Goal: Task Accomplishment & Management: Use online tool/utility

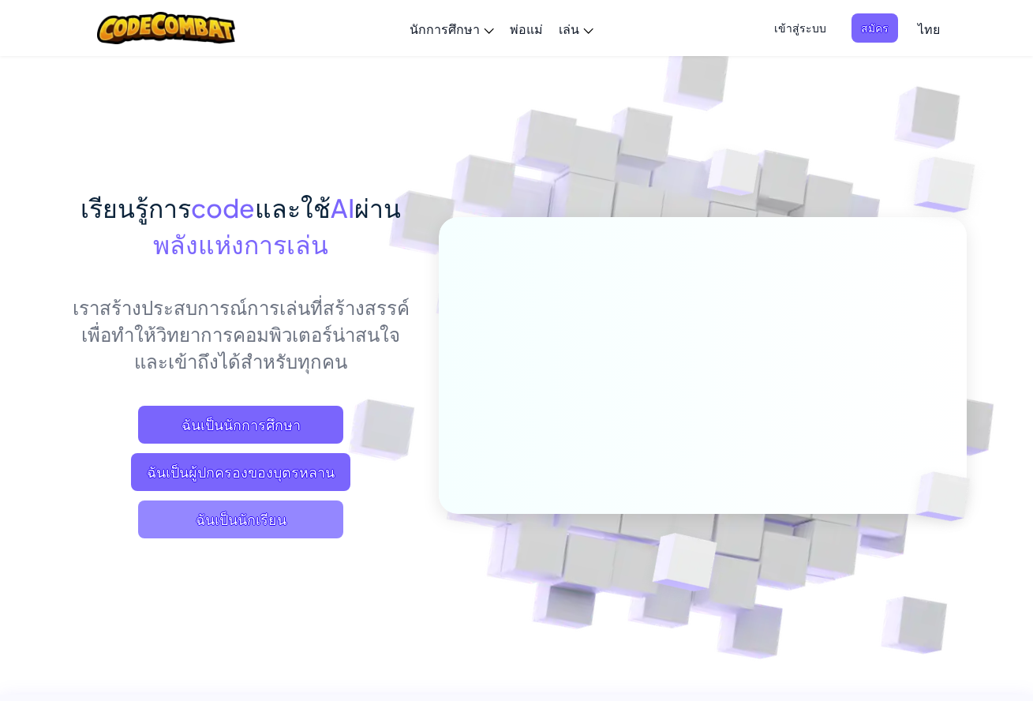
click at [285, 517] on span "ฉันเป็นนักเรียน" at bounding box center [240, 519] width 205 height 38
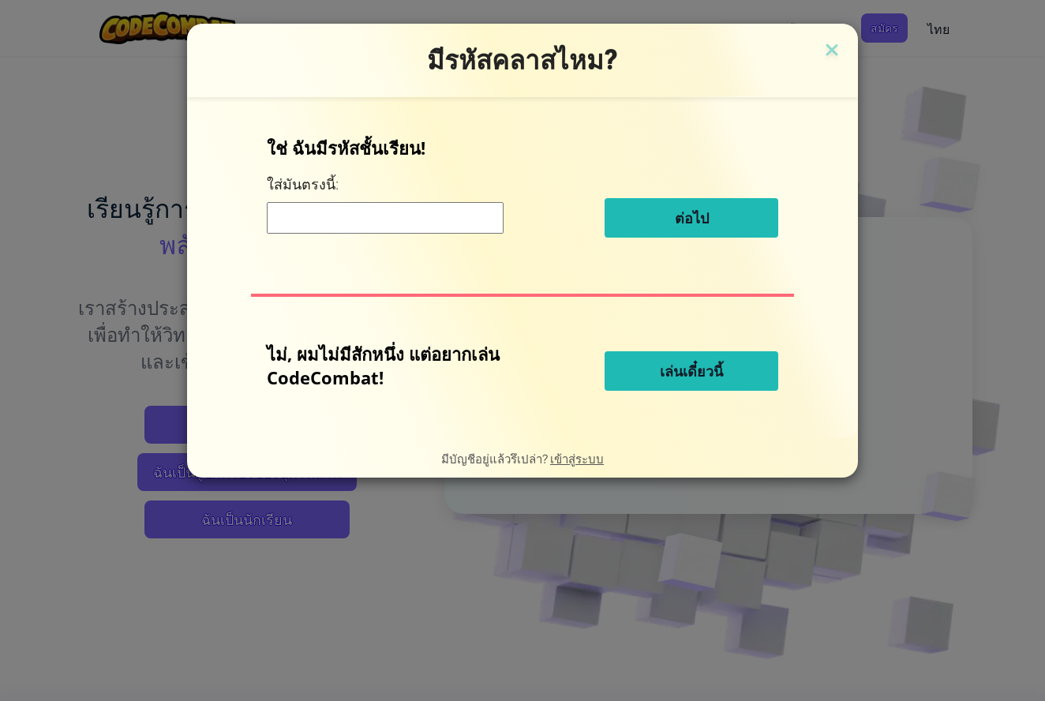
click at [688, 366] on span "เล่นเดี๋ยวนี้" at bounding box center [691, 370] width 63 height 19
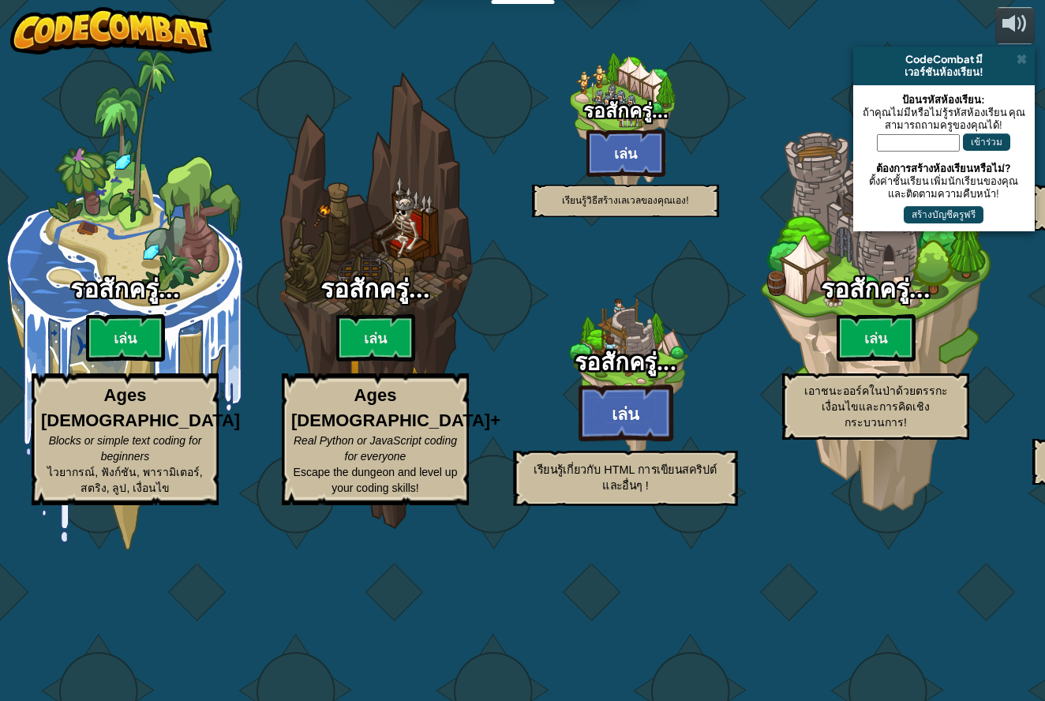
select select "th"
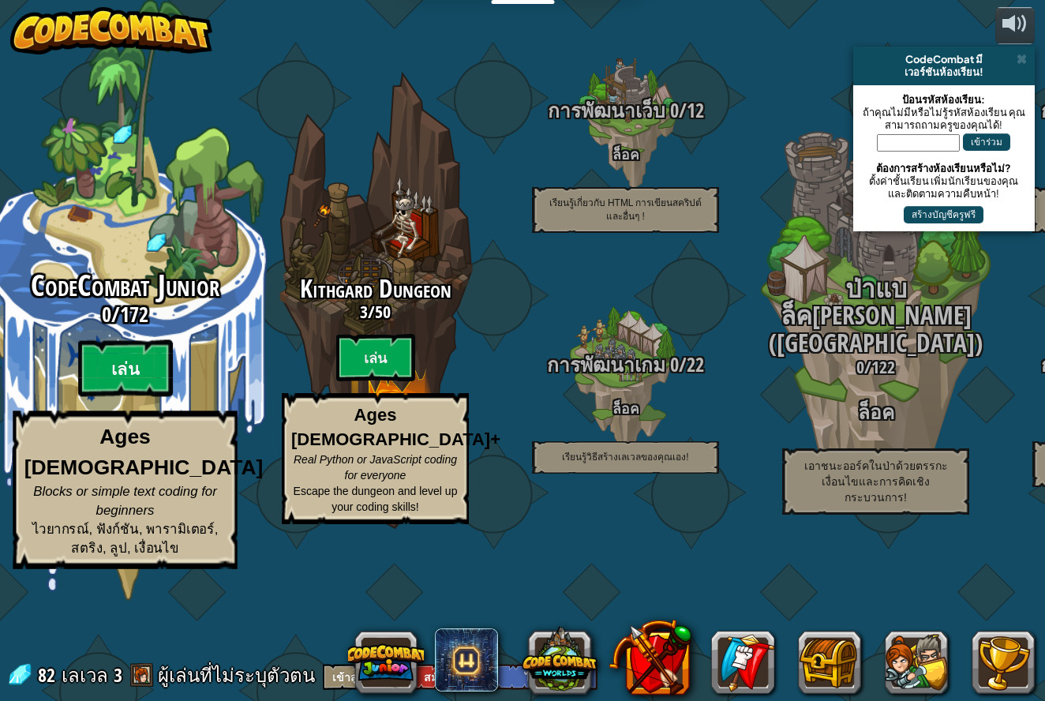
click at [119, 397] on btn "เล่น" at bounding box center [125, 368] width 95 height 57
select select "th"
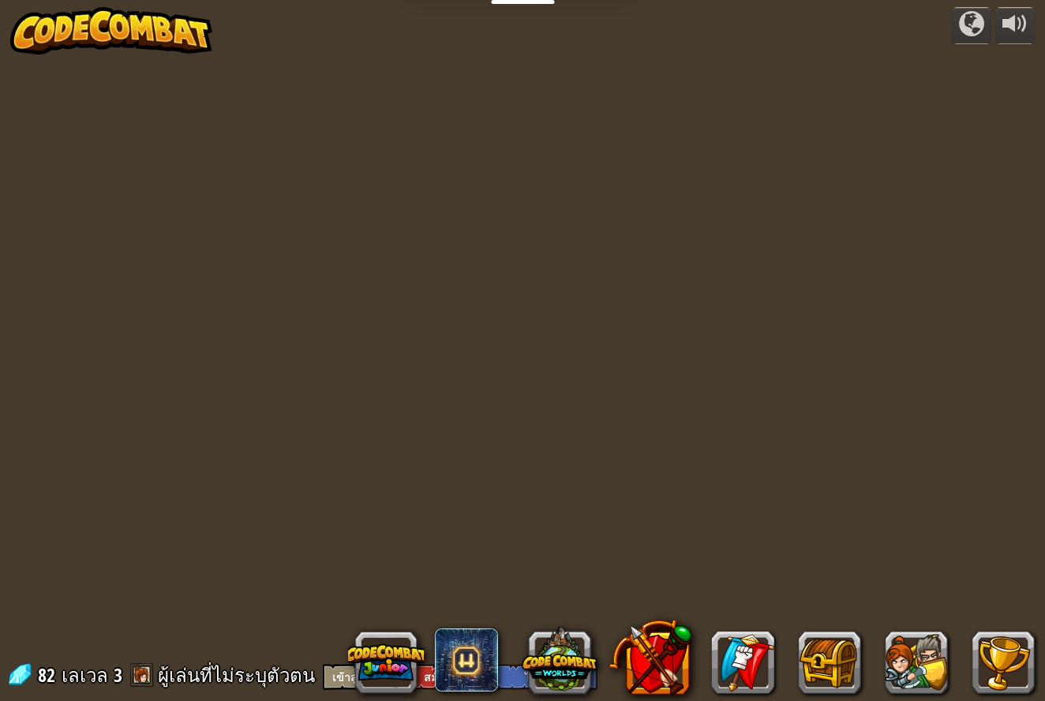
select select "th"
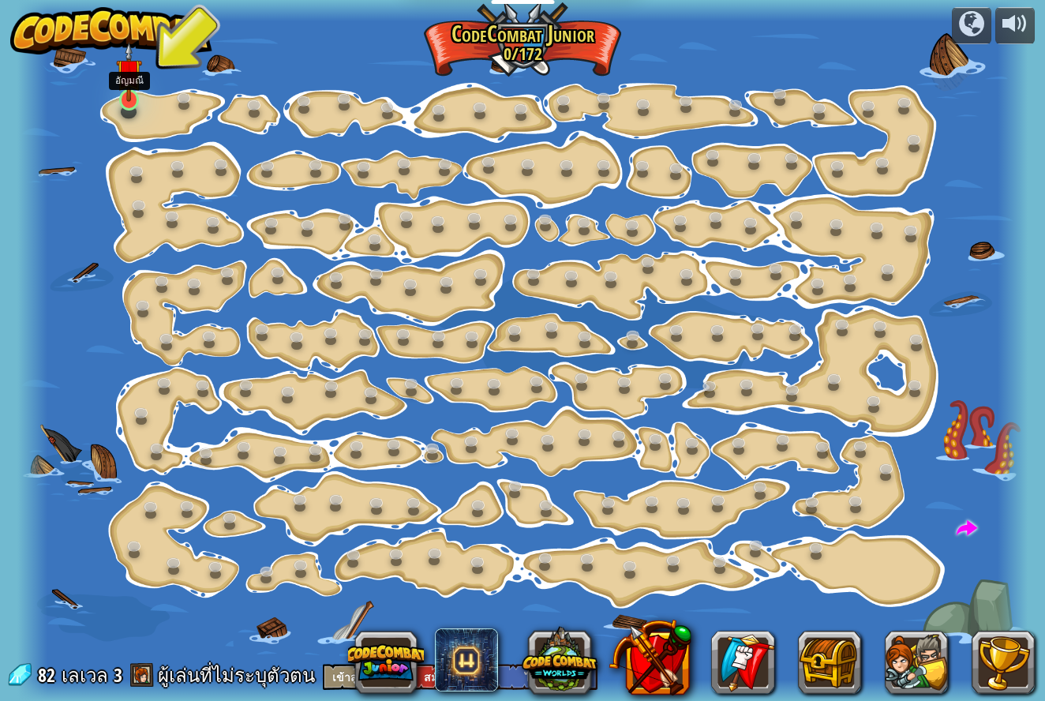
click at [125, 109] on link at bounding box center [130, 100] width 32 height 32
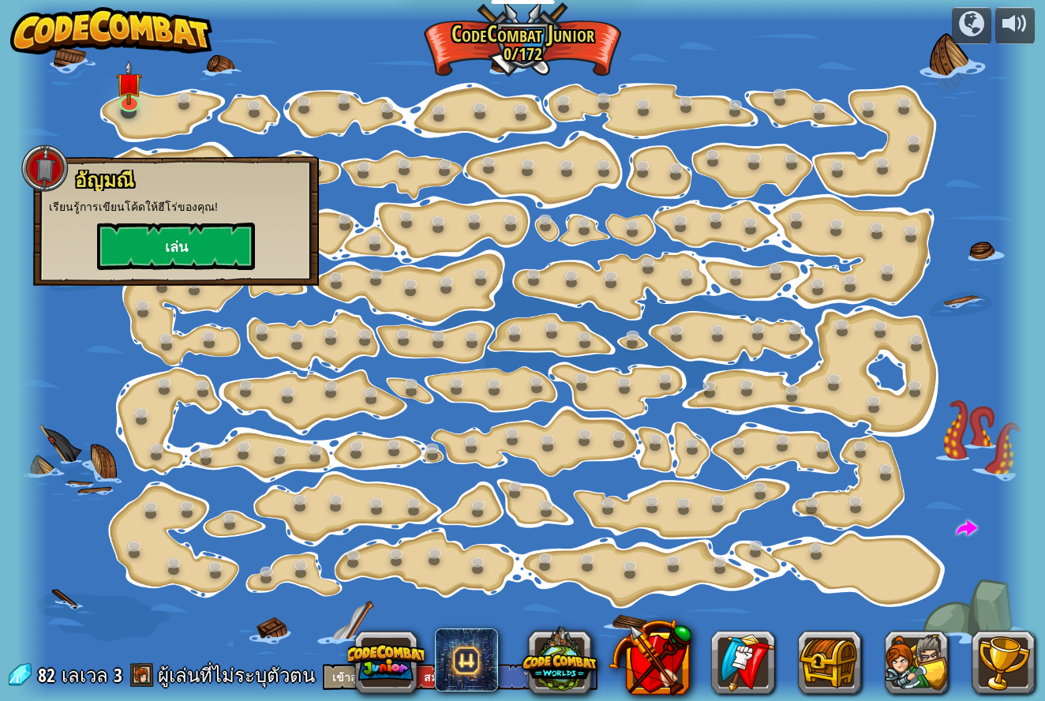
click at [182, 237] on button "เล่น" at bounding box center [176, 246] width 158 height 47
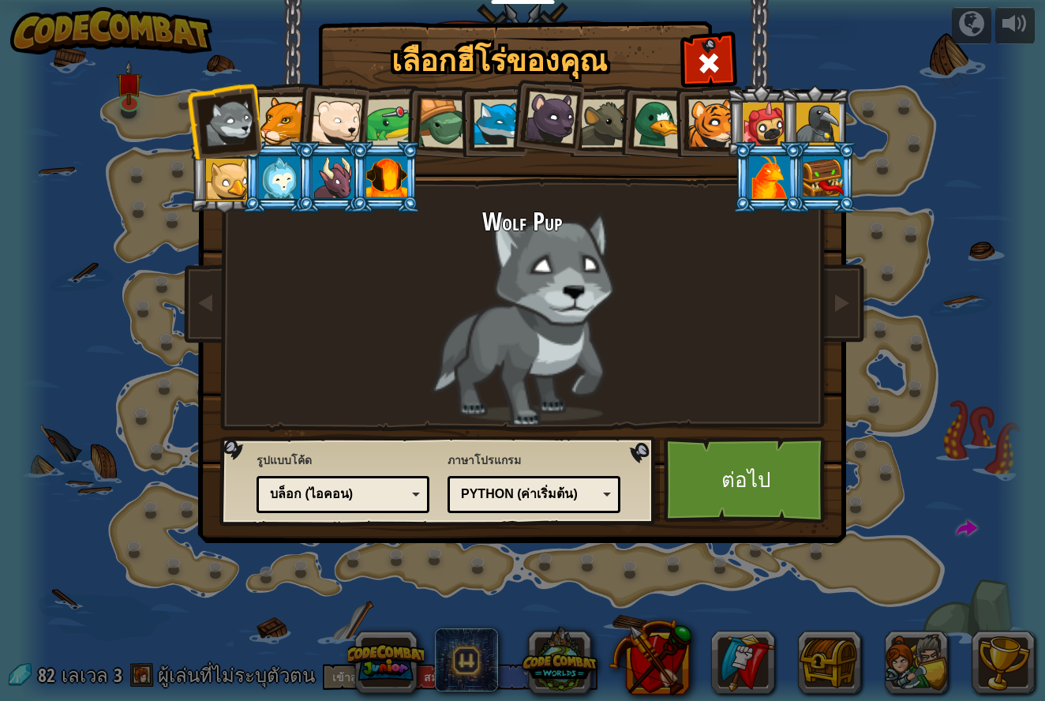
click at [363, 197] on li at bounding box center [385, 177] width 71 height 72
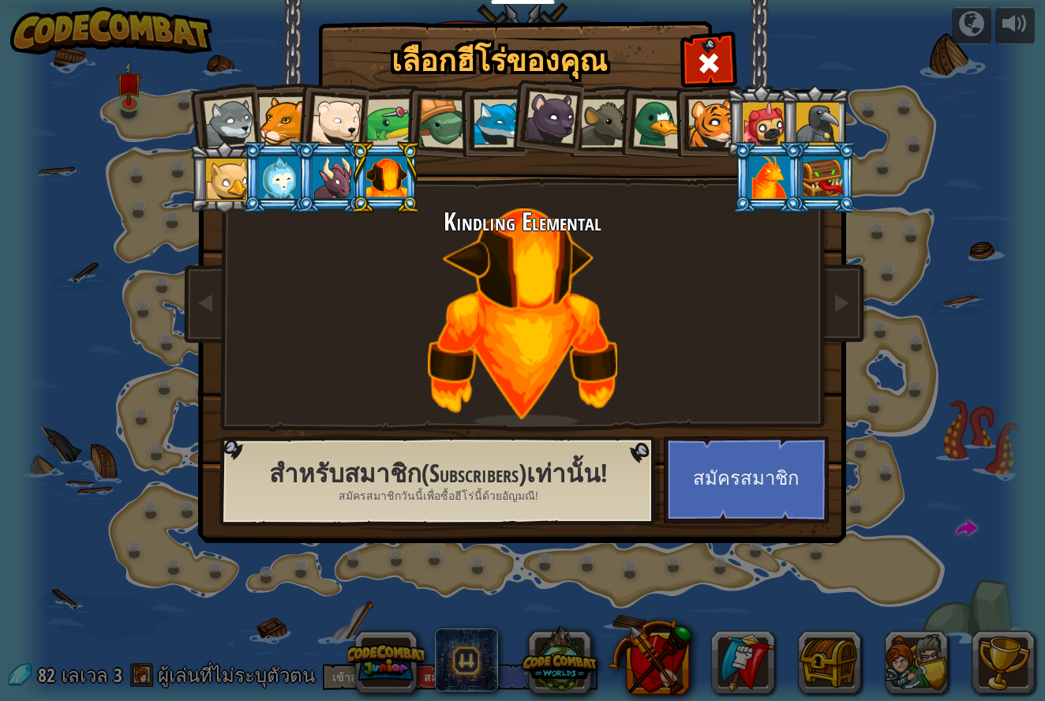
click at [357, 186] on li at bounding box center [385, 177] width 71 height 72
click at [662, 470] on img at bounding box center [525, 260] width 683 height 565
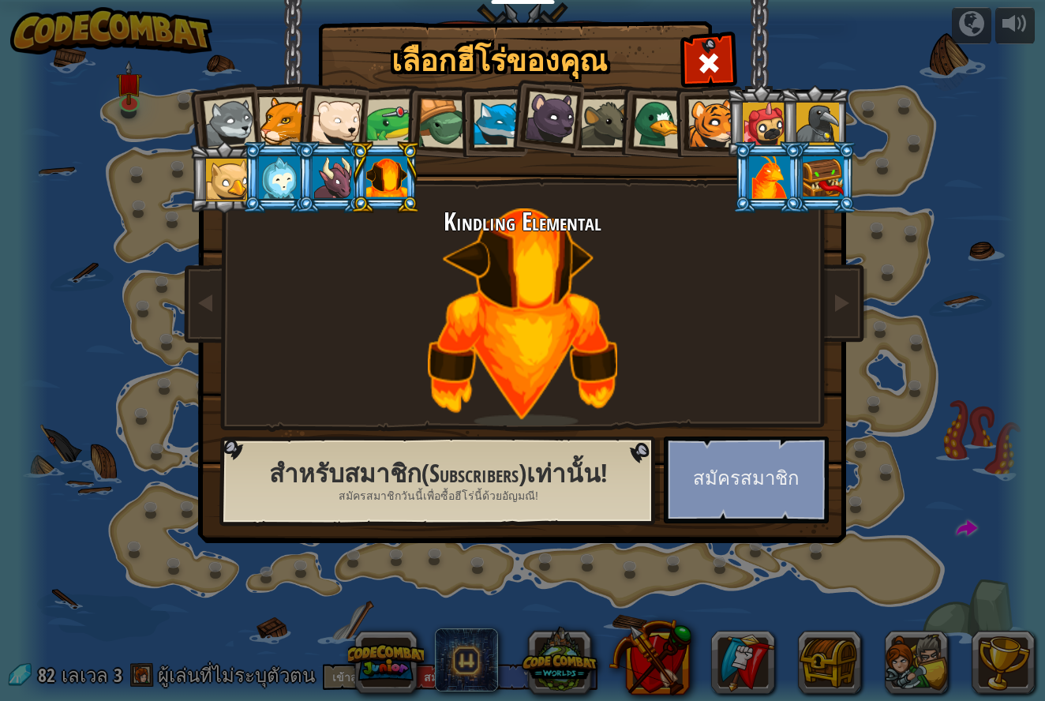
click at [757, 474] on button "สมัครสมาชิก" at bounding box center [746, 479] width 165 height 87
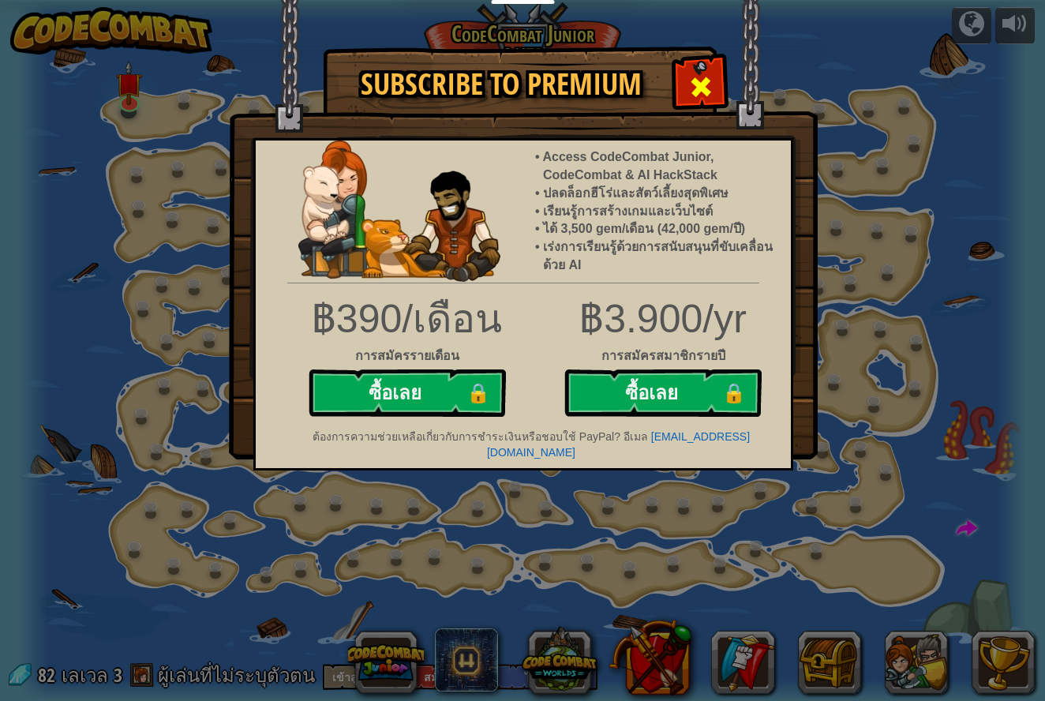
click at [713, 77] on div at bounding box center [701, 85] width 50 height 50
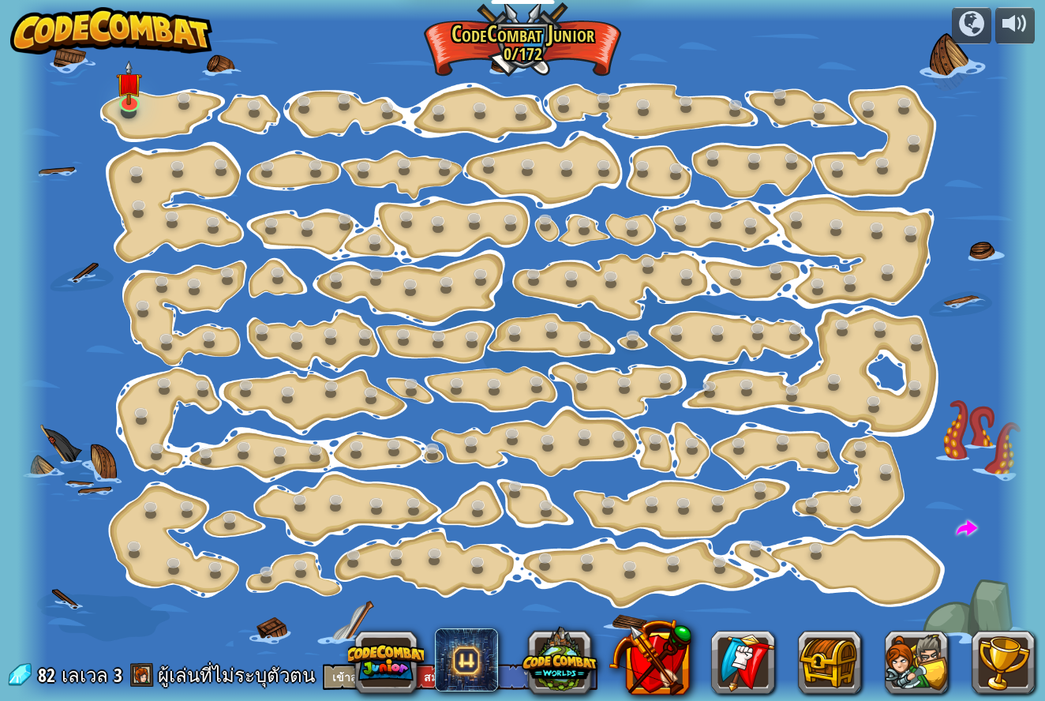
click at [781, 470] on div at bounding box center [522, 350] width 1010 height 701
drag, startPoint x: 848, startPoint y: 519, endPoint x: 983, endPoint y: 527, distance: 134.4
click at [851, 519] on div at bounding box center [522, 350] width 1010 height 701
click at [125, 104] on link at bounding box center [130, 100] width 32 height 32
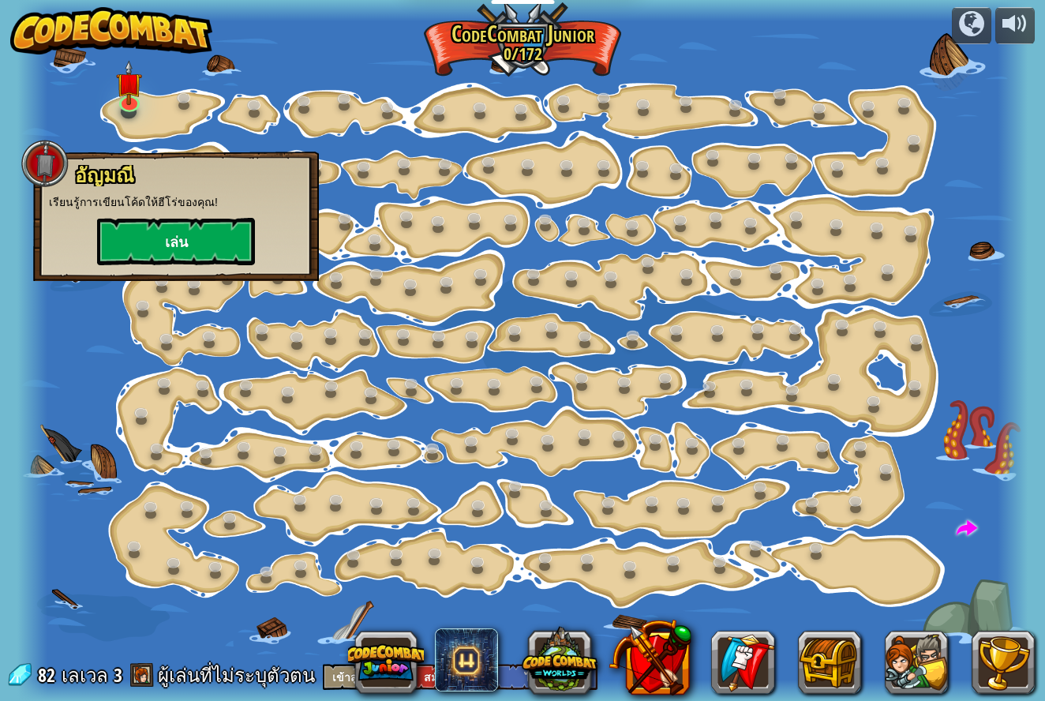
click at [208, 260] on button "เล่น" at bounding box center [176, 241] width 158 height 47
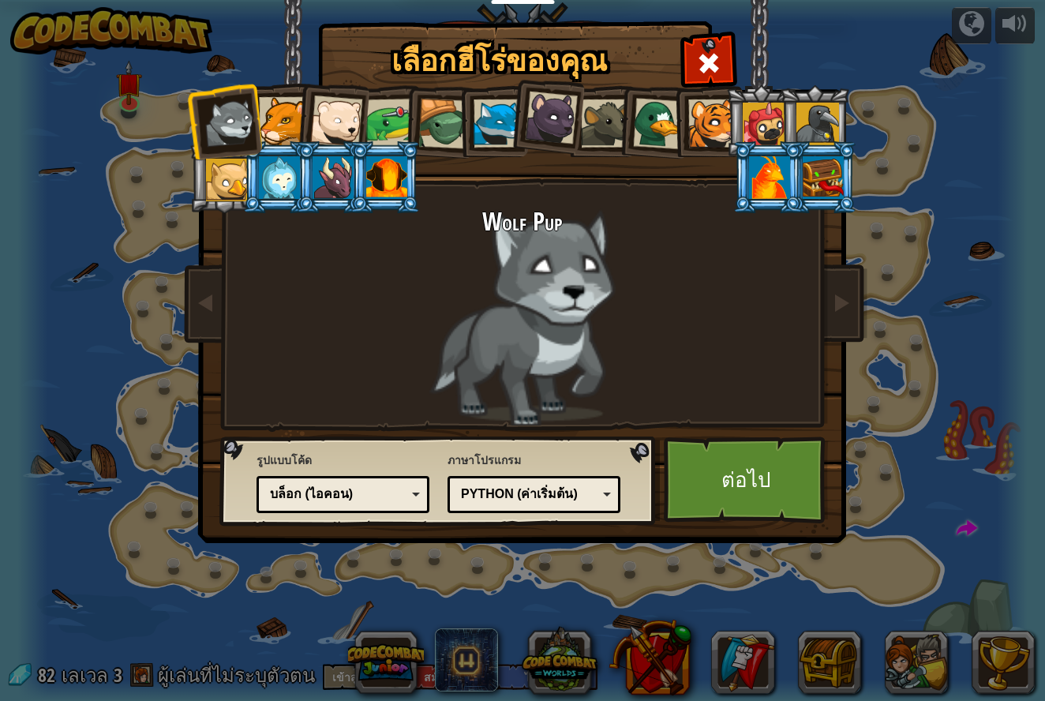
click at [391, 179] on div at bounding box center [386, 177] width 41 height 43
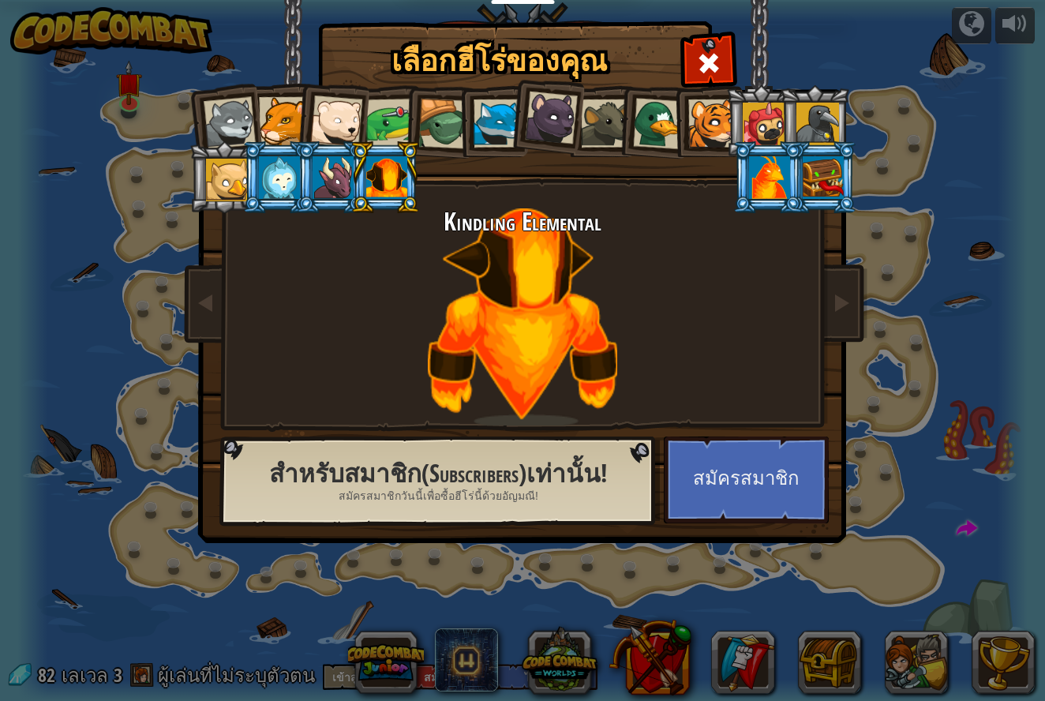
click at [204, 108] on div at bounding box center [230, 123] width 52 height 52
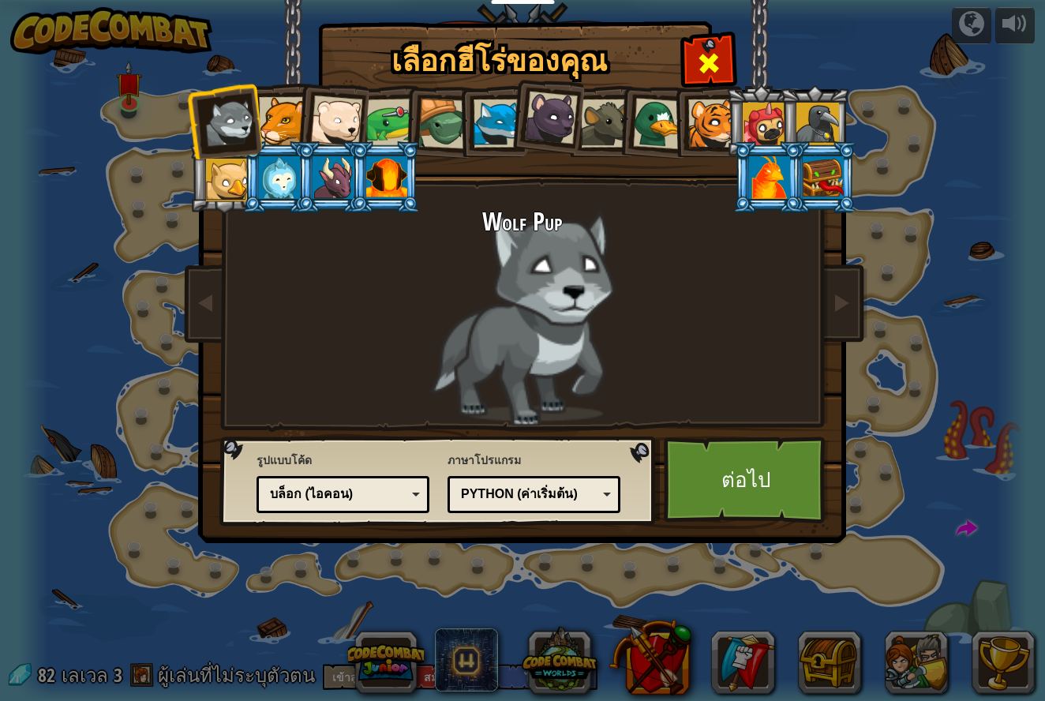
click at [686, 65] on div at bounding box center [708, 61] width 50 height 50
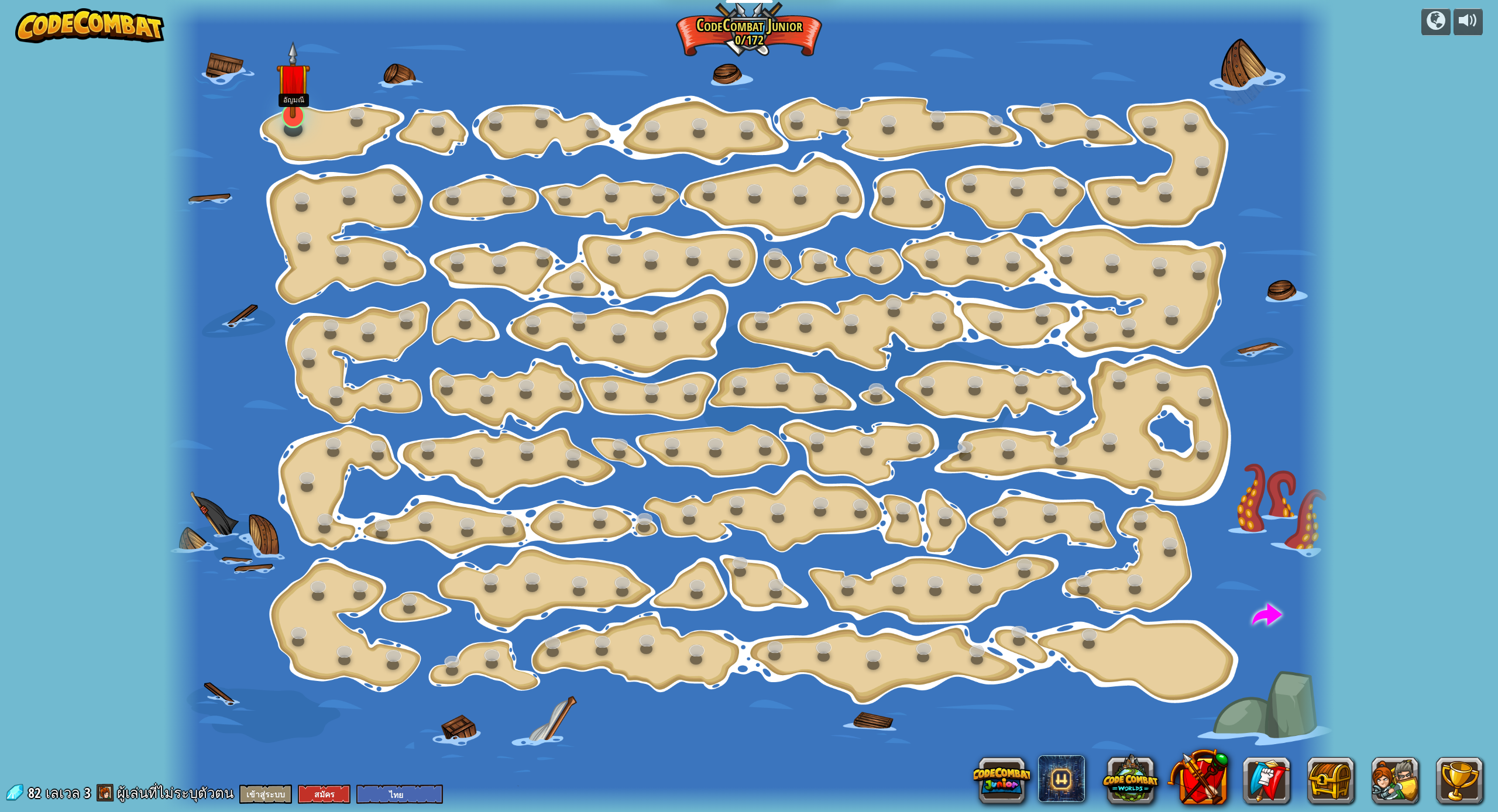
click at [291, 118] on img at bounding box center [293, 79] width 34 height 78
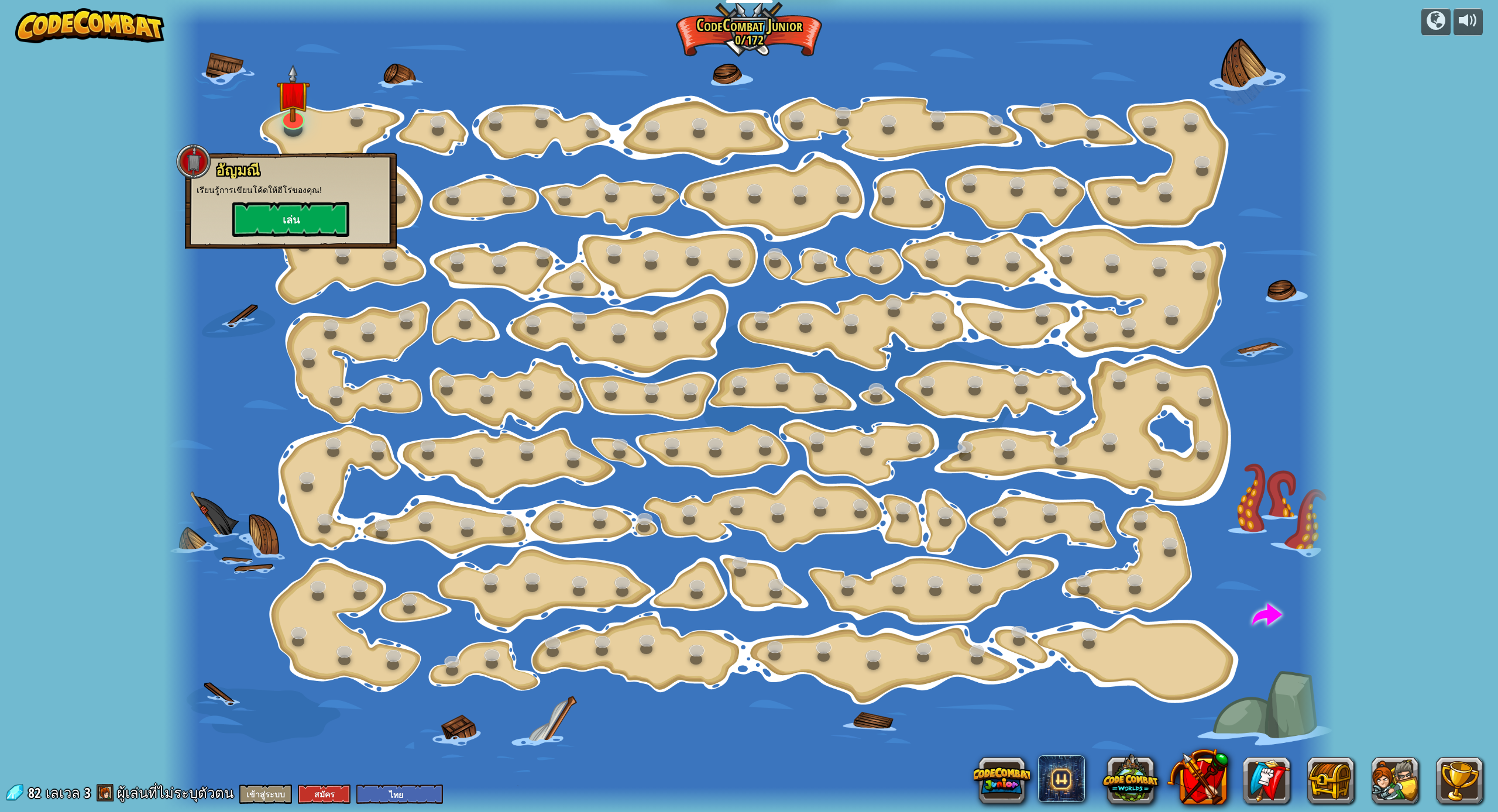
click at [312, 217] on button "เล่น" at bounding box center [291, 219] width 117 height 35
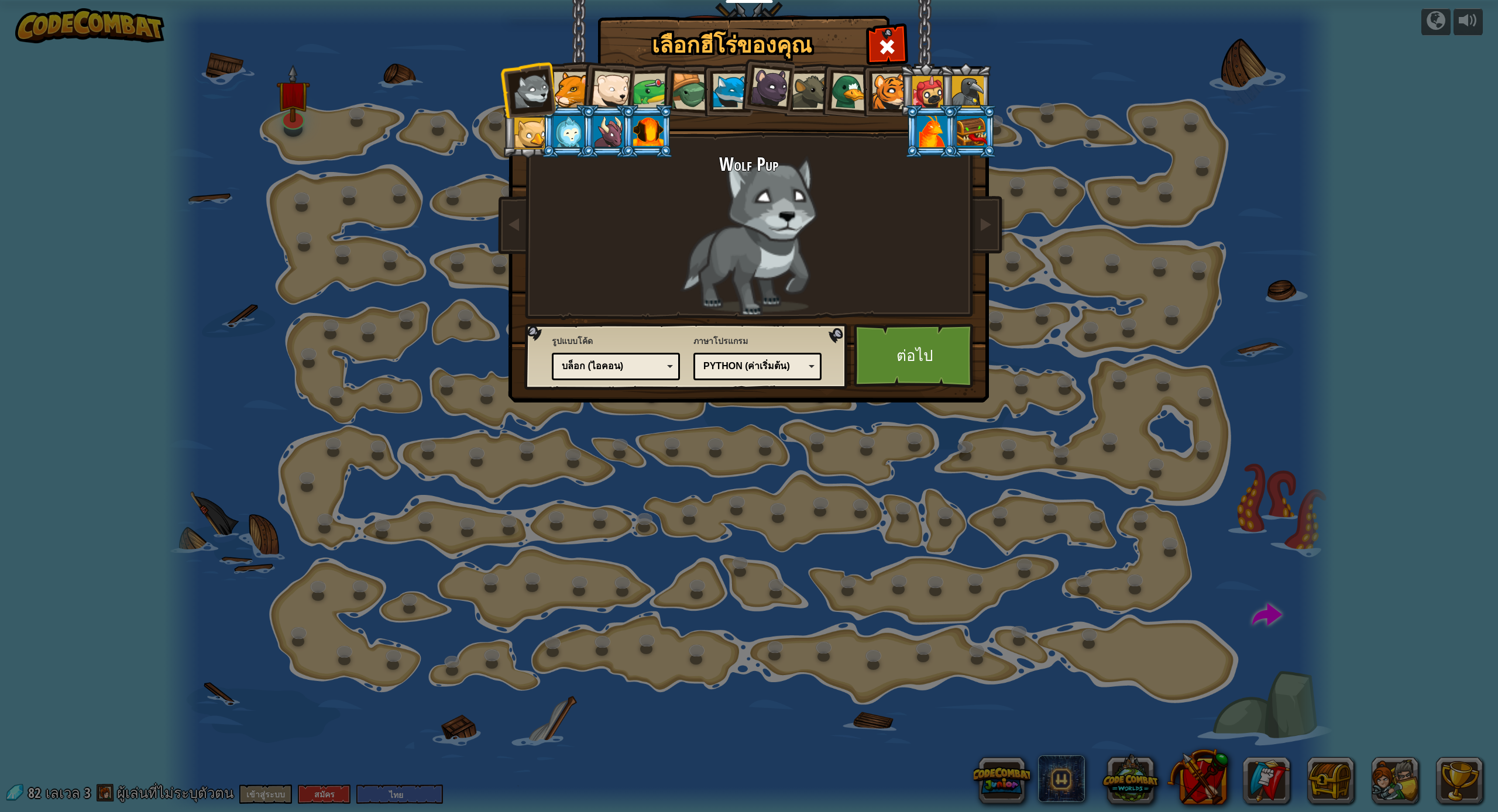
click at [562, 97] on div at bounding box center [572, 90] width 36 height 36
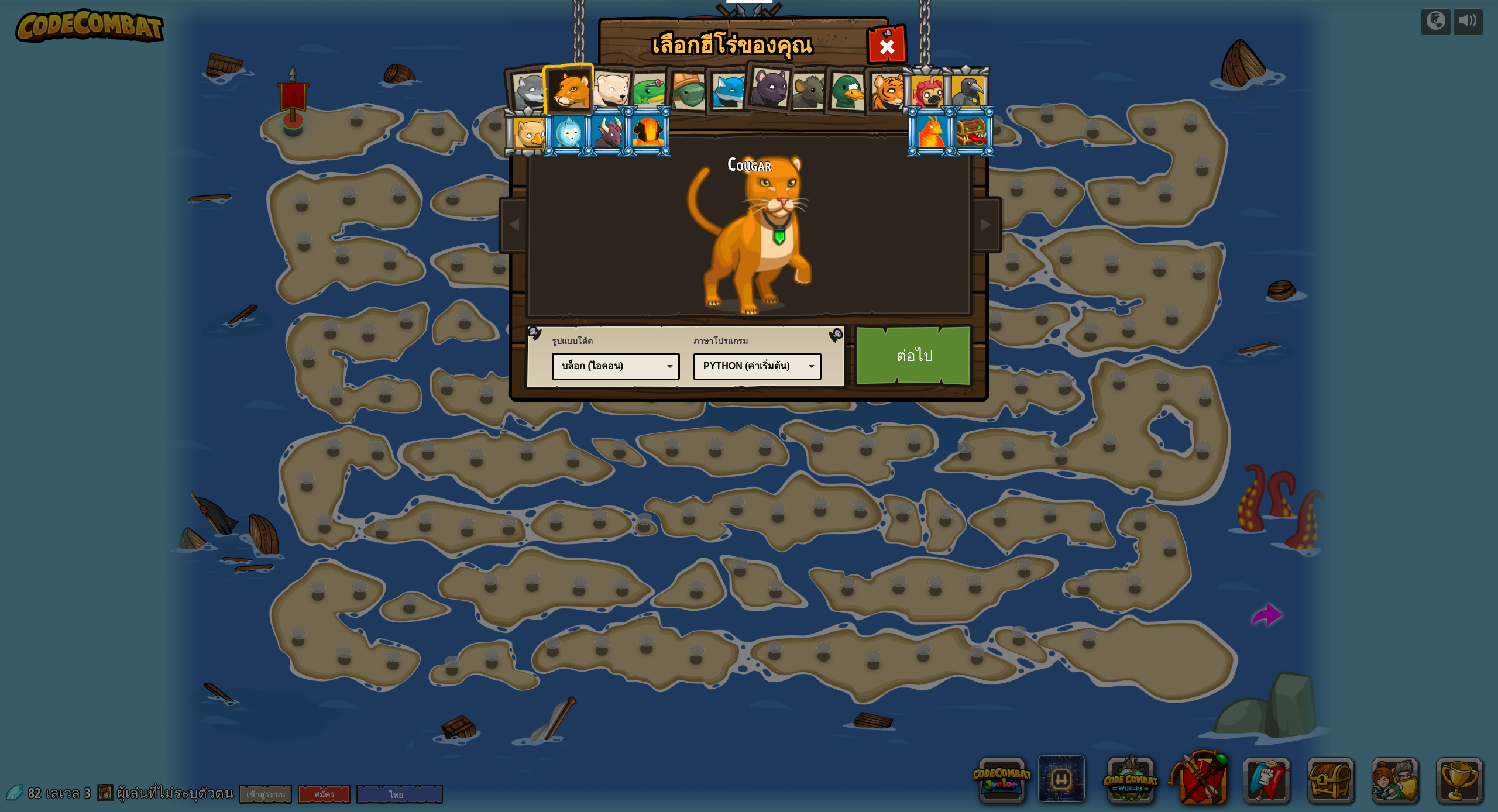
click at [612, 95] on div at bounding box center [611, 90] width 39 height 39
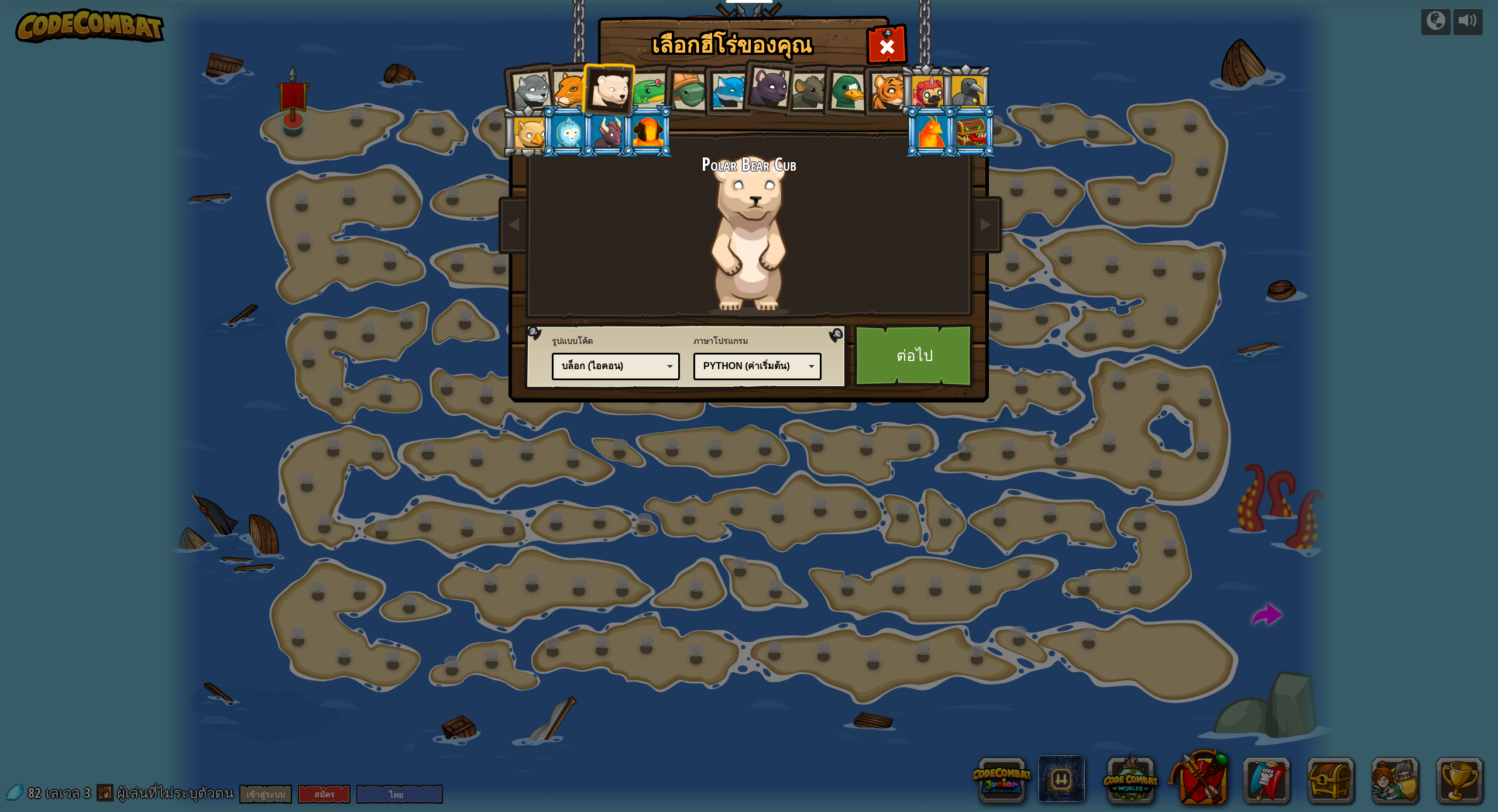
click at [650, 90] on div at bounding box center [651, 91] width 36 height 36
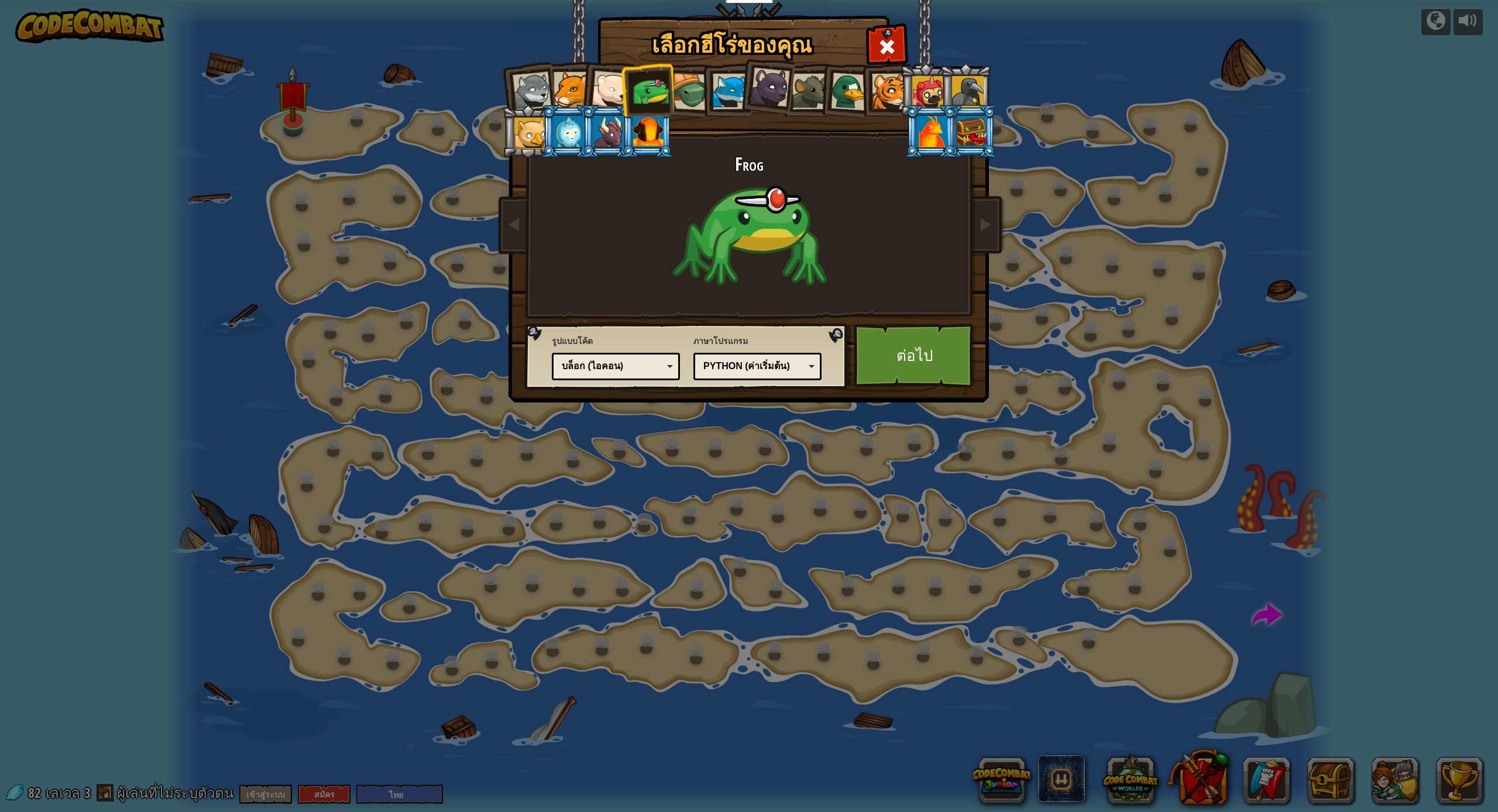
click at [699, 91] on div at bounding box center [690, 92] width 38 height 38
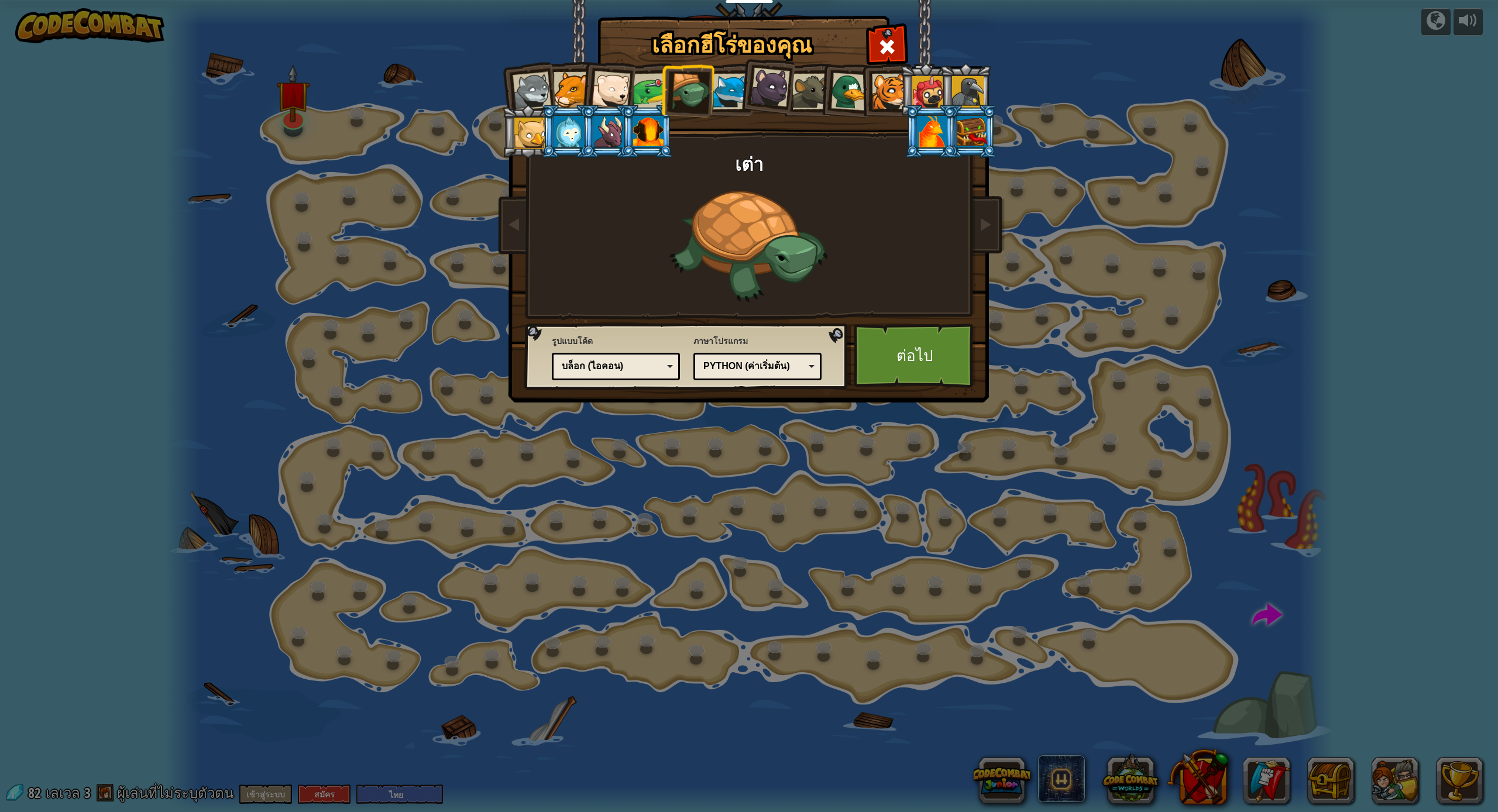
click at [727, 96] on div at bounding box center [730, 91] width 36 height 36
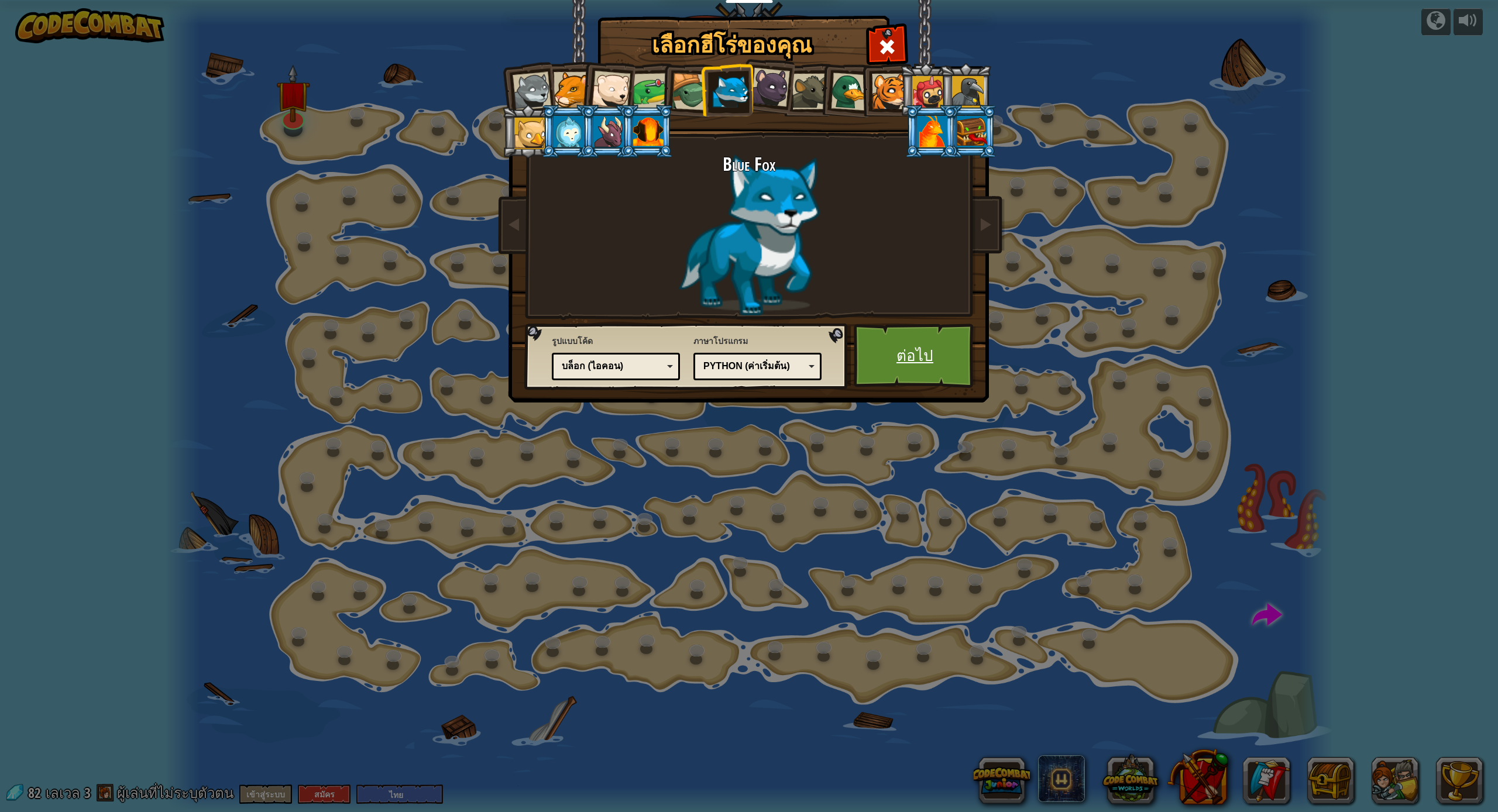
click at [765, 366] on link "ต่อไป" at bounding box center [914, 355] width 122 height 65
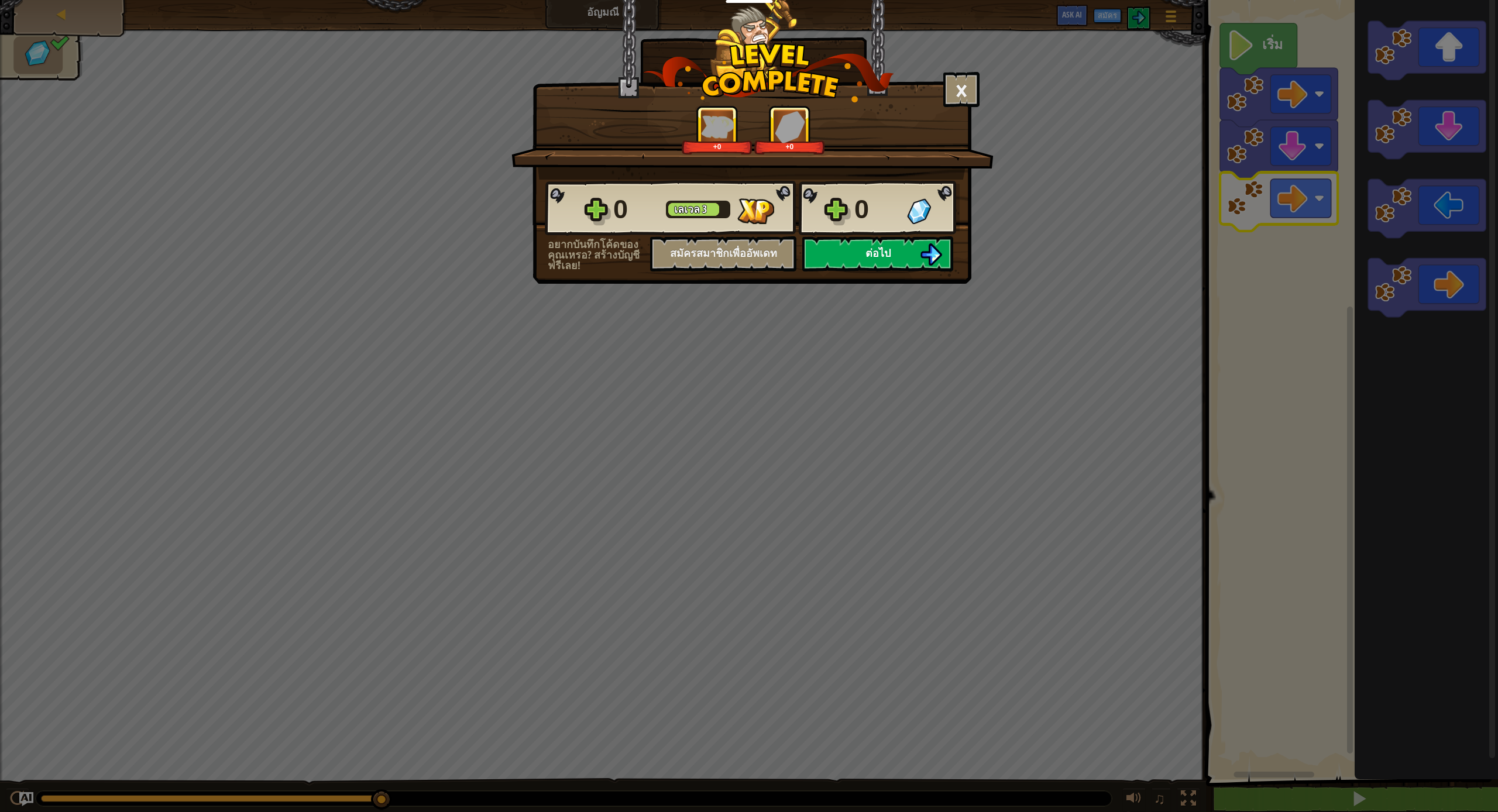
click at [765, 257] on button "ต่อไป" at bounding box center [878, 254] width 151 height 35
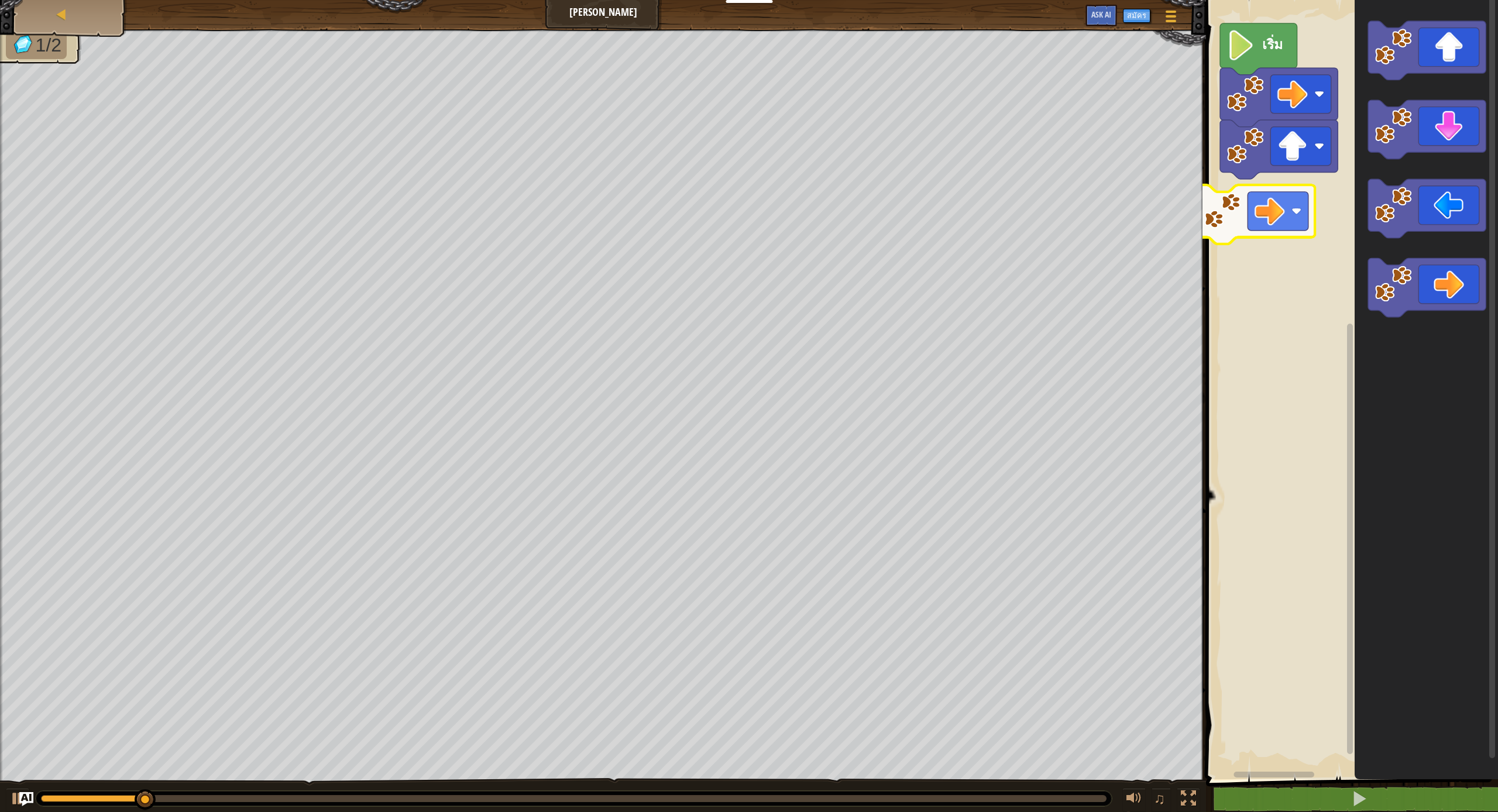
click at [765, 199] on div "เริ่ม" at bounding box center [1350, 386] width 296 height 785
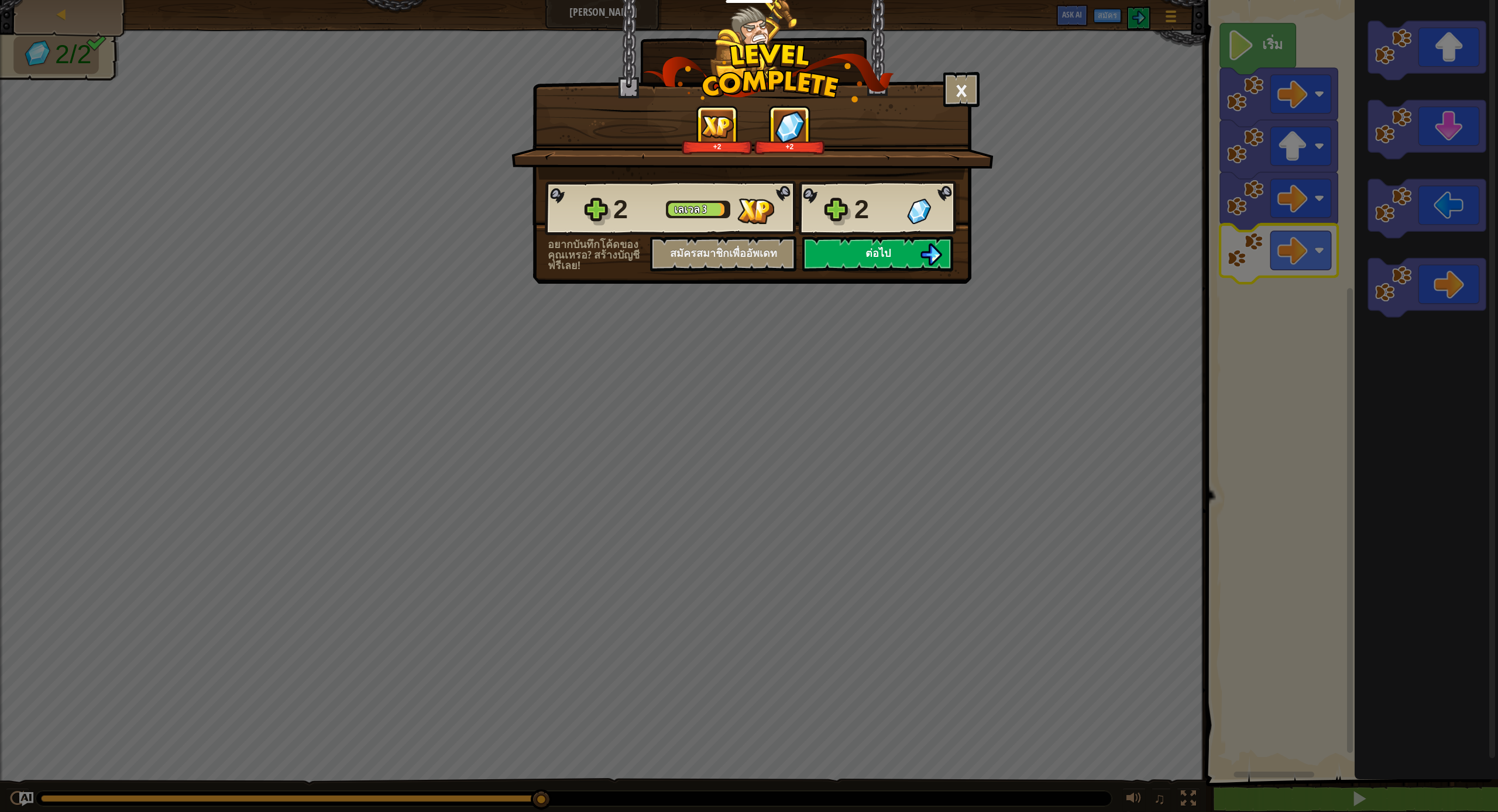
click at [765, 254] on button "ต่อไป" at bounding box center [878, 254] width 151 height 35
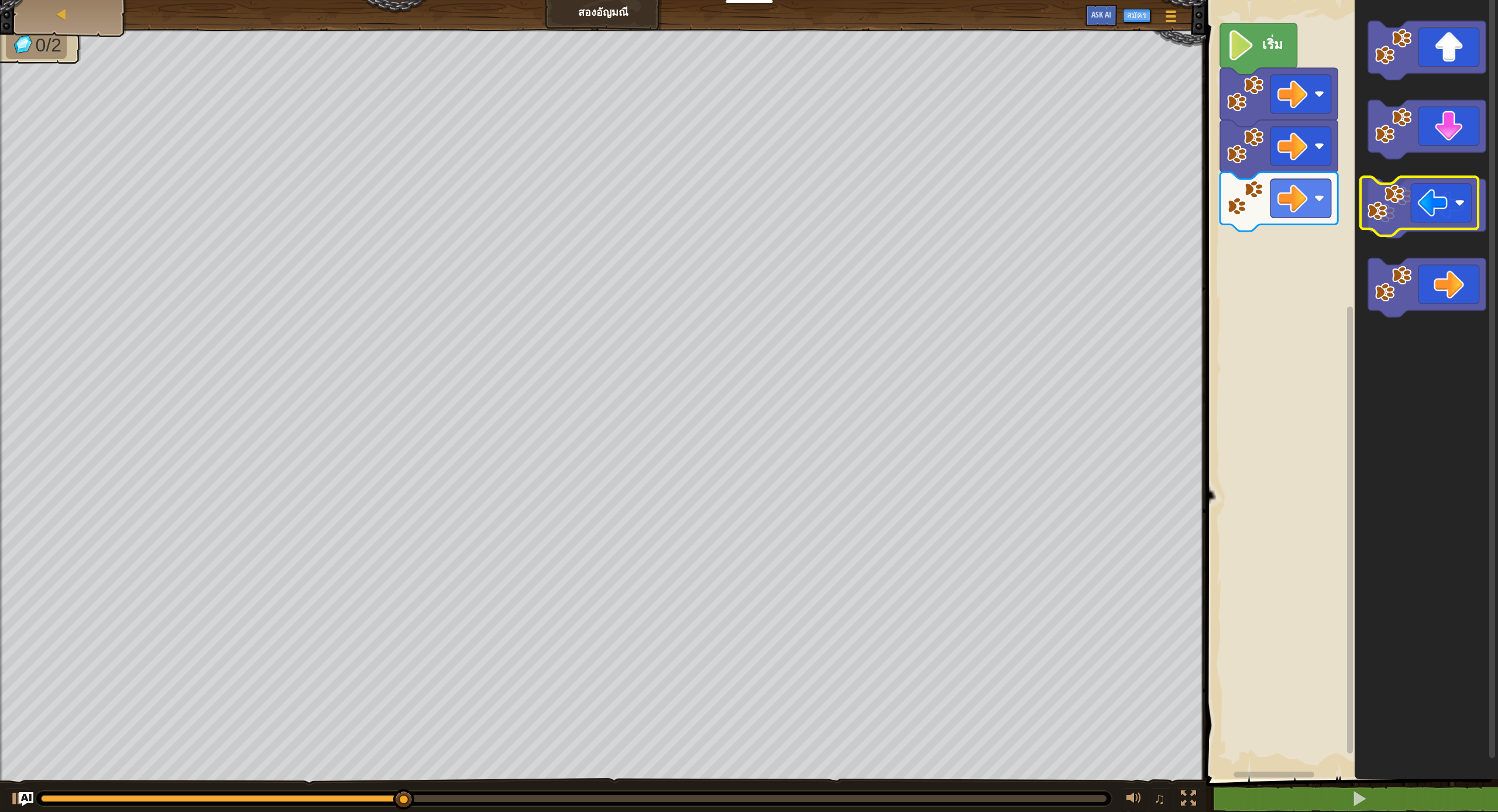
click at [765, 215] on icon "พื้นที่ทำงาน Blockly" at bounding box center [1427, 208] width 118 height 59
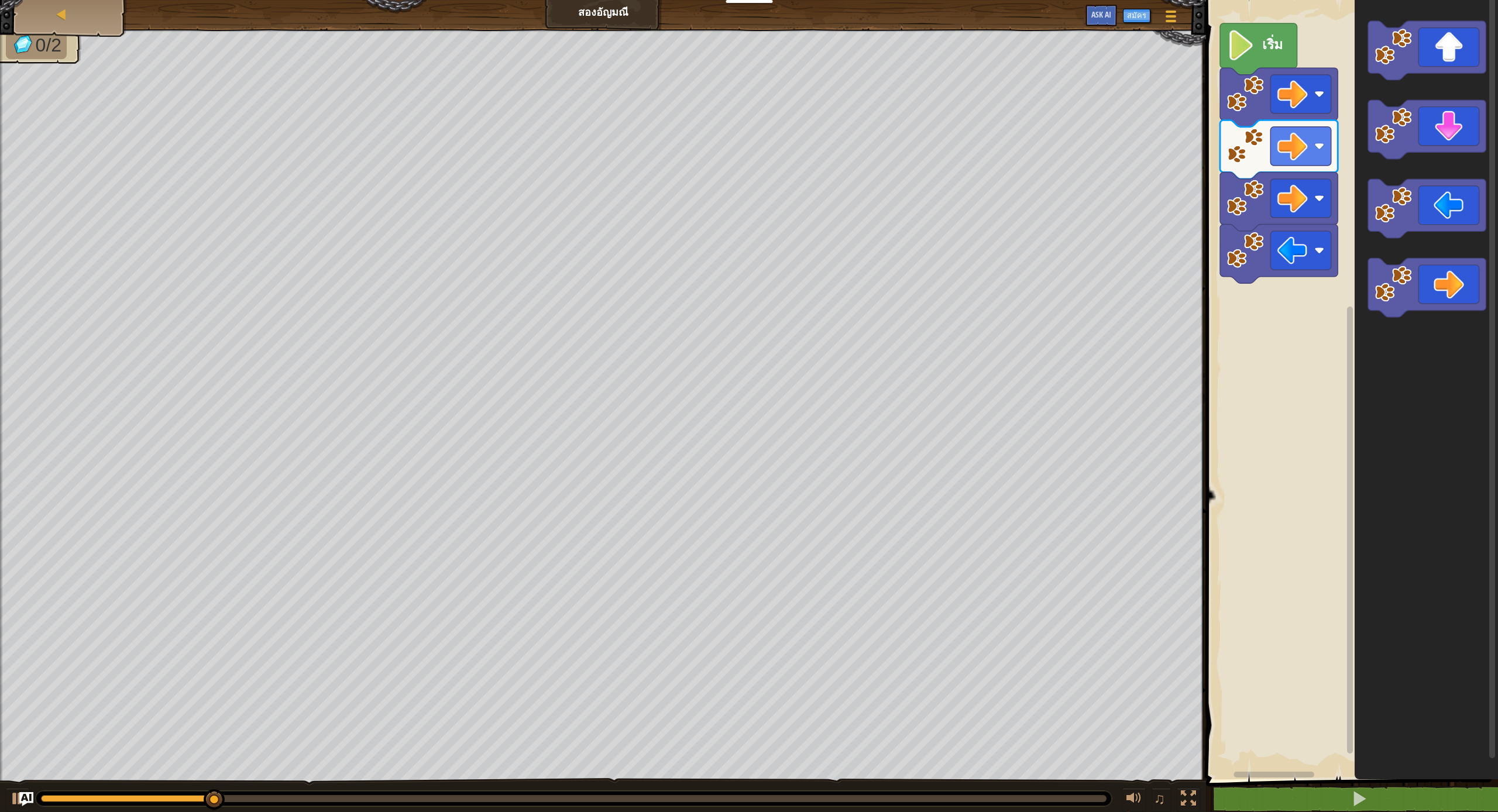
click at [765, 271] on div "เริ่ม" at bounding box center [1350, 386] width 296 height 785
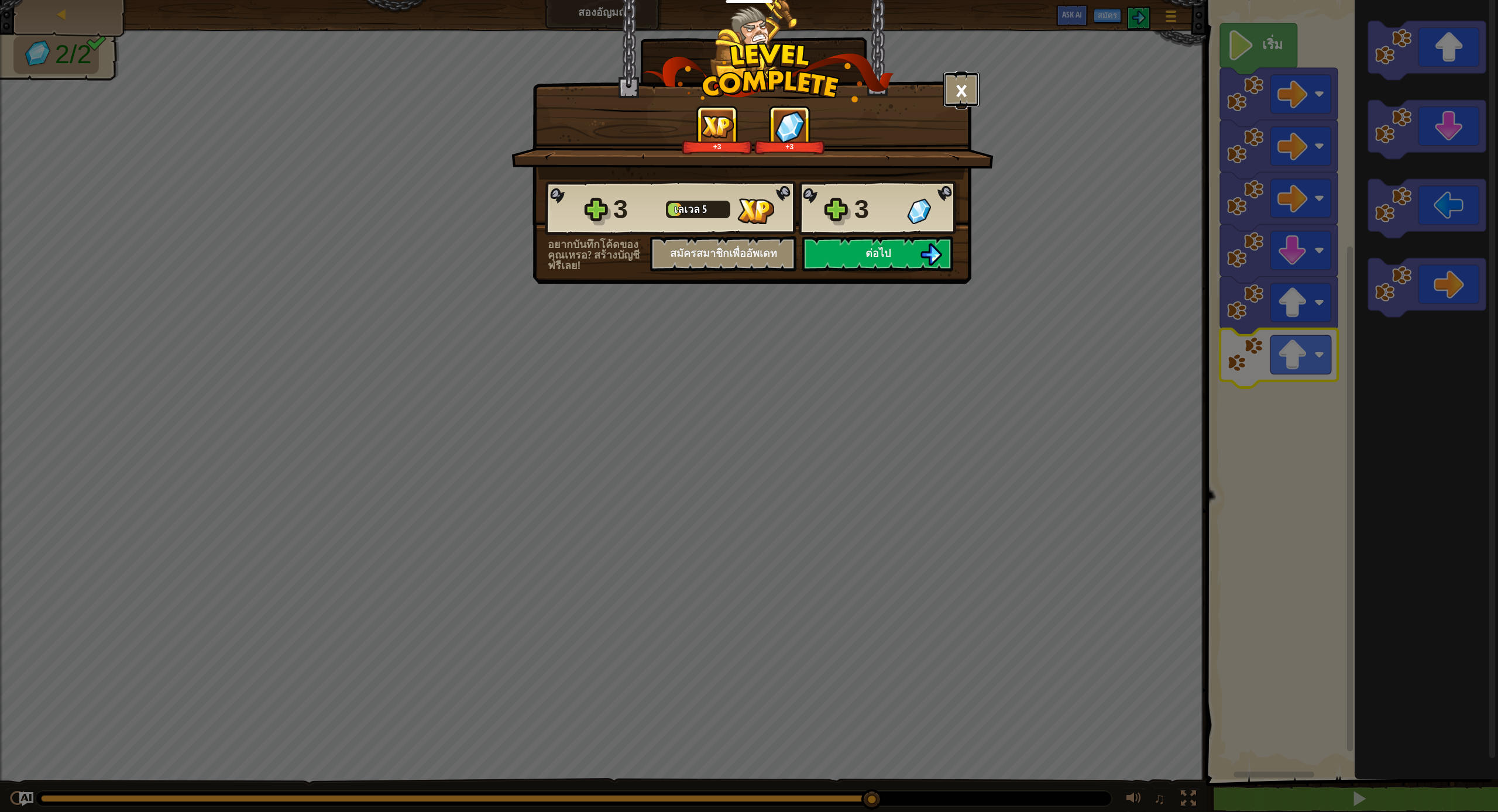
click at [765, 85] on button "×" at bounding box center [961, 89] width 36 height 35
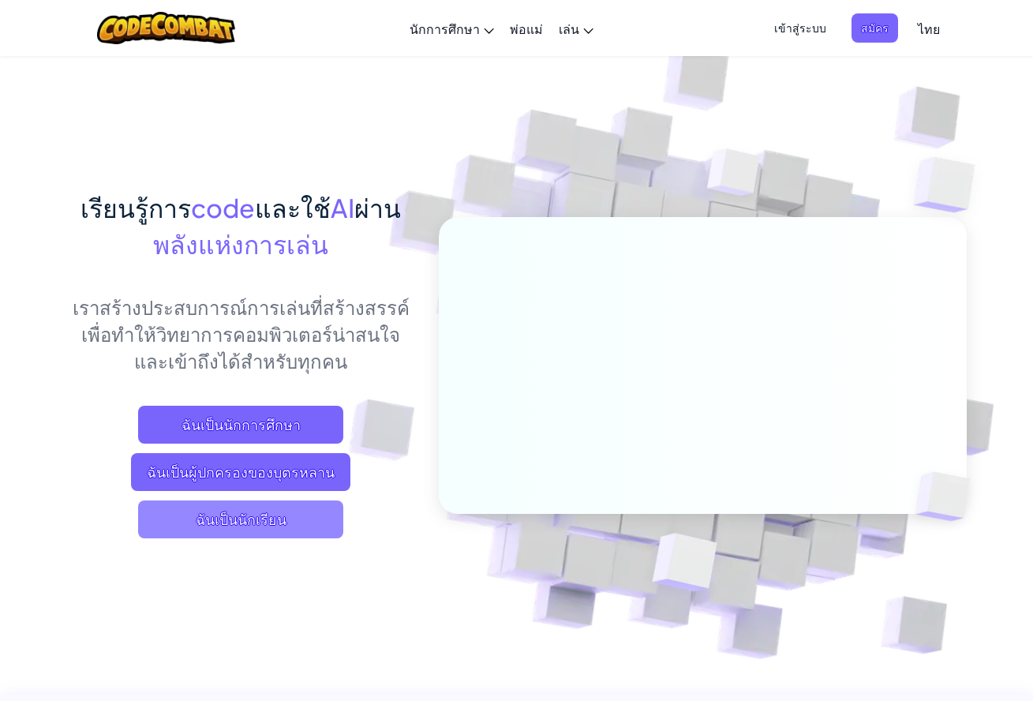
click at [237, 507] on span "ฉันเป็นนักเรียน" at bounding box center [240, 519] width 205 height 38
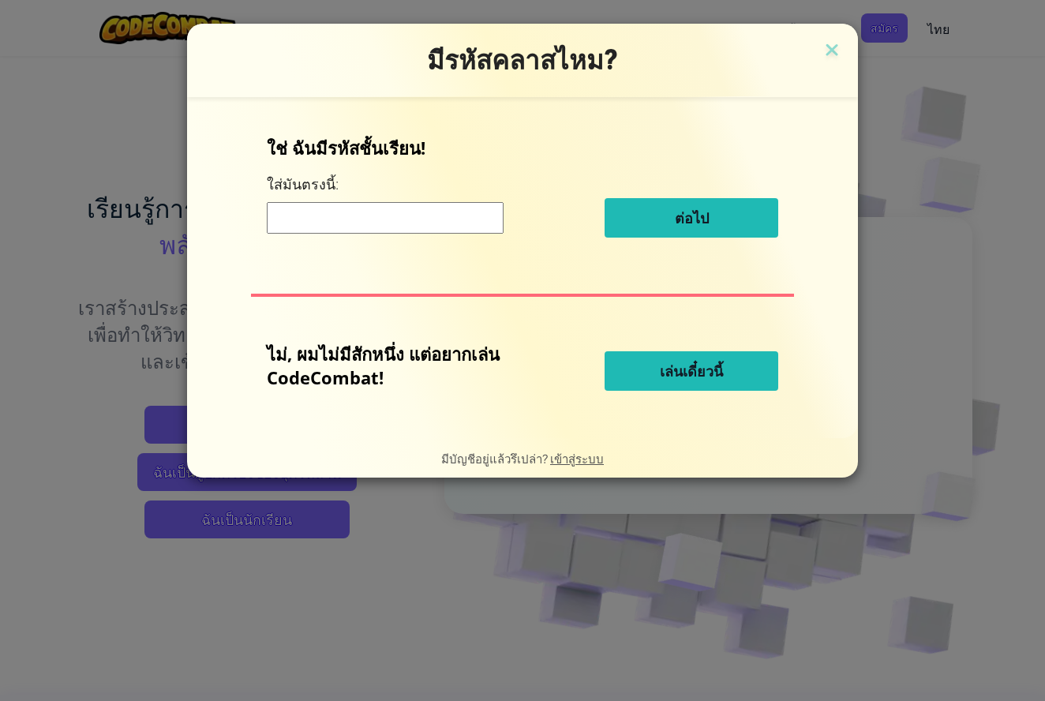
click at [397, 218] on input at bounding box center [385, 218] width 237 height 32
click at [646, 387] on button "เล่นเดี๋ยวนี้" at bounding box center [691, 370] width 174 height 39
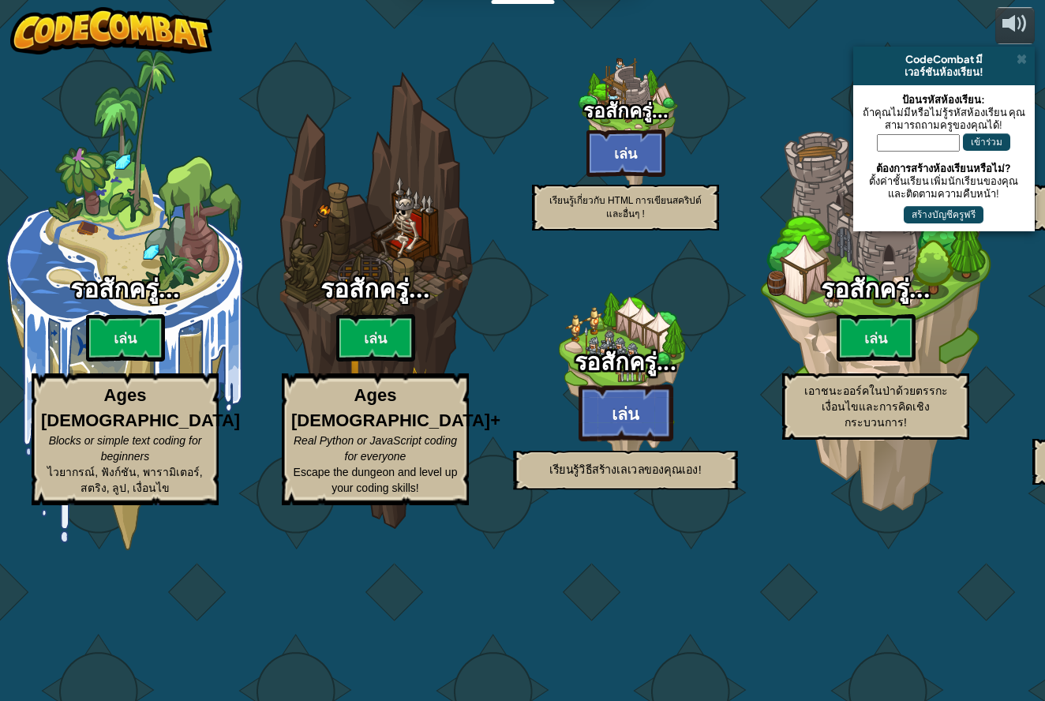
select select "th"
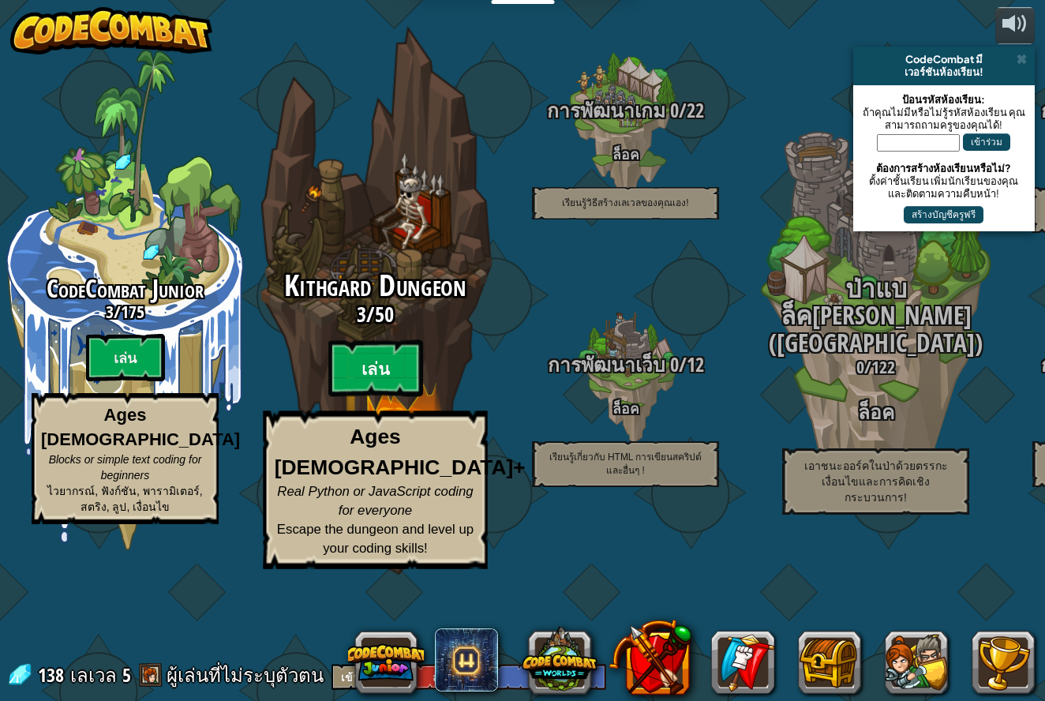
click at [370, 397] on btn "เล่น" at bounding box center [375, 368] width 95 height 57
select select "th"
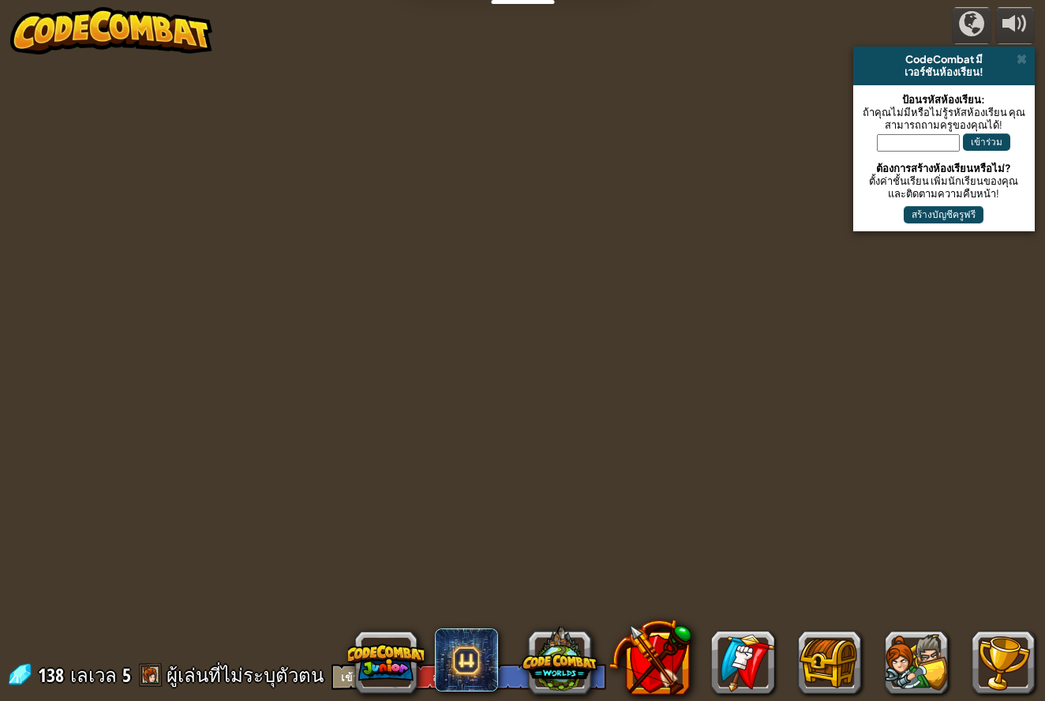
select select "th"
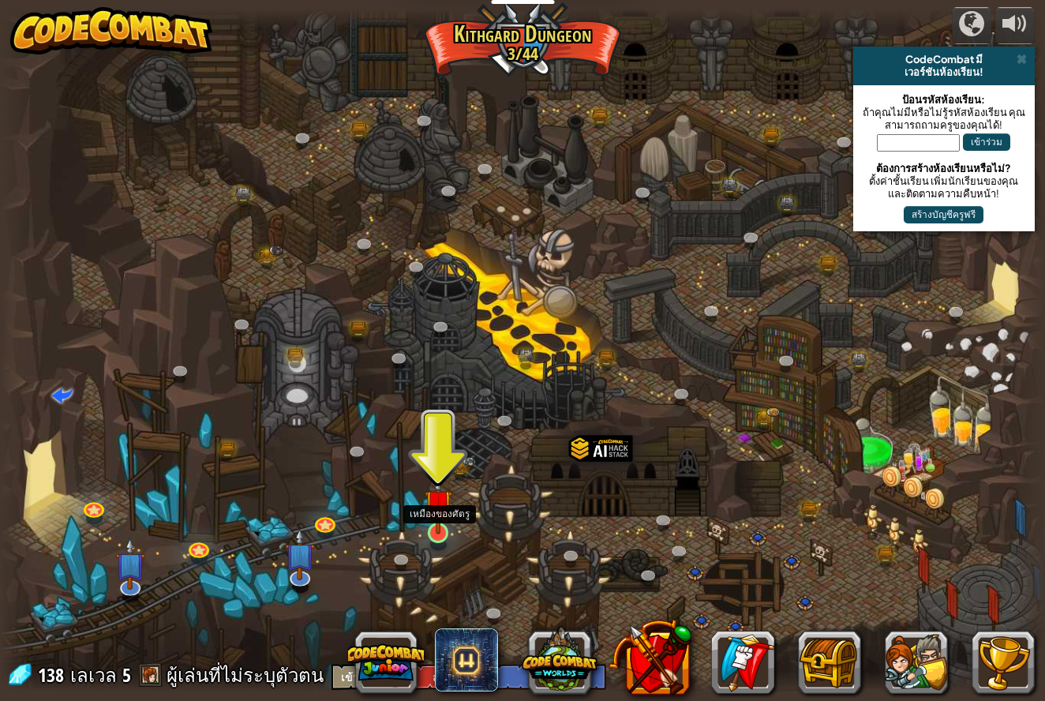
click at [445, 537] on link at bounding box center [438, 533] width 32 height 32
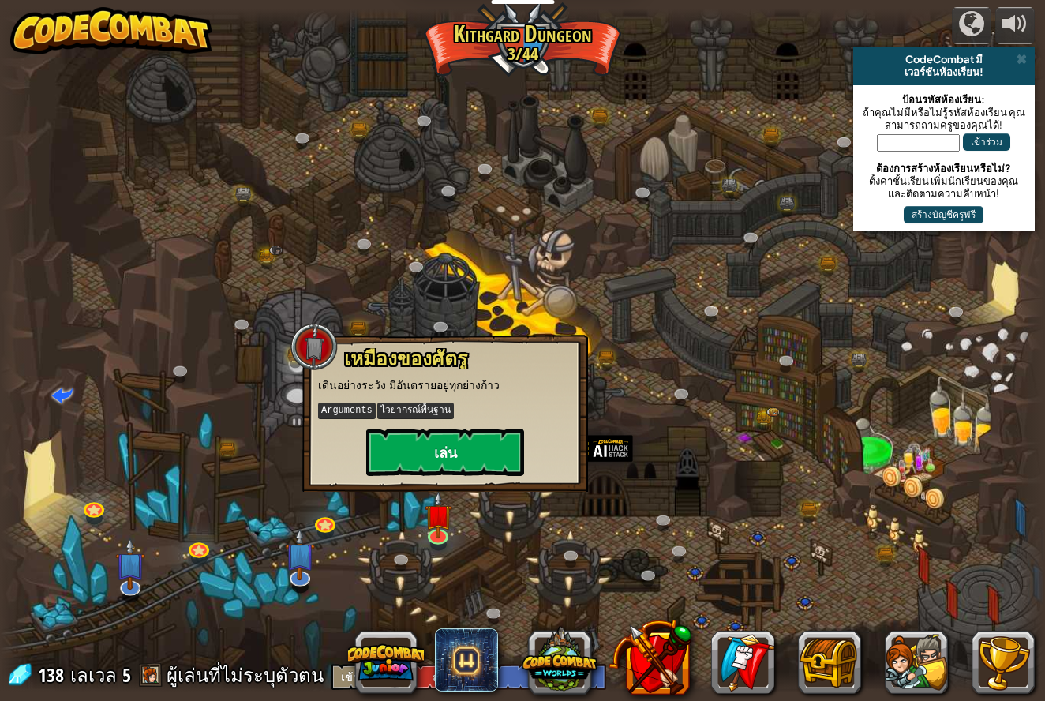
click at [461, 447] on button "เล่น" at bounding box center [445, 452] width 158 height 47
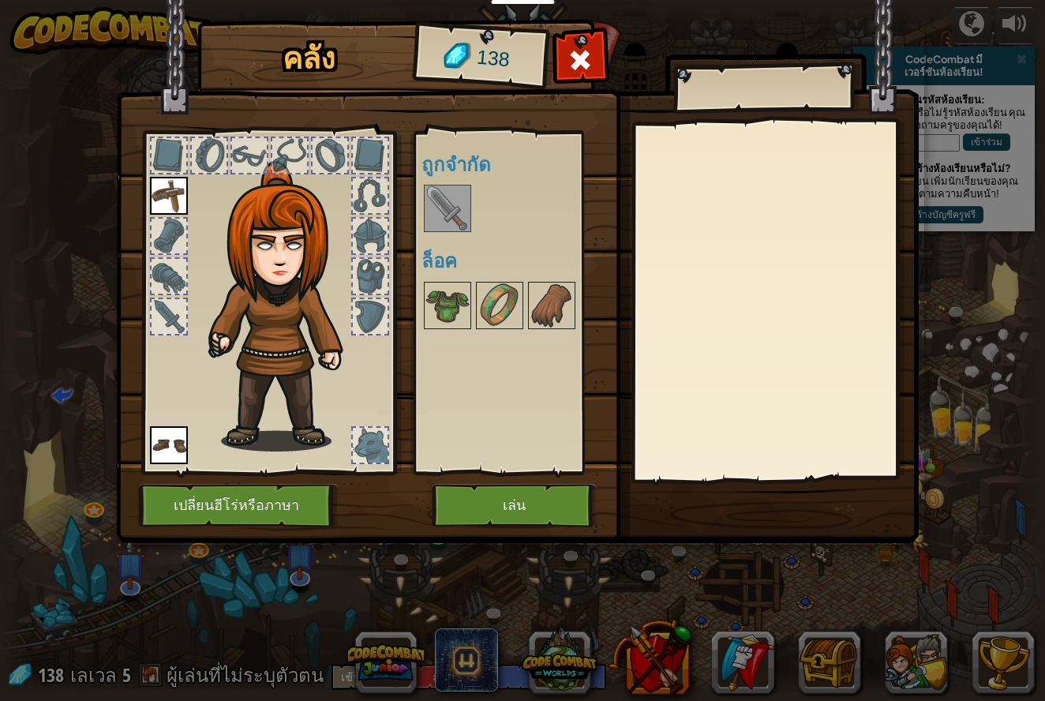
click at [443, 204] on img at bounding box center [447, 208] width 44 height 44
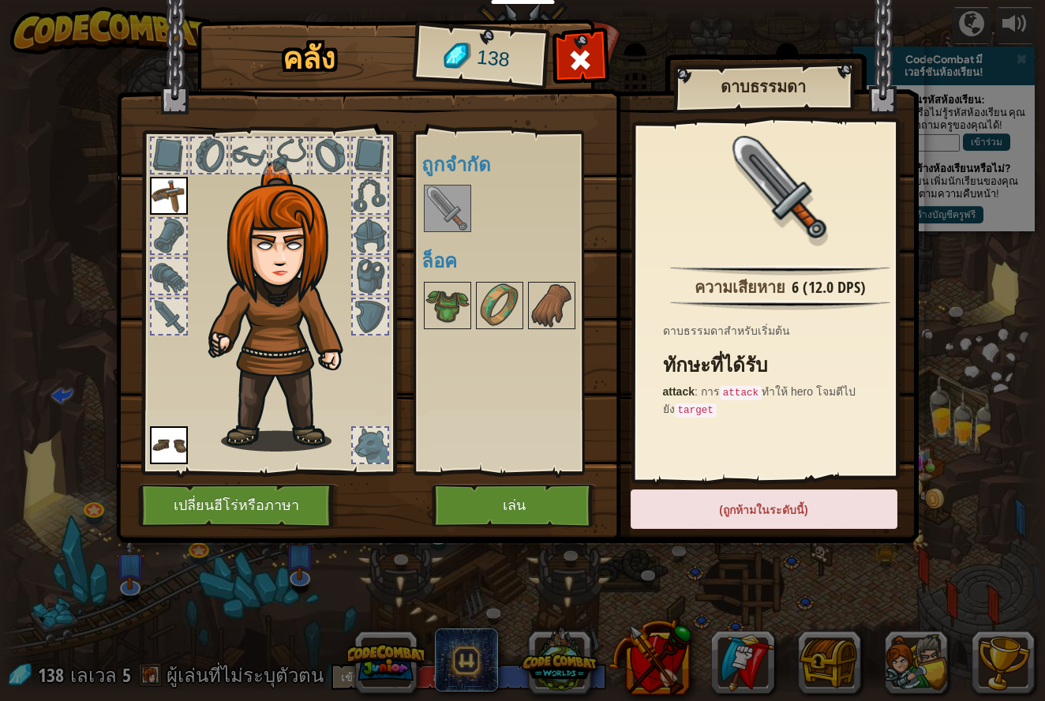
click at [578, 248] on div "พร้อมใช้งาน ใช้งาน ใช้งาน (ดับเบิลคลิ๊ก..เพื่อใช้งาน) ถูกจำกัด ล็อค" at bounding box center [520, 302] width 198 height 329
click at [595, 75] on div at bounding box center [581, 64] width 50 height 50
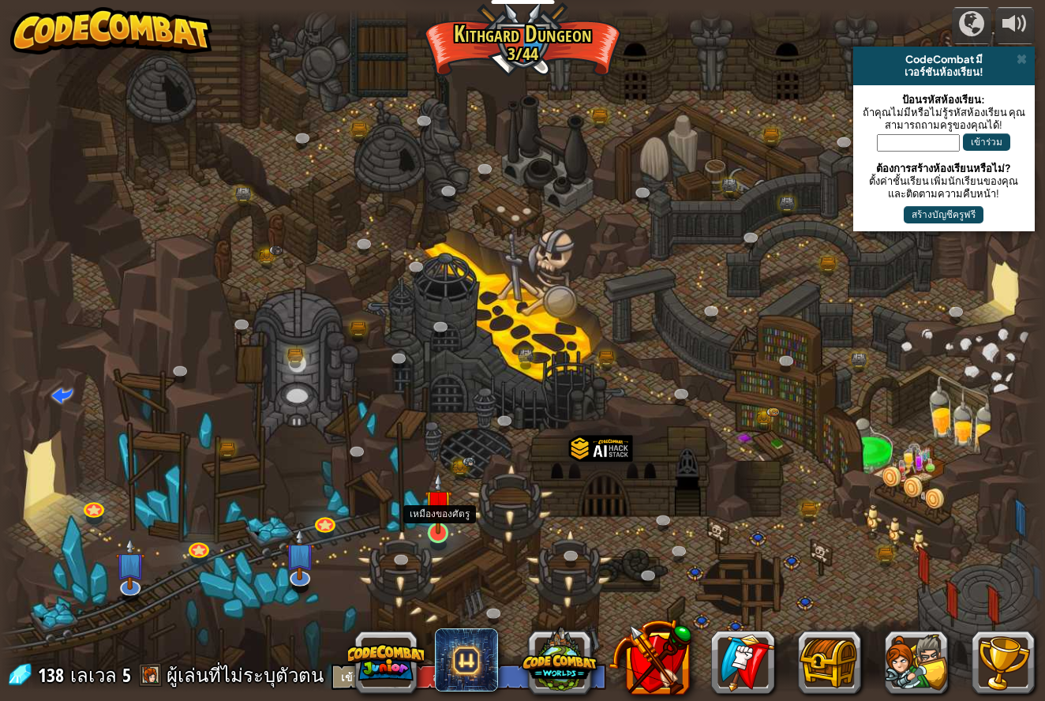
click at [437, 536] on link at bounding box center [438, 533] width 32 height 32
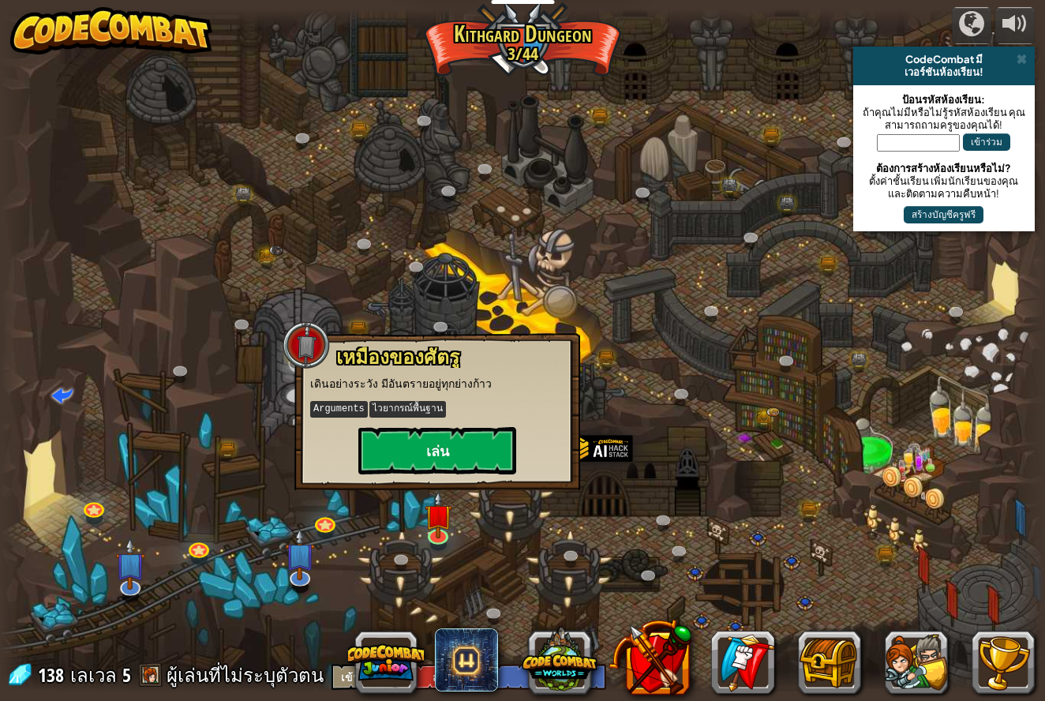
click at [453, 461] on button "เล่น" at bounding box center [437, 450] width 158 height 47
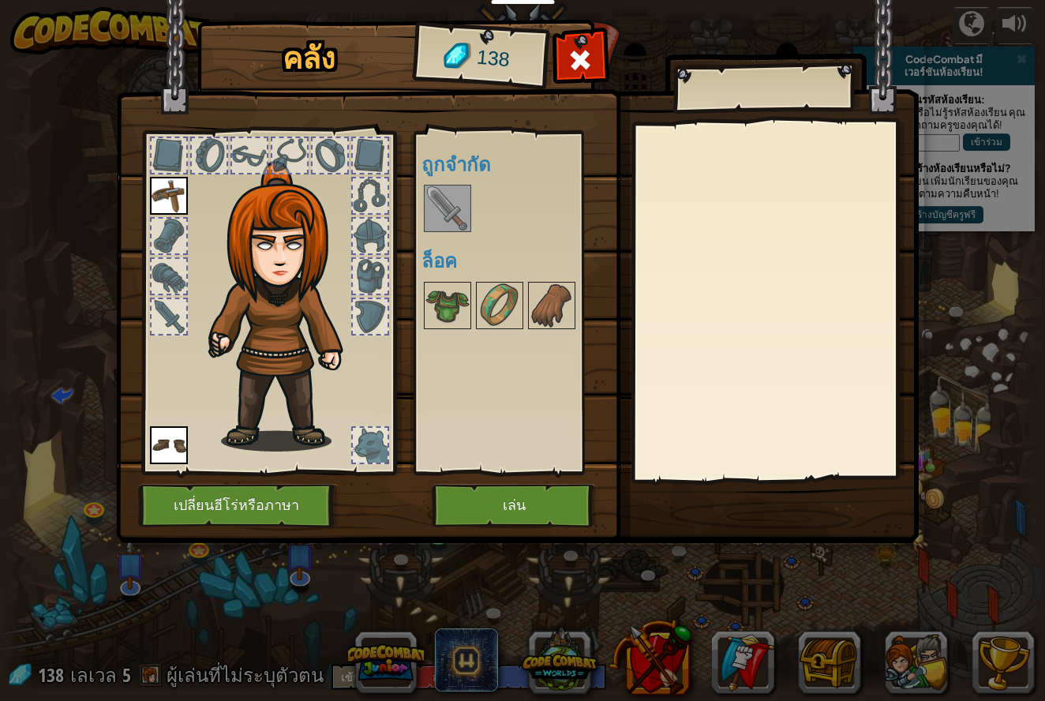
click at [470, 502] on button "เล่น" at bounding box center [514, 505] width 165 height 43
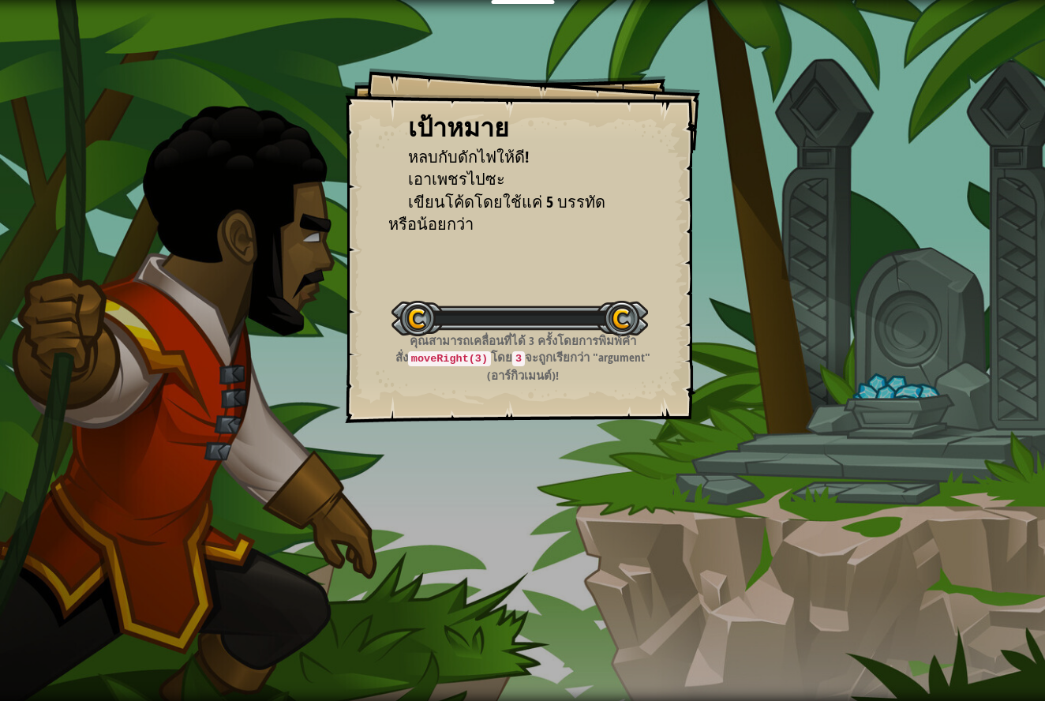
click at [491, 515] on div "เป้าหมาย หลบกับ[PERSON_NAME]ไฟให้ดี! เอาเพชรไปซะ เขียนโค้ดโดยใช้แค่ 5 บรรทัดหรื…" at bounding box center [522, 350] width 1045 height 701
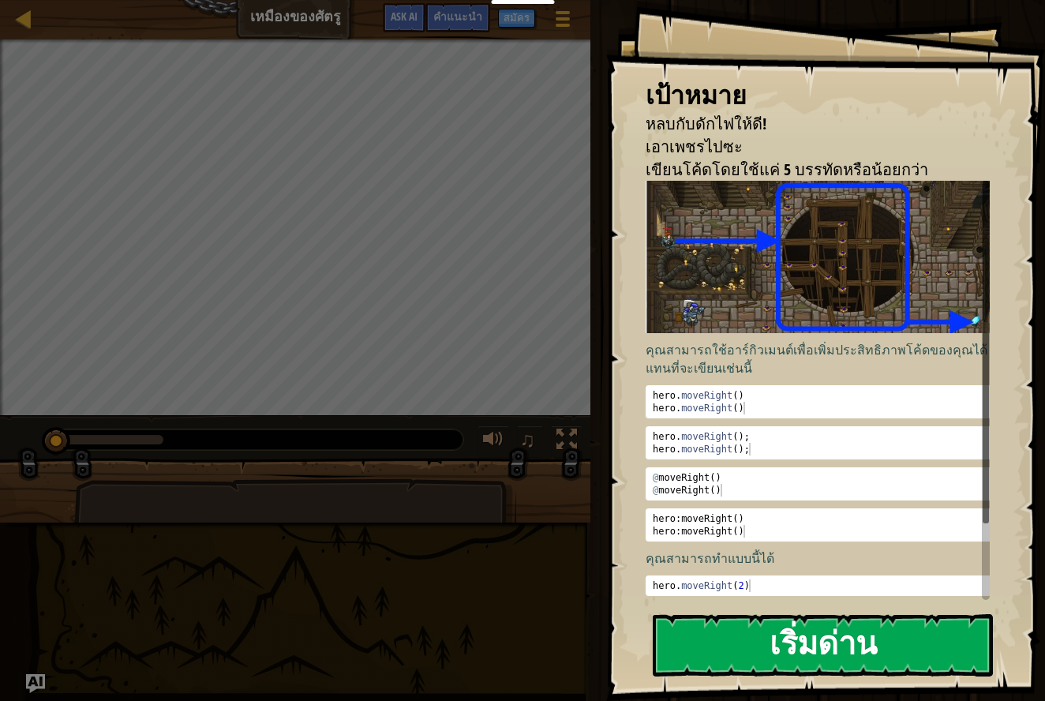
click at [747, 647] on button "เริ่มด่าน" at bounding box center [823, 645] width 340 height 62
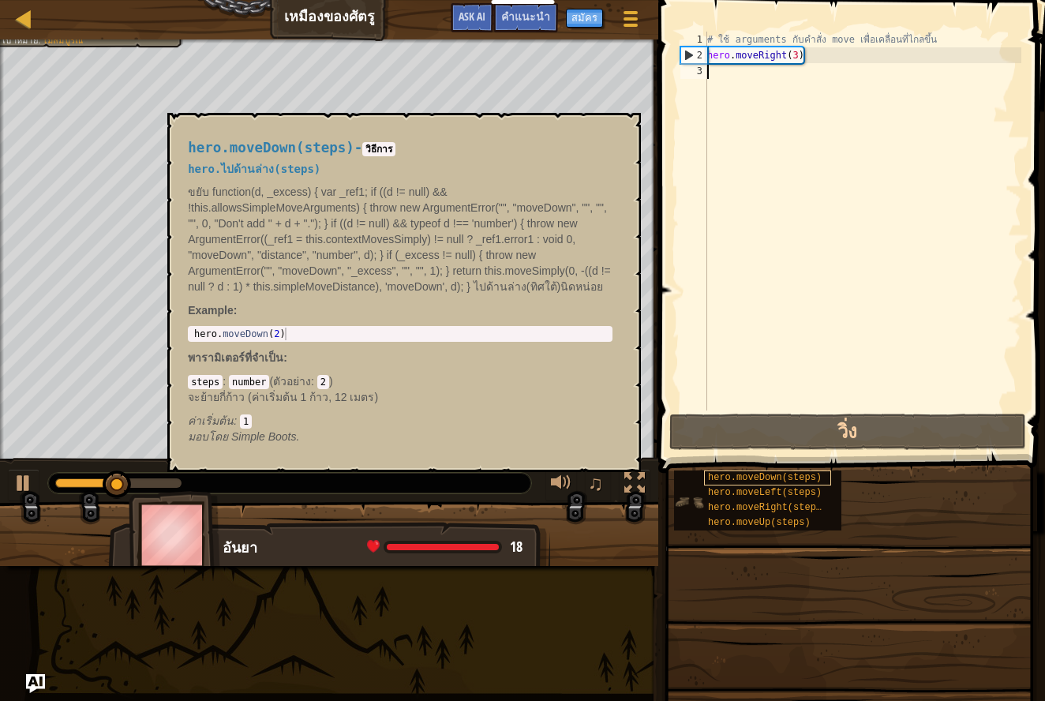
click at [744, 481] on span "hero.moveDown(steps)" at bounding box center [765, 477] width 114 height 11
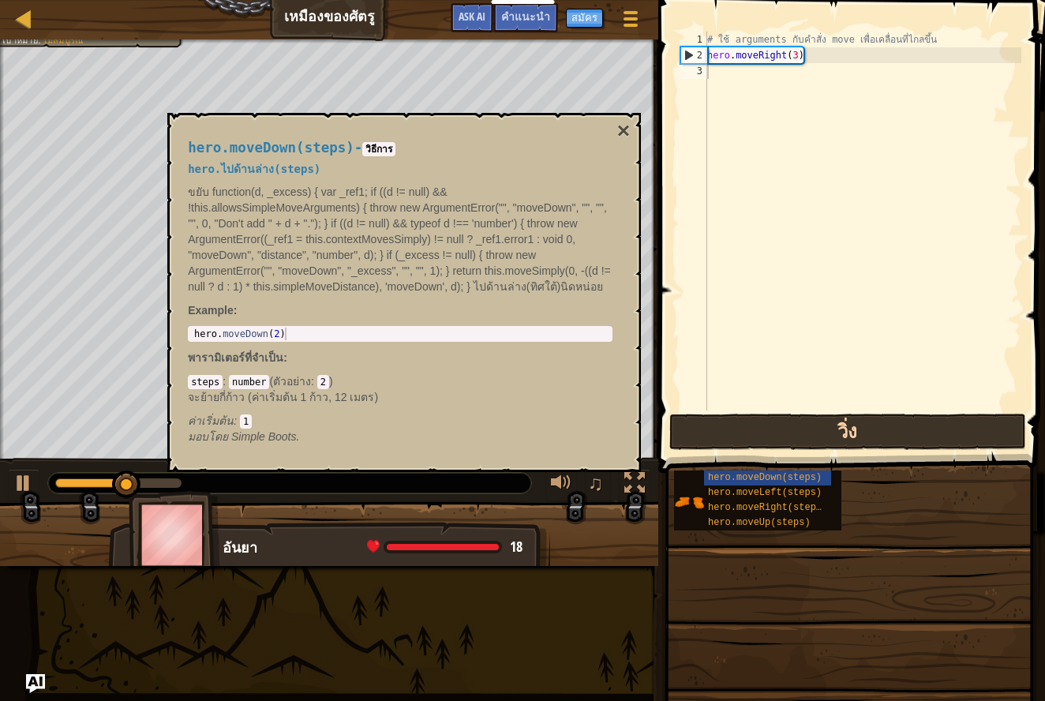
click at [781, 434] on button "วิ่ง" at bounding box center [847, 432] width 357 height 36
click at [779, 441] on button "วิ่ง" at bounding box center [847, 432] width 357 height 36
click at [776, 440] on button "วิ่ง" at bounding box center [847, 432] width 357 height 36
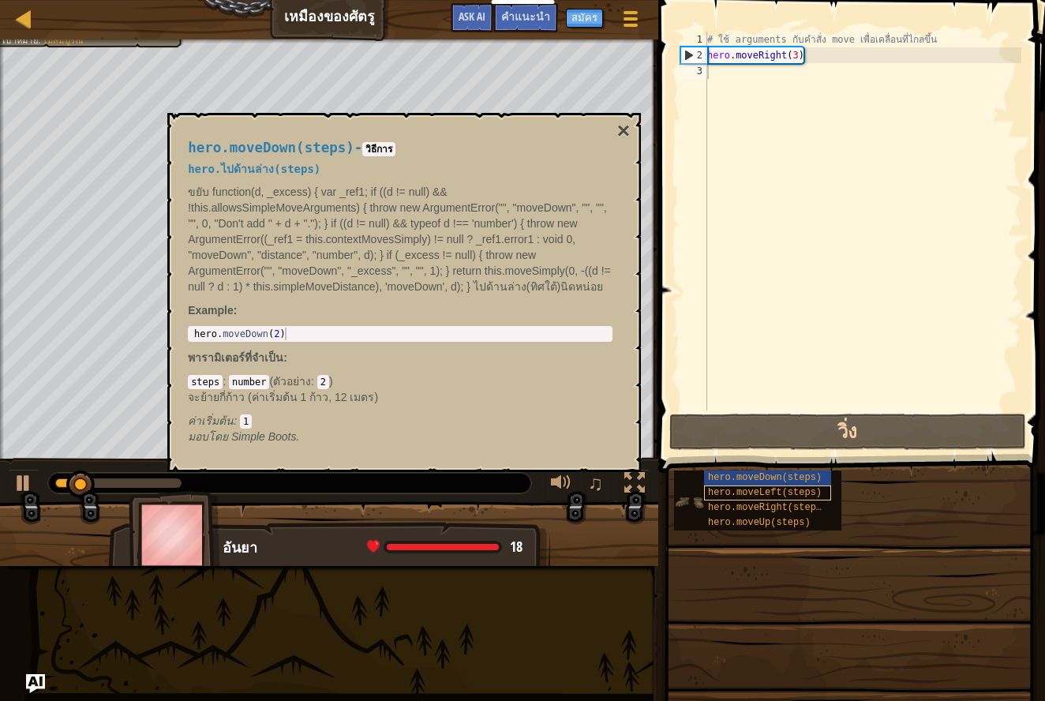
click at [751, 496] on span "hero.moveLeft(steps)" at bounding box center [765, 492] width 114 height 11
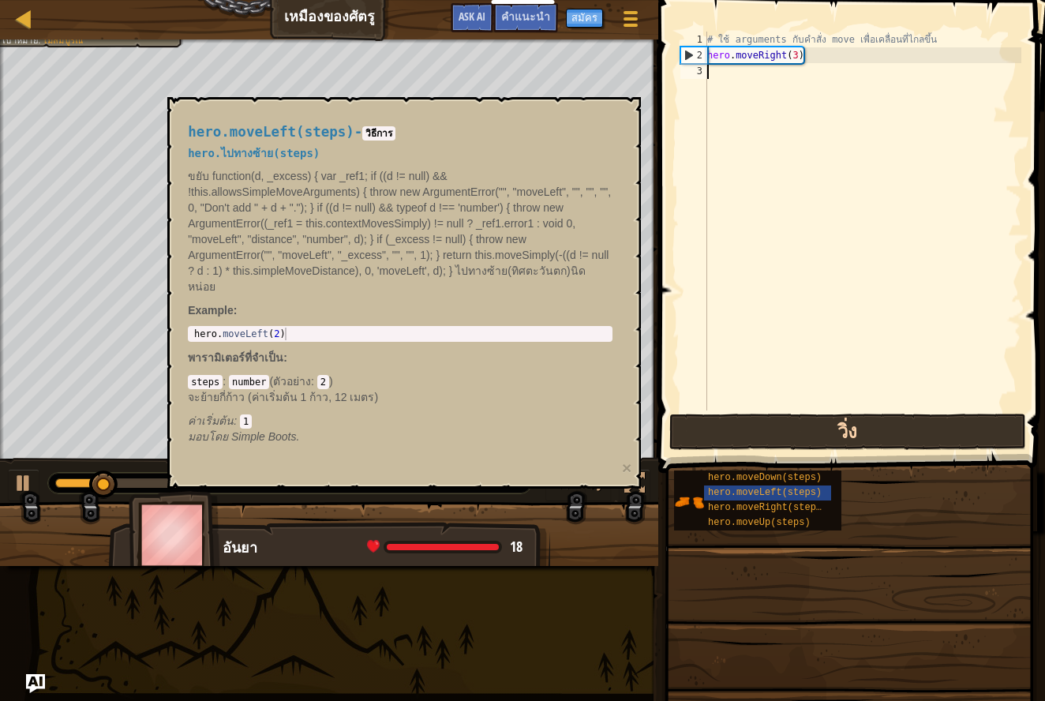
click at [770, 436] on button "วิ่ง" at bounding box center [847, 432] width 357 height 36
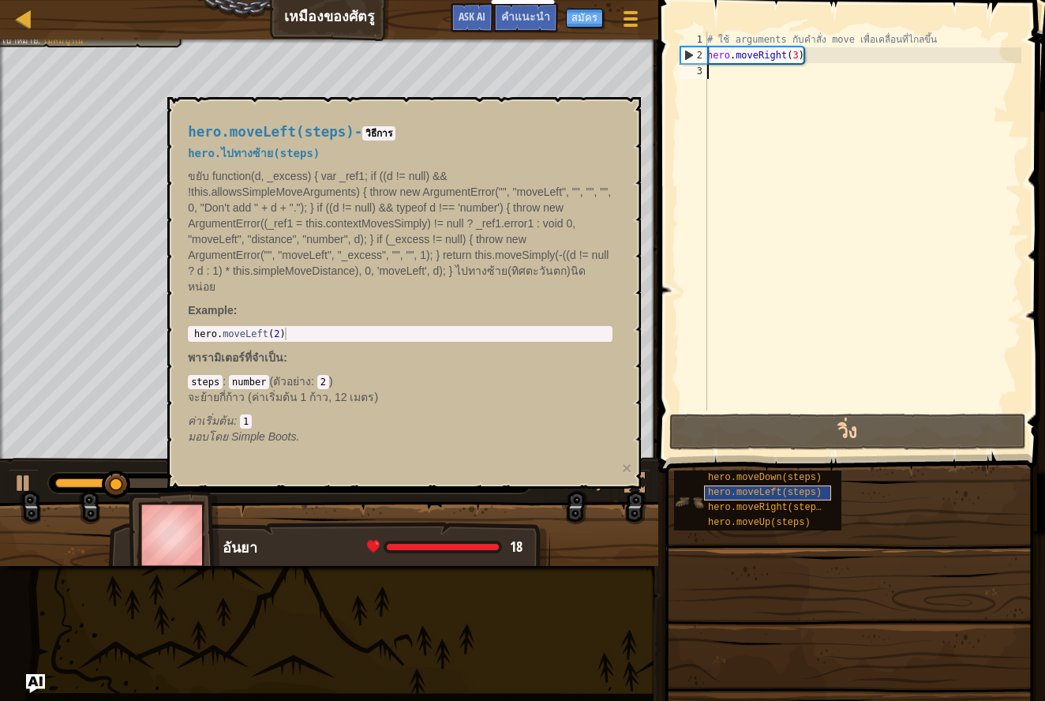
click at [774, 498] on div "hero.moveLeft(steps)" at bounding box center [767, 492] width 127 height 15
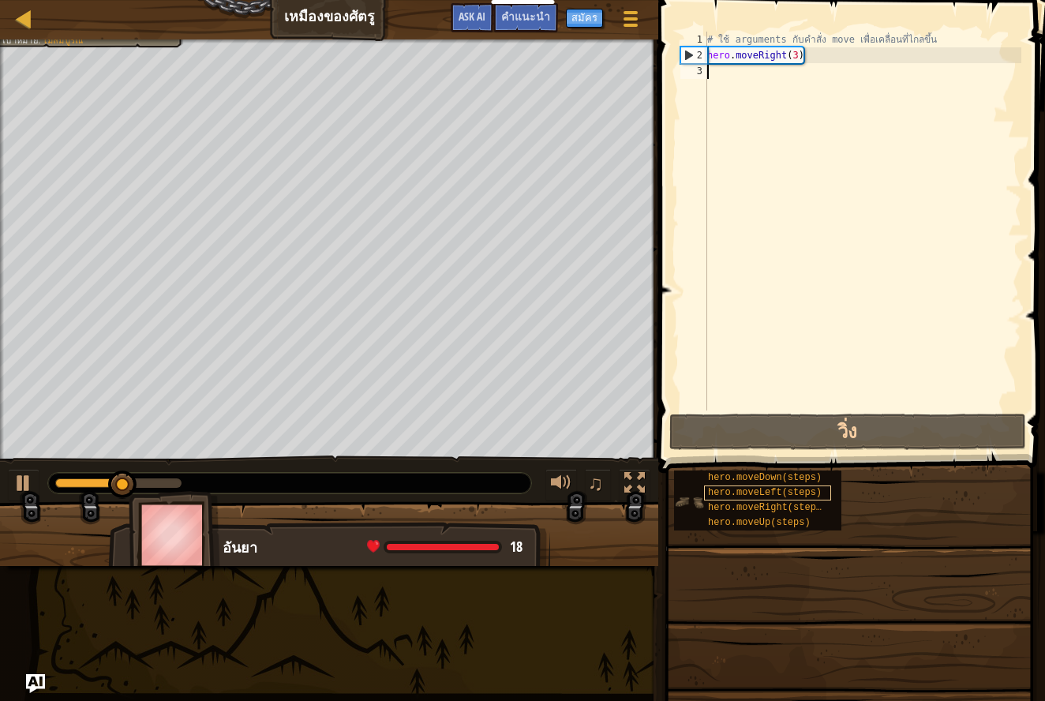
click at [774, 498] on div "hero.moveLeft(steps)" at bounding box center [767, 492] width 127 height 15
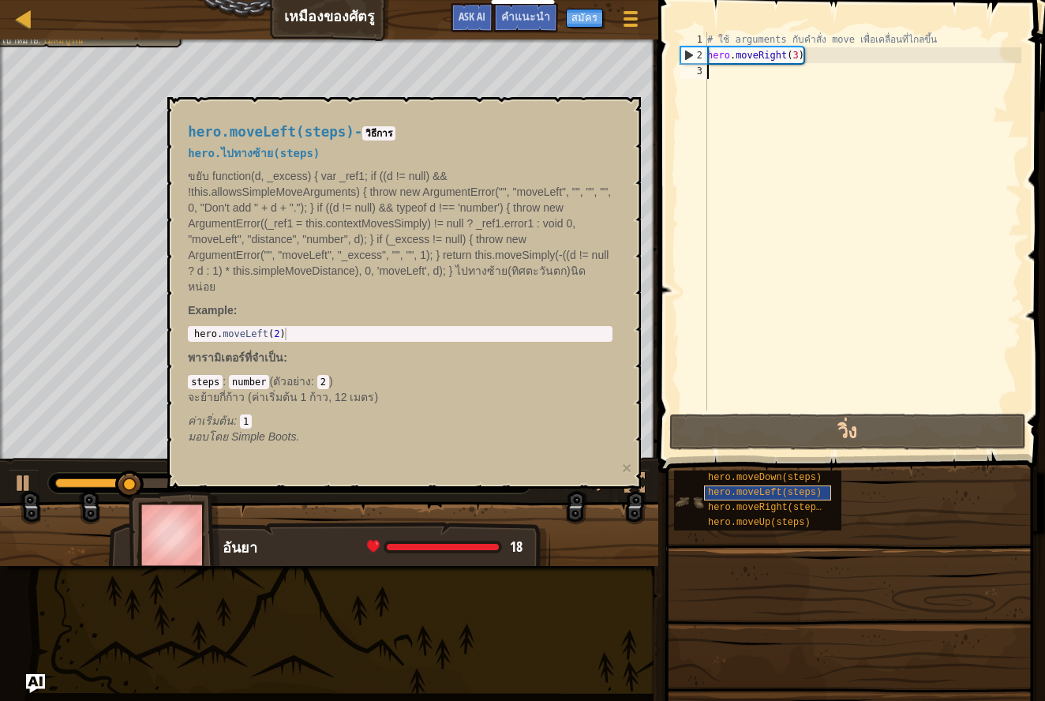
click at [774, 498] on div "hero.moveLeft(steps)" at bounding box center [767, 492] width 127 height 15
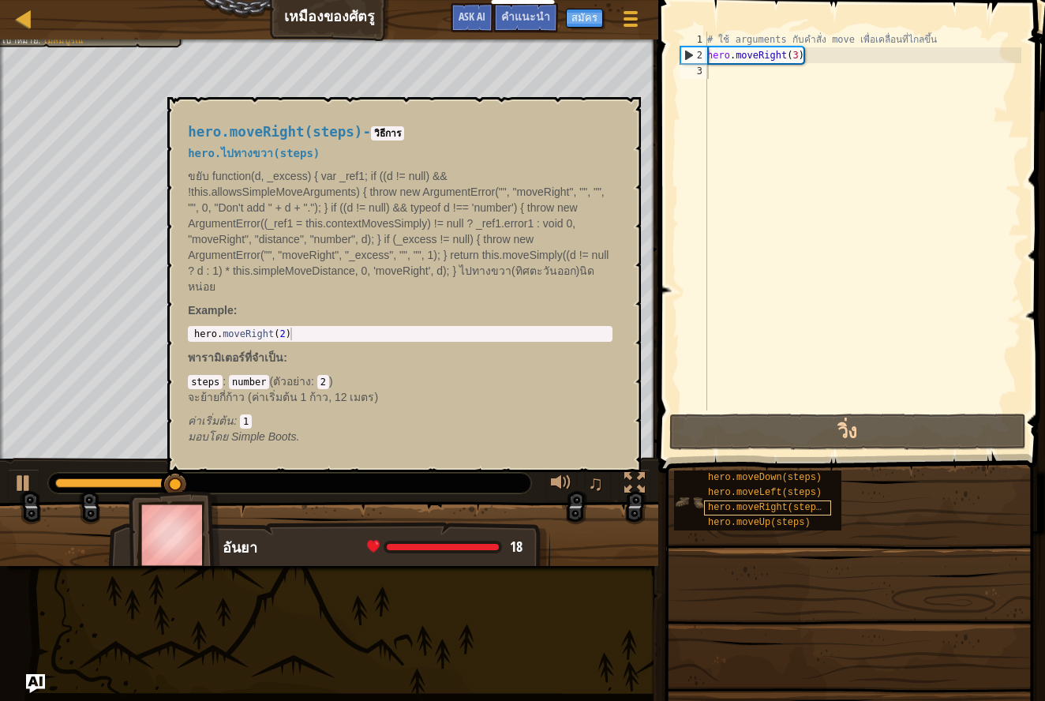
click at [784, 512] on span "hero.moveRight(steps)" at bounding box center [767, 507] width 119 height 11
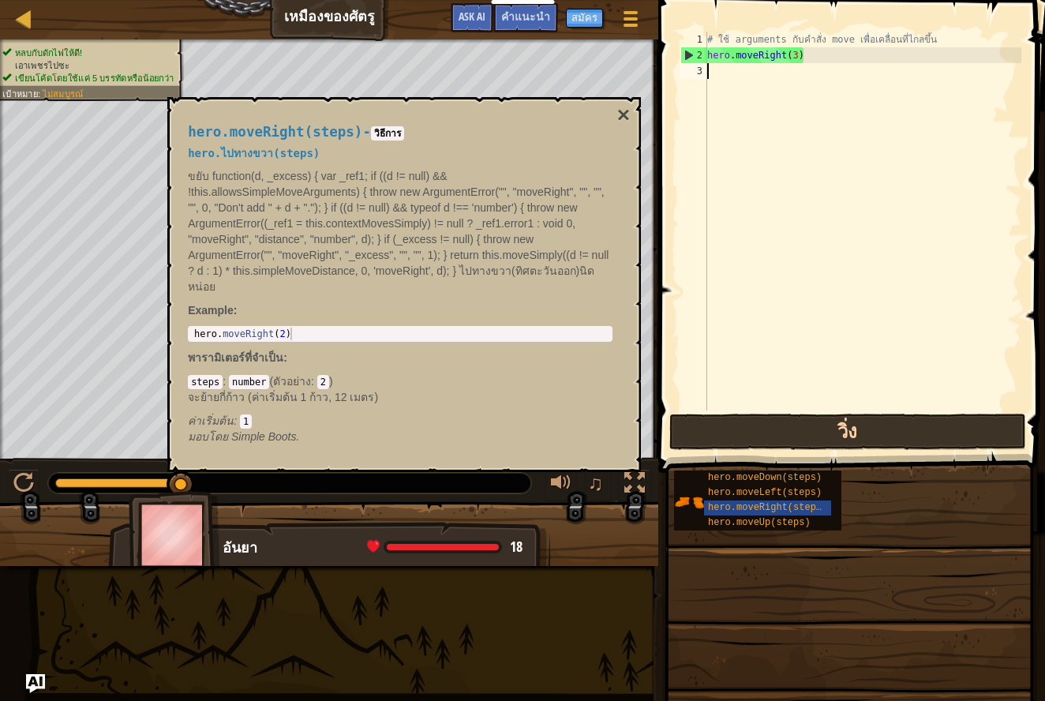
click at [806, 446] on button "วิ่ง" at bounding box center [847, 432] width 357 height 36
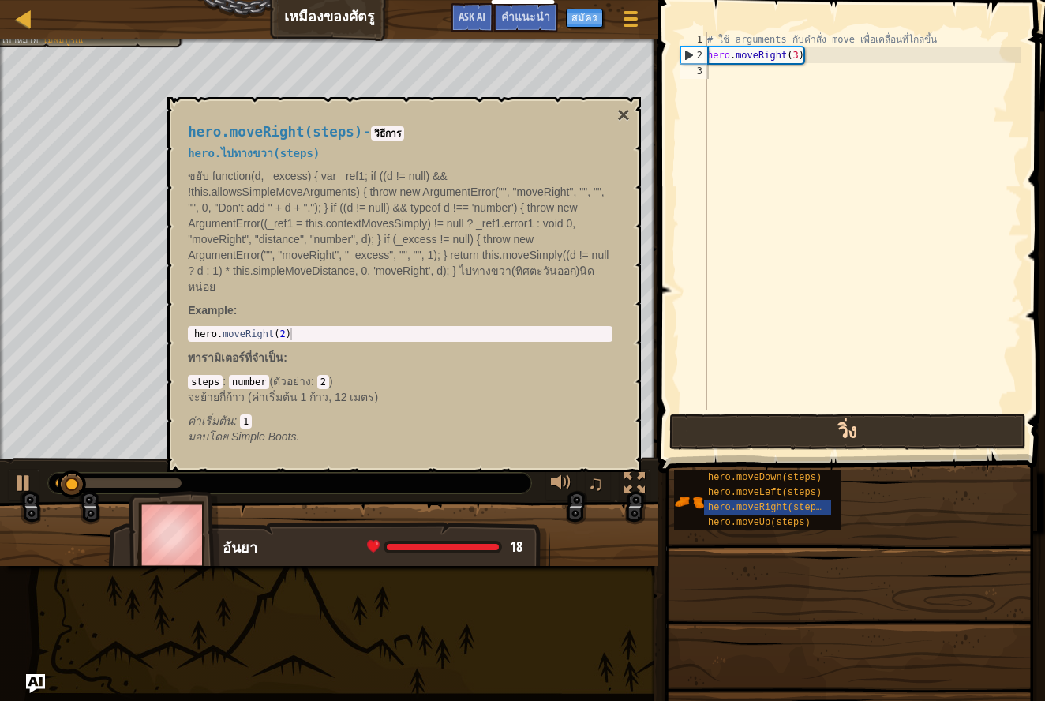
click at [803, 443] on button "วิ่ง" at bounding box center [847, 432] width 357 height 36
click at [799, 440] on button "วิ่ง" at bounding box center [847, 432] width 357 height 36
click at [793, 436] on button "วิ่ง" at bounding box center [847, 432] width 357 height 36
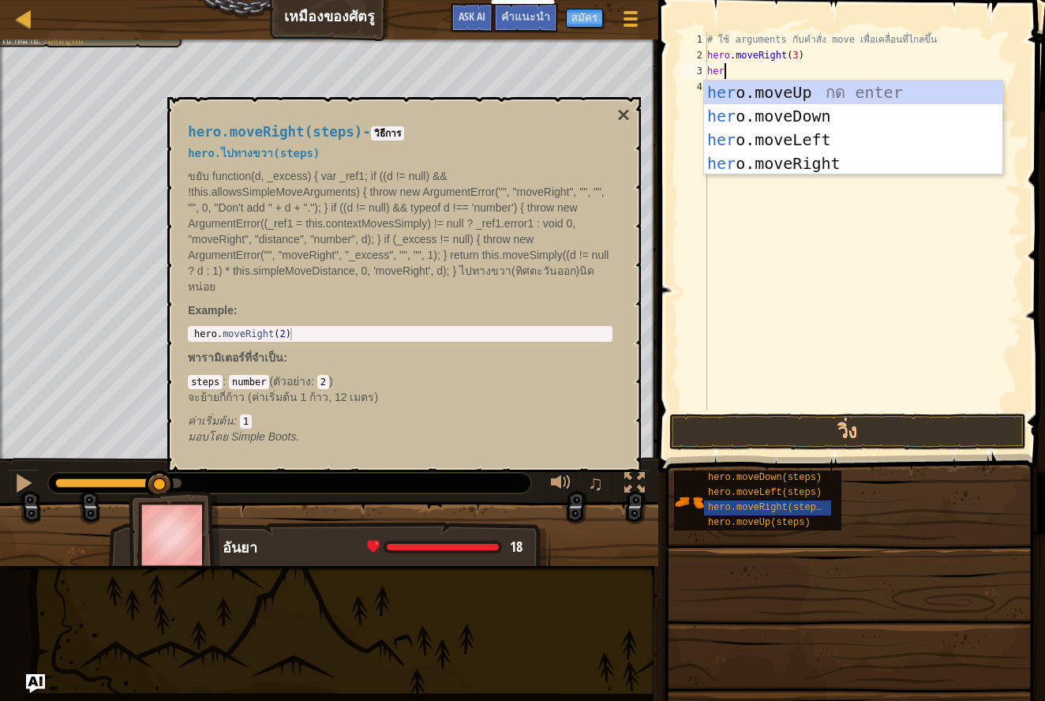
scroll to position [7, 1]
type textarea "hero"
click at [820, 165] on div "hero .moveUp กด enter hero .moveDown กด enter hero .moveLeft กด enter hero .mov…" at bounding box center [853, 151] width 298 height 142
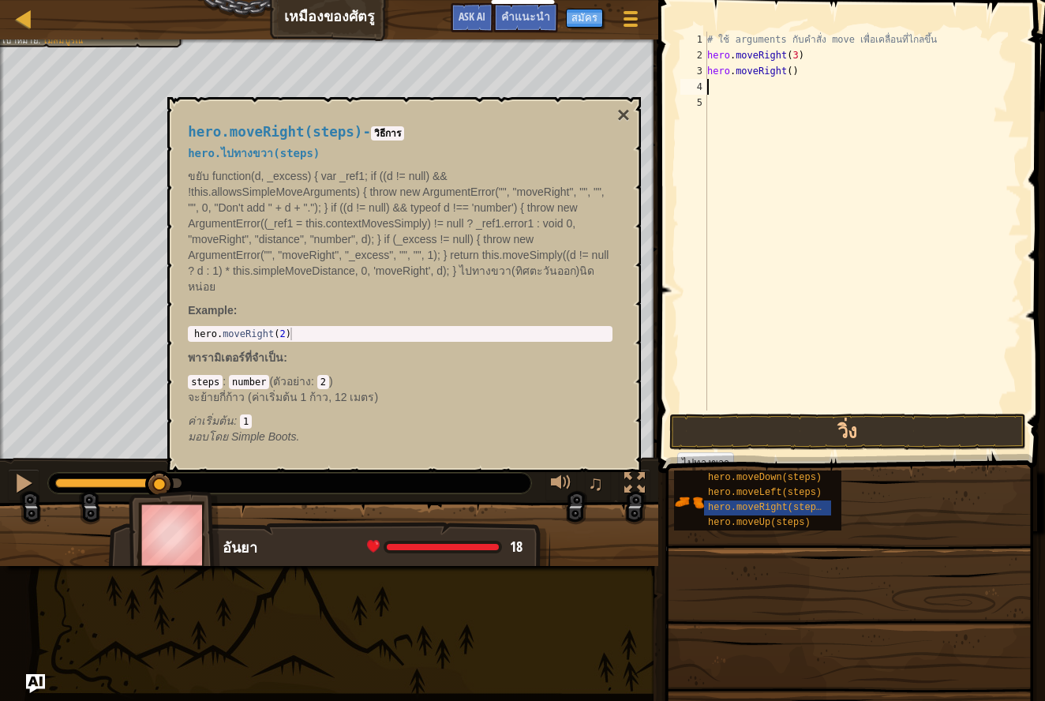
scroll to position [7, 0]
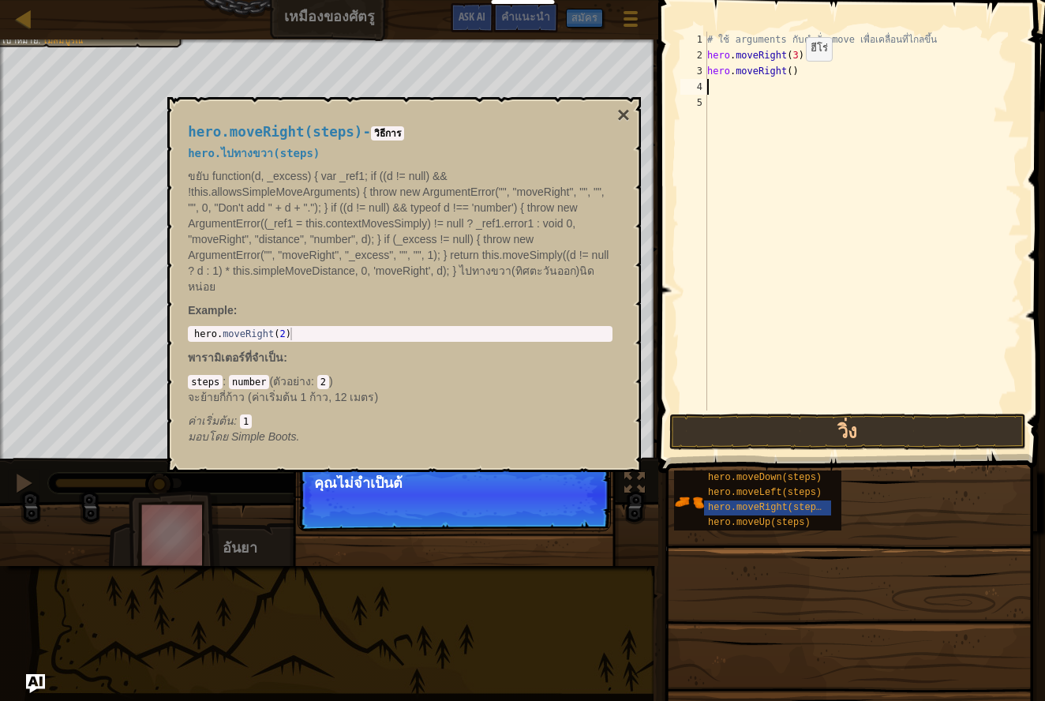
click at [795, 76] on div "# ใช้ arguments กับคำสั่ง move เพื่อเคลื่อนที่ไกลขึ้น hero . moveRight ( 3 ) he…" at bounding box center [862, 237] width 317 height 410
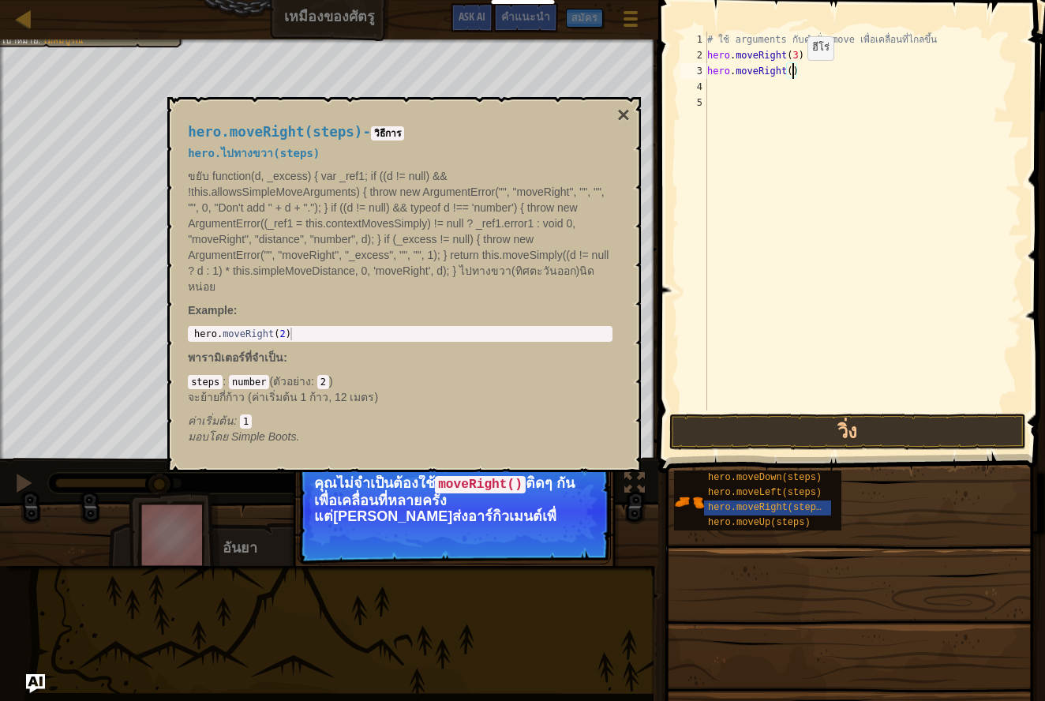
scroll to position [7, 7]
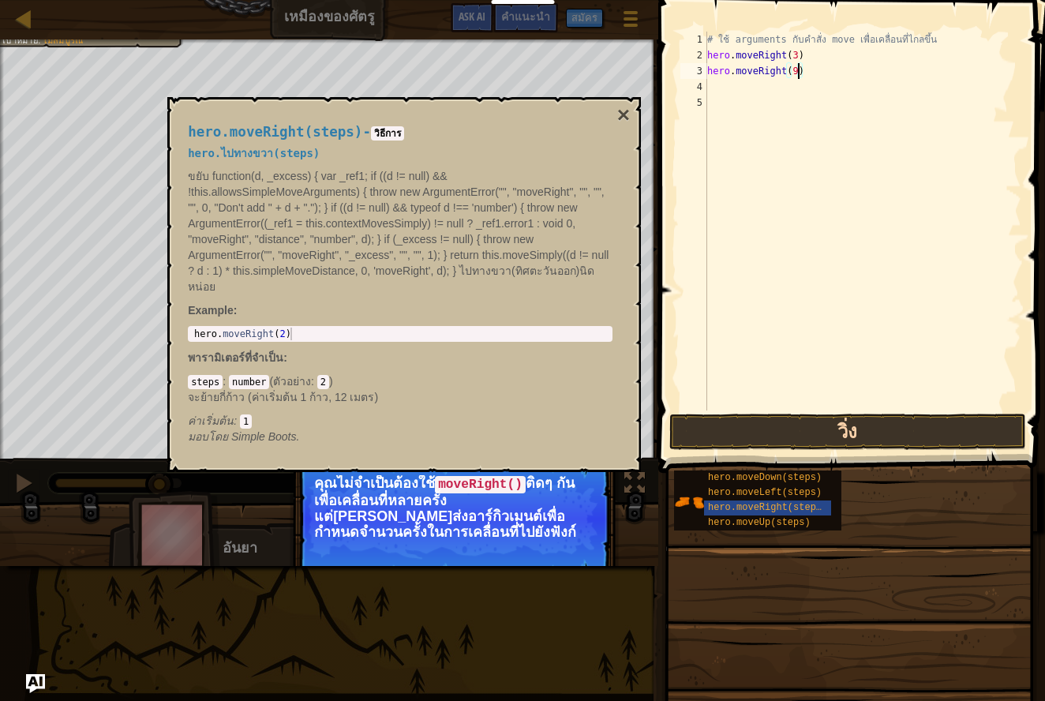
click at [863, 428] on button "วิ่ง" at bounding box center [847, 432] width 357 height 36
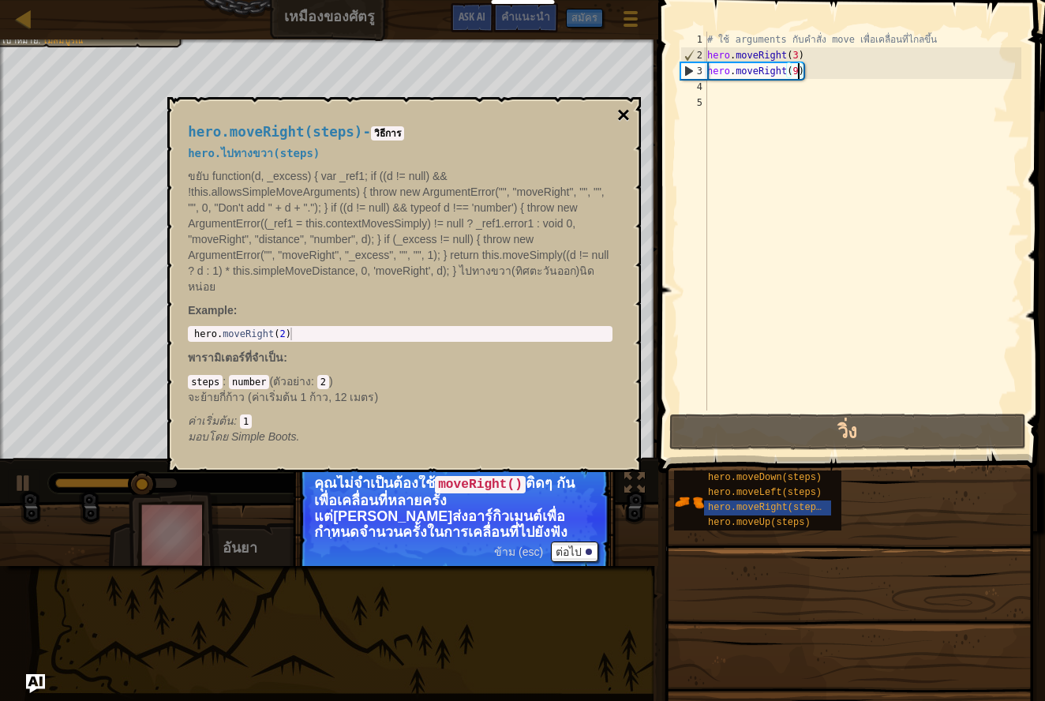
click at [629, 116] on button "×" at bounding box center [623, 115] width 13 height 22
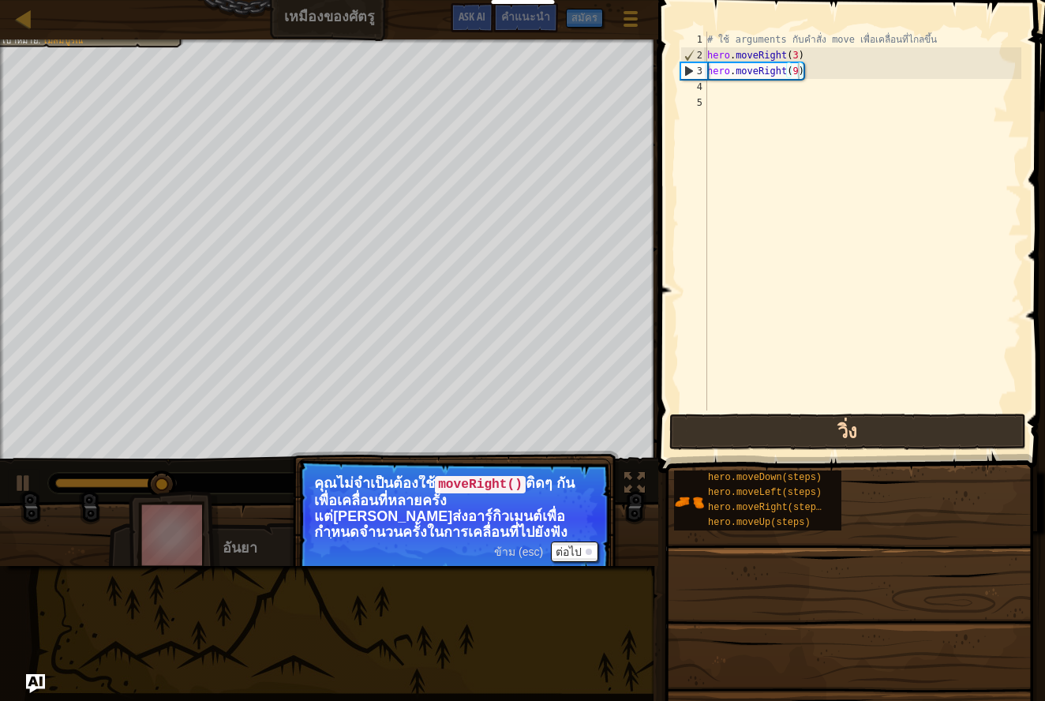
click at [728, 426] on button "วิ่ง" at bounding box center [847, 432] width 357 height 36
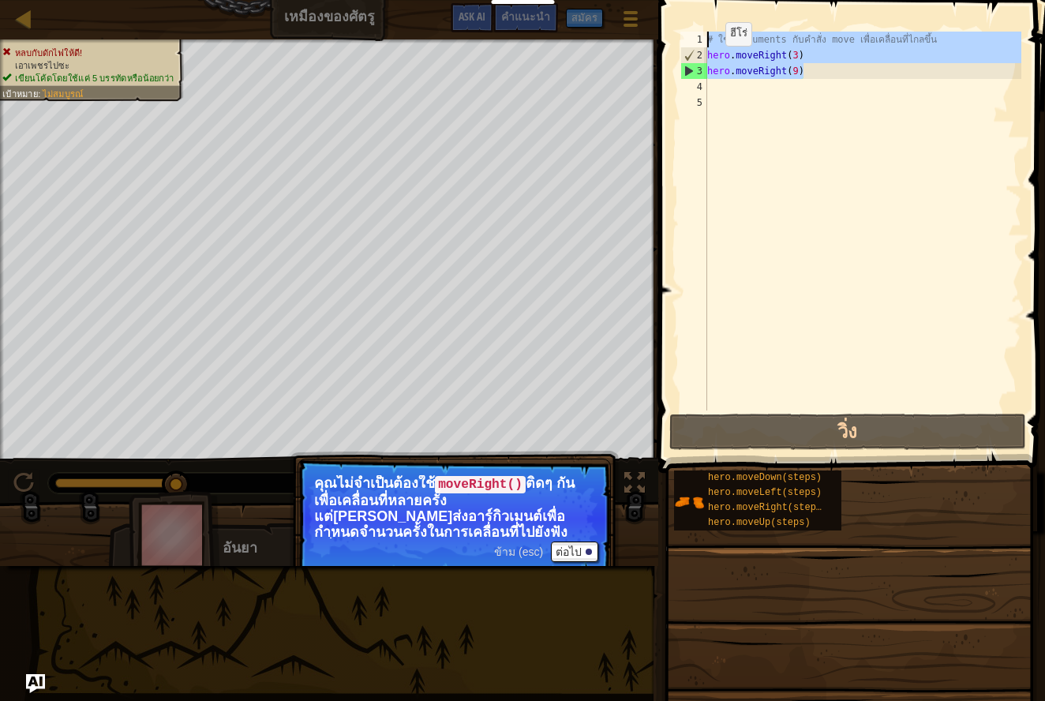
drag, startPoint x: 829, startPoint y: 67, endPoint x: 652, endPoint y: 32, distance: 180.1
click at [652, 32] on div "แผนที่ เหมืองของศัตรู เมนูเกม เสร็จสิ้น สมัคร คำแนะนำ Ask AI 1 הההההההההההההההה…" at bounding box center [522, 350] width 1045 height 701
type textarea "# ใช้ arguments กับคำสั่ง move เพื่อเคลื่อนที่ไกลขึ้น hero.moveRight(3)"
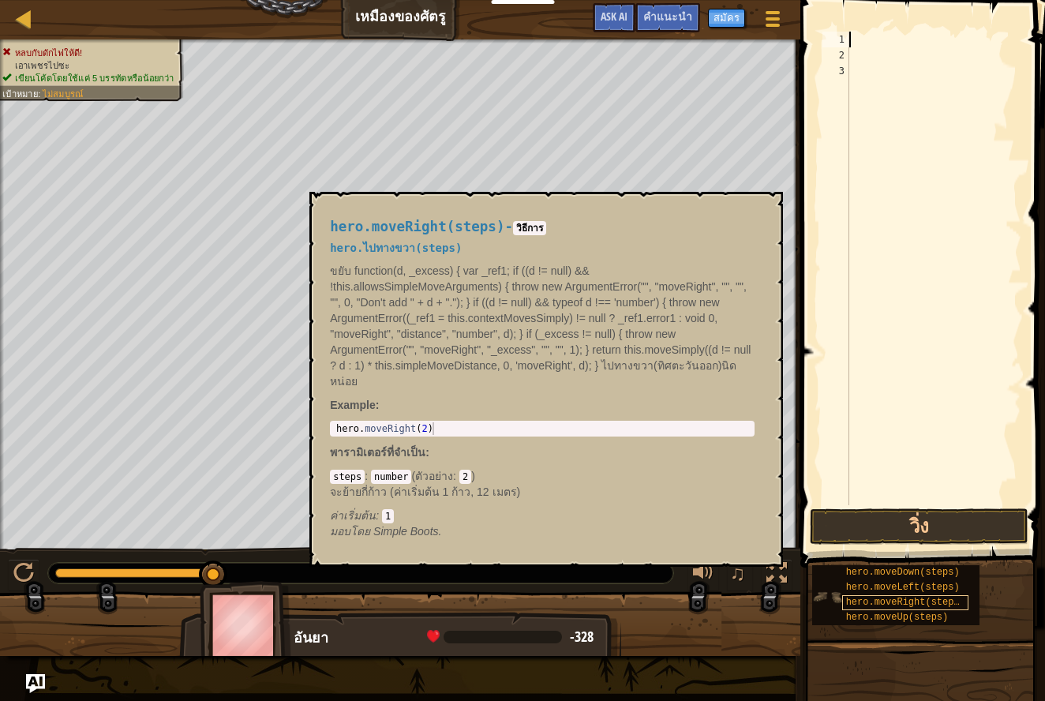
click at [880, 602] on span "hero.moveRight(steps)" at bounding box center [905, 602] width 119 height 11
type textarea "hero.moveRight(2)"
drag, startPoint x: 469, startPoint y: 432, endPoint x: 328, endPoint y: 430, distance: 141.3
click at [328, 430] on div "hero.moveRight(steps) - วิธีการ hero.ไปทางขวา(steps) ขยับ function(d, _excess) …" at bounding box center [542, 379] width 447 height 350
click at [910, 39] on div at bounding box center [933, 284] width 175 height 505
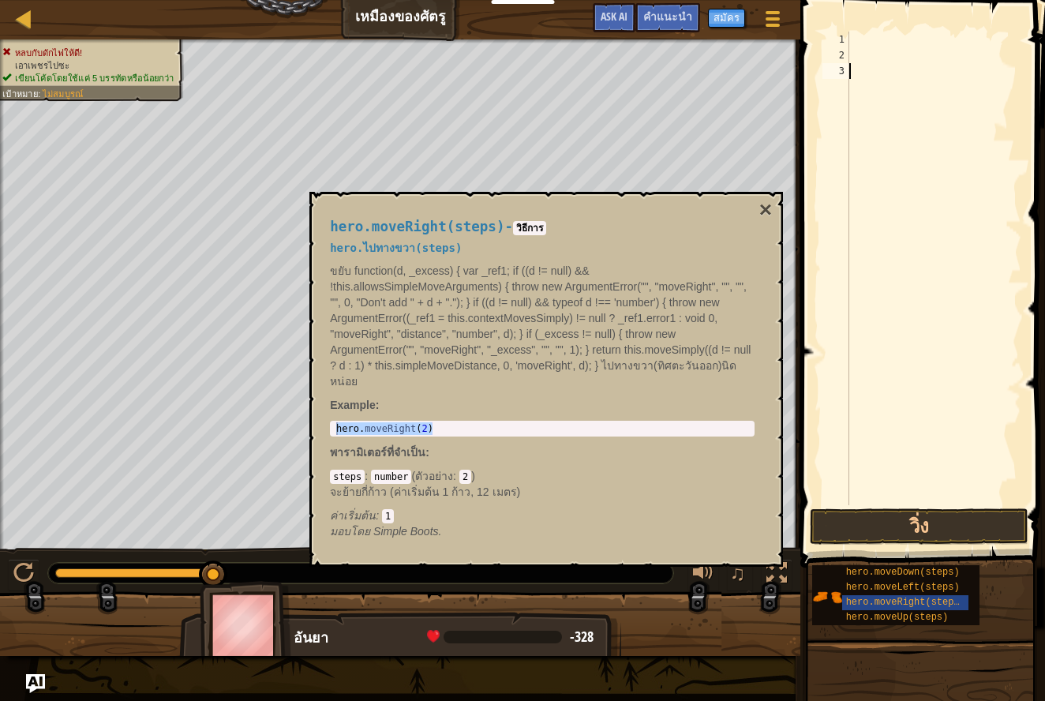
click at [854, 78] on div at bounding box center [933, 284] width 175 height 505
click at [848, 73] on div "3" at bounding box center [835, 71] width 27 height 16
drag, startPoint x: 844, startPoint y: 70, endPoint x: 878, endPoint y: 65, distance: 34.4
click at [846, 71] on div "3" at bounding box center [835, 71] width 27 height 16
click at [878, 69] on div at bounding box center [933, 284] width 175 height 505
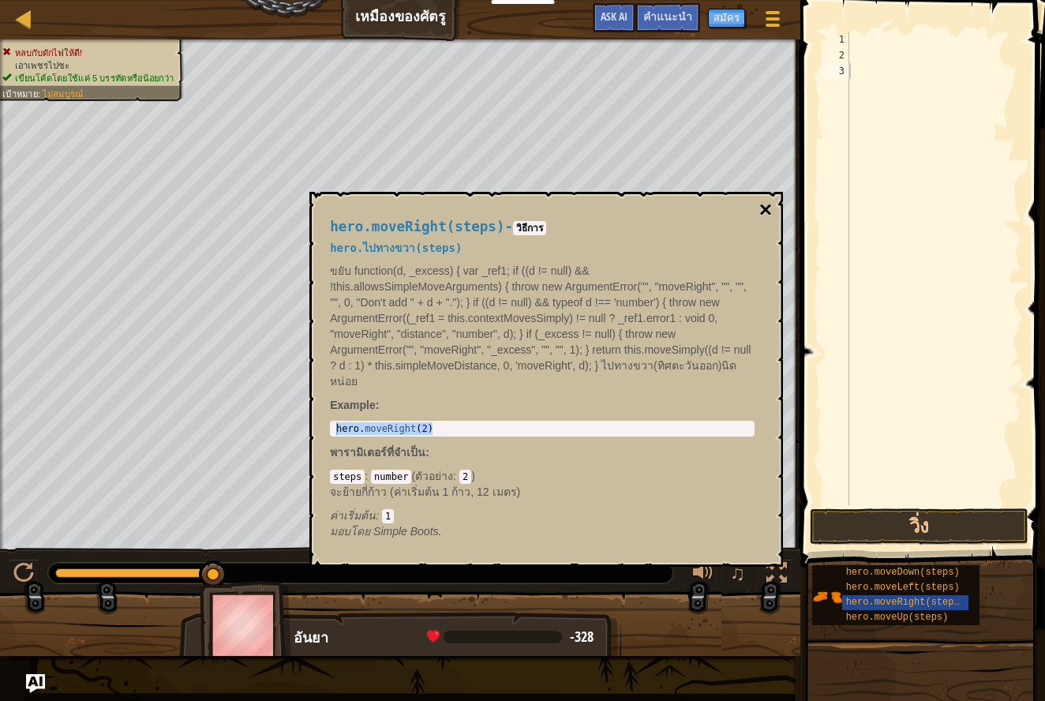
click at [765, 214] on button "×" at bounding box center [765, 210] width 13 height 22
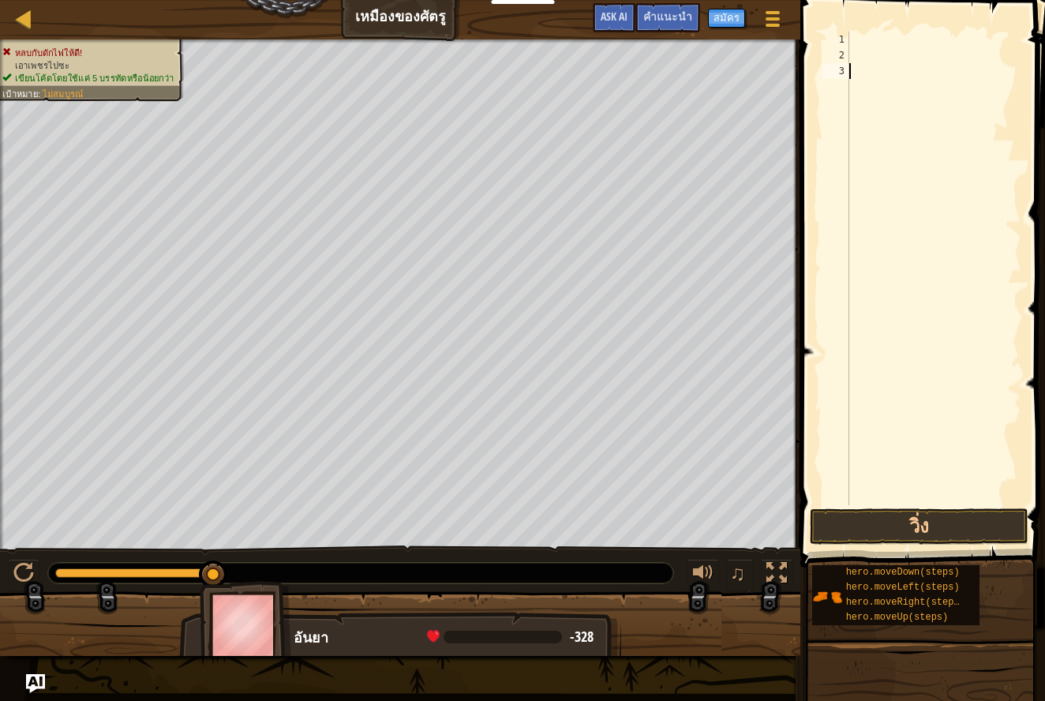
click at [872, 73] on div at bounding box center [933, 284] width 175 height 505
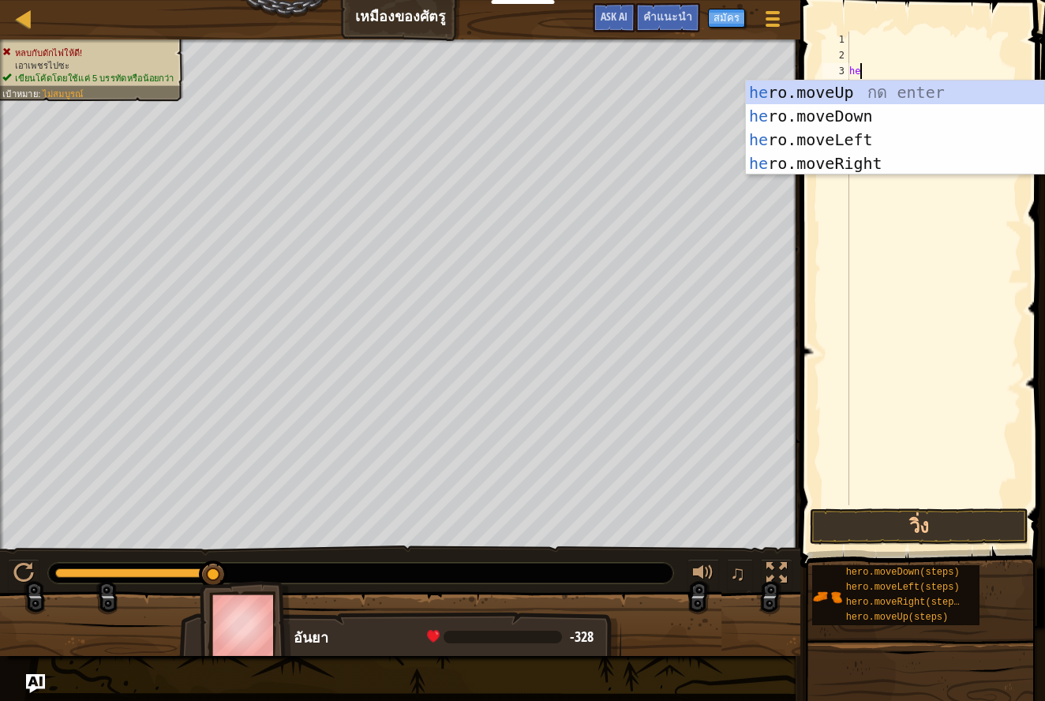
scroll to position [7, 1]
click at [870, 0] on body "นักการศึกษา สร้างบัญชีฟรี โซลูชั่นสำหรับโรงเรียนและเขต ดูเครื่องมือสำหรับครู กา…" at bounding box center [522, 0] width 1045 height 0
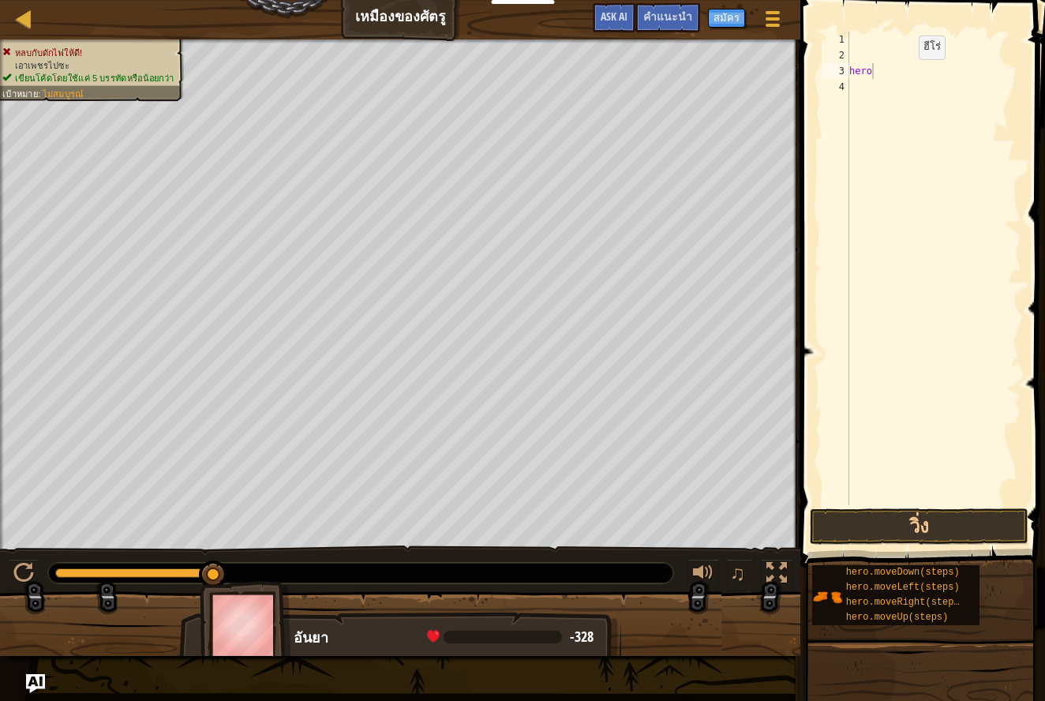
click at [906, 75] on div "hero" at bounding box center [933, 284] width 175 height 505
type textarea "hero."
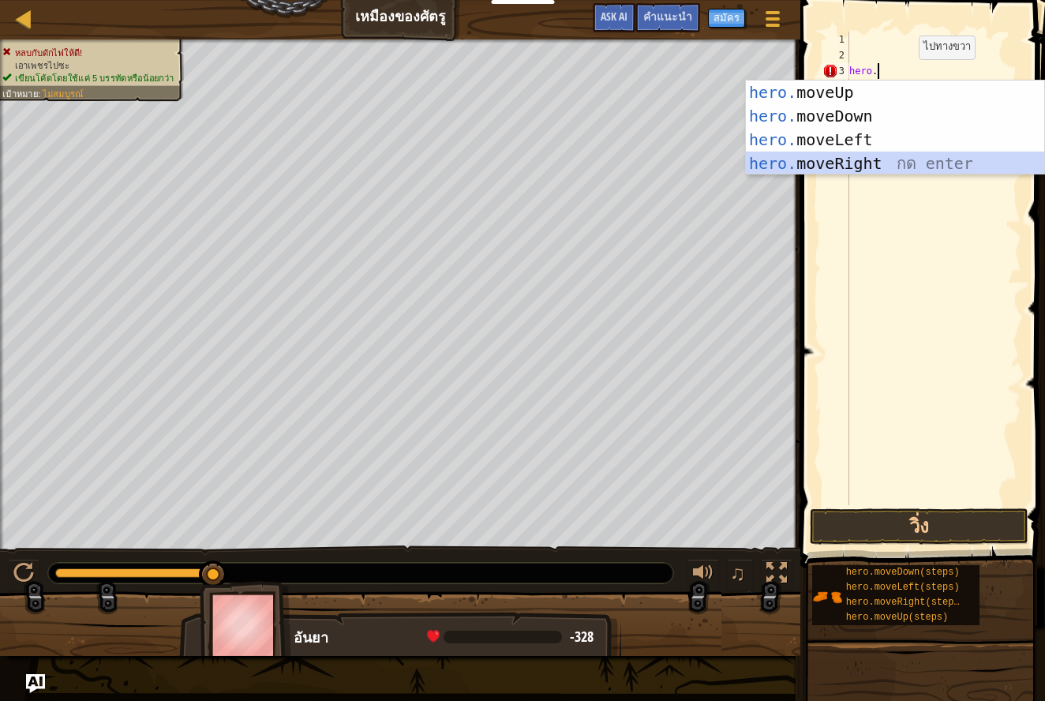
click at [912, 155] on div "hero. moveUp กด enter hero. moveDown กด enter hero. moveLeft กด enter hero. mov…" at bounding box center [895, 151] width 298 height 142
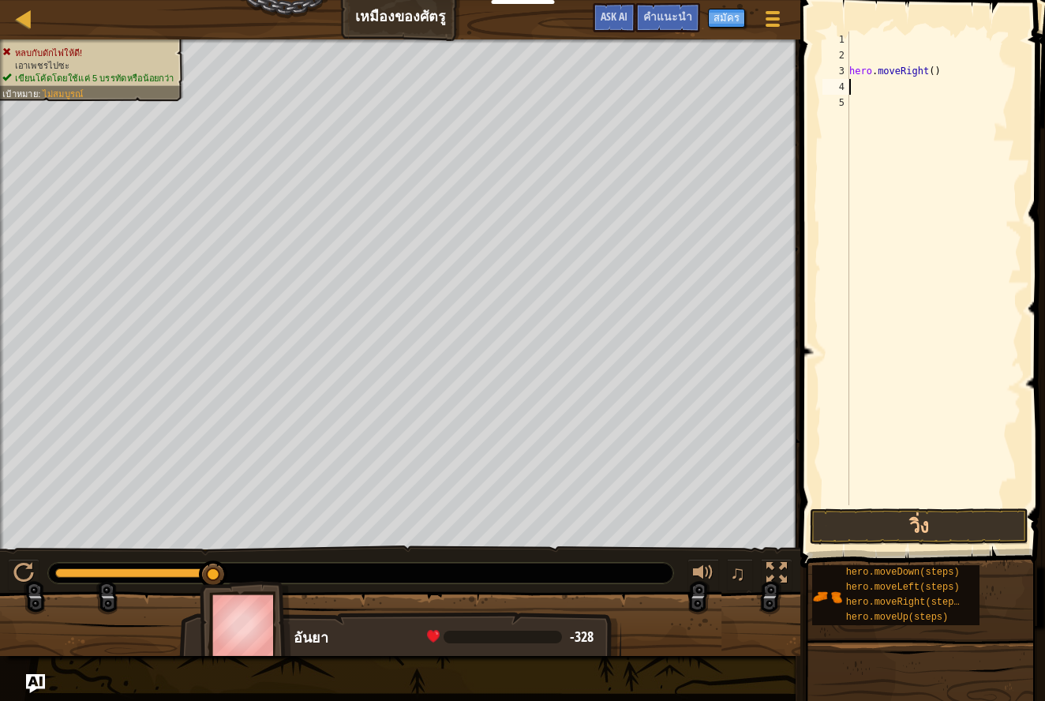
click at [938, 70] on div "hero . moveRight ( )" at bounding box center [933, 284] width 175 height 505
click at [936, 72] on div "hero . moveRight ( )" at bounding box center [933, 284] width 175 height 505
type textarea "hero.moveRight(3)"
click at [925, 524] on button "วิ่ง" at bounding box center [919, 526] width 219 height 36
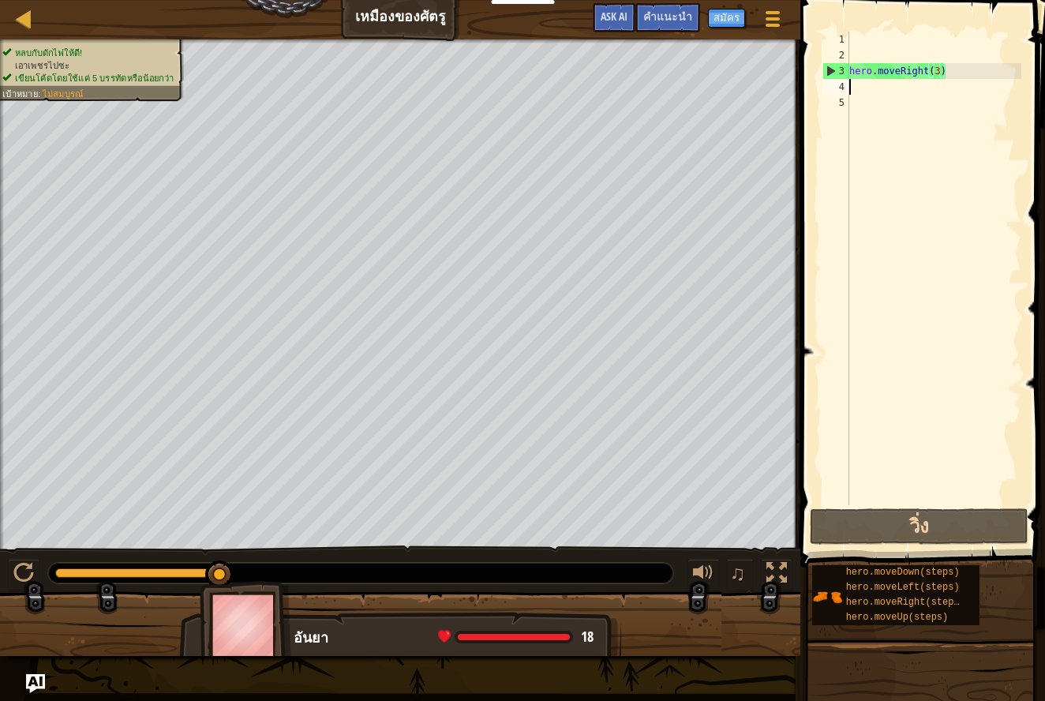
click at [889, 87] on div "hero . moveRight ( 3 )" at bounding box center [933, 284] width 175 height 505
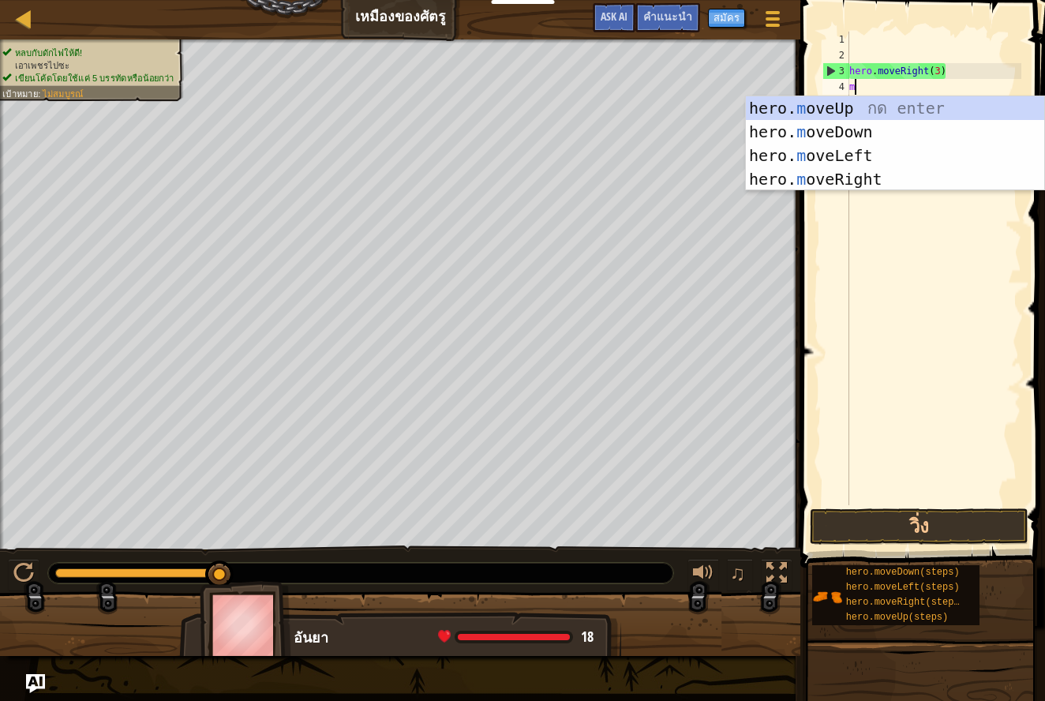
type textarea "mo"
click at [890, 112] on div "hero. mo veUp กด enter hero. mo veDown กด enter hero. mo veLeft กด enter hero. …" at bounding box center [895, 167] width 298 height 142
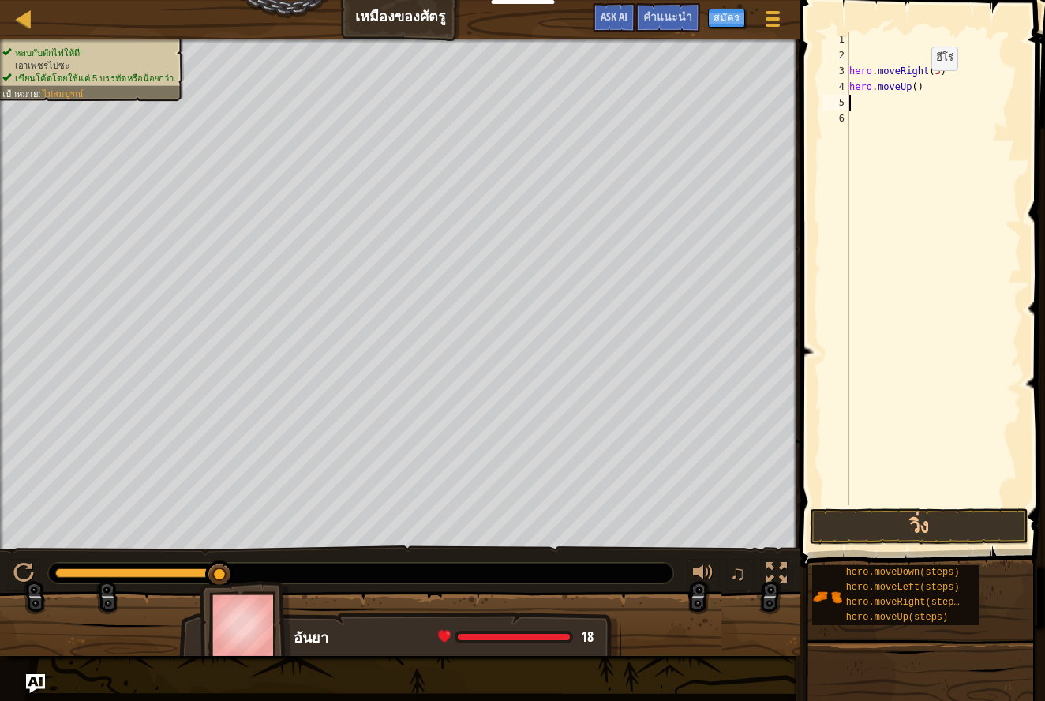
click at [918, 86] on div "hero . moveRight ( 3 ) hero . moveUp ( )" at bounding box center [933, 284] width 175 height 505
type textarea "hero.moveUp(1)"
click at [904, 526] on button "วิ่ง" at bounding box center [919, 526] width 219 height 36
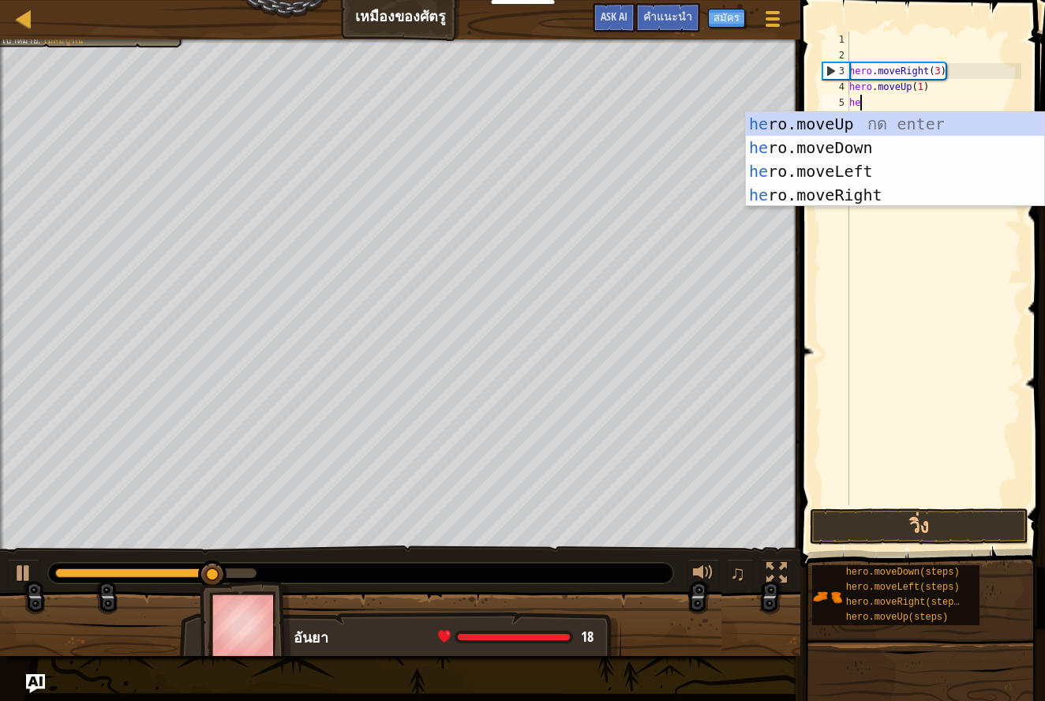
scroll to position [7, 1]
type textarea "hero"
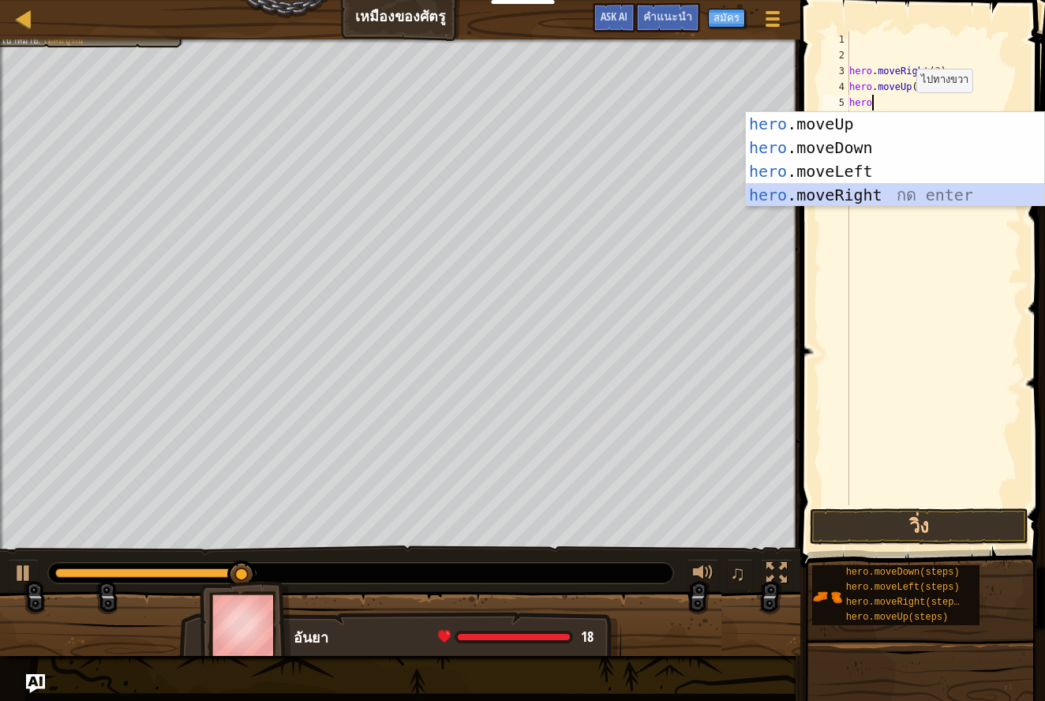
click at [874, 190] on div "hero .moveUp กด enter hero .moveDown กด enter hero .moveLeft กด enter hero .mov…" at bounding box center [895, 183] width 298 height 142
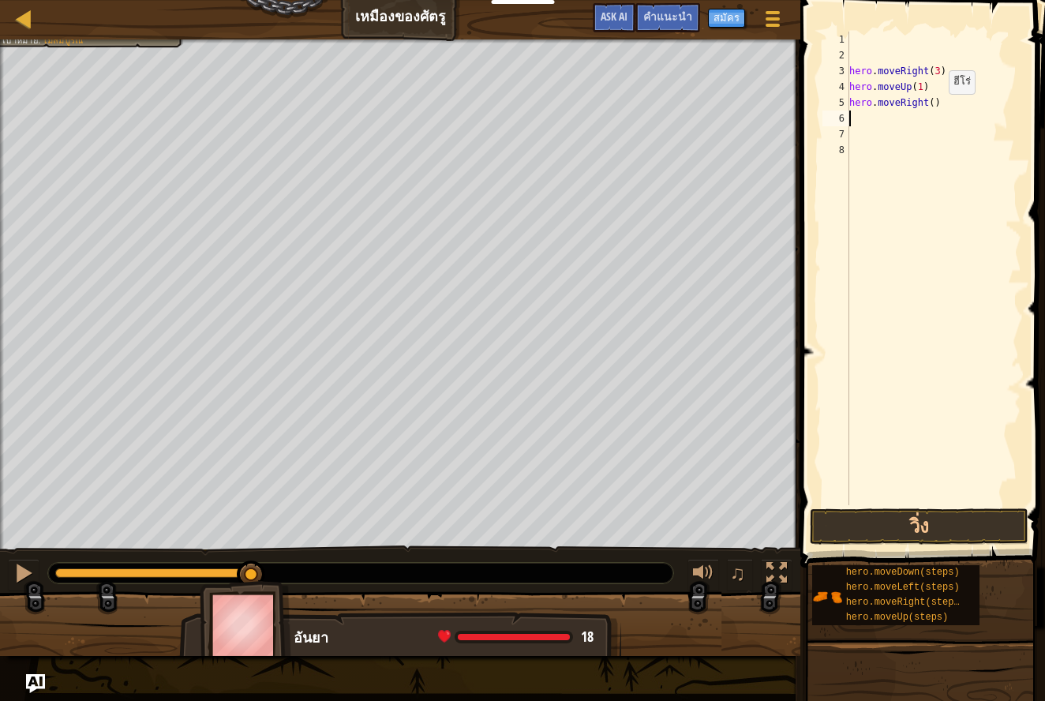
click at [936, 110] on div "hero . moveRight ( 3 ) hero . moveUp ( 1 ) hero . moveRight ( )" at bounding box center [933, 284] width 175 height 505
type textarea "hero.moveRight(1)"
click at [908, 130] on div "hero . moveRight ( 3 ) hero . moveUp ( 1 ) hero . moveRight ( 1 )" at bounding box center [933, 284] width 175 height 505
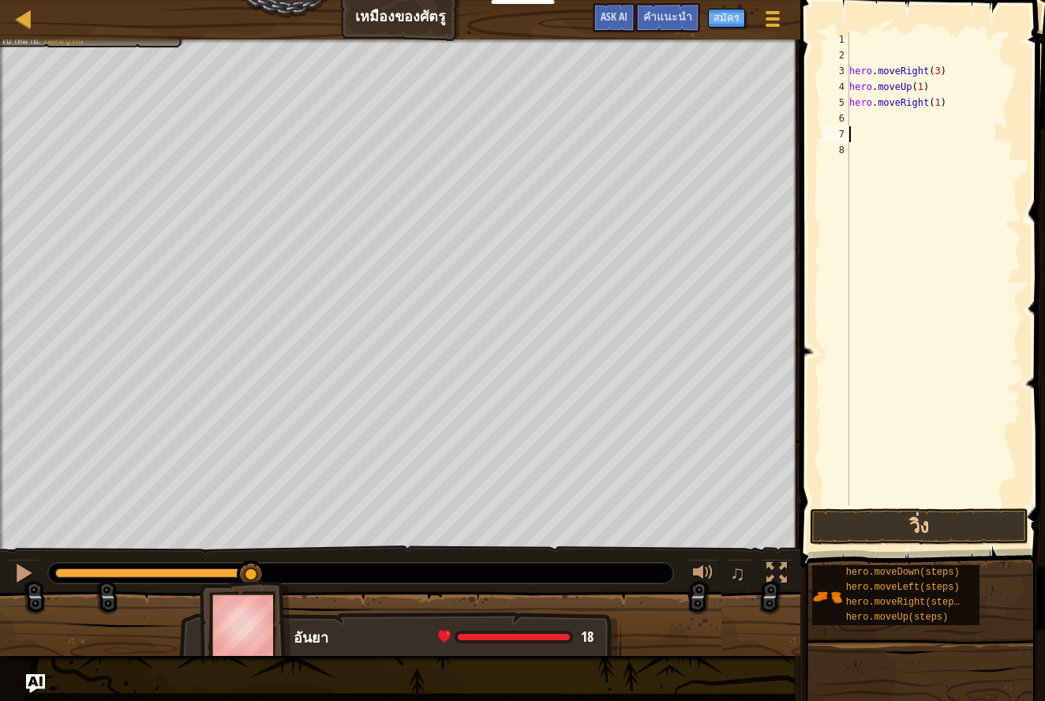
click at [885, 125] on div "hero . moveRight ( 3 ) hero . moveUp ( 1 ) hero . moveRight ( 1 )" at bounding box center [933, 284] width 175 height 505
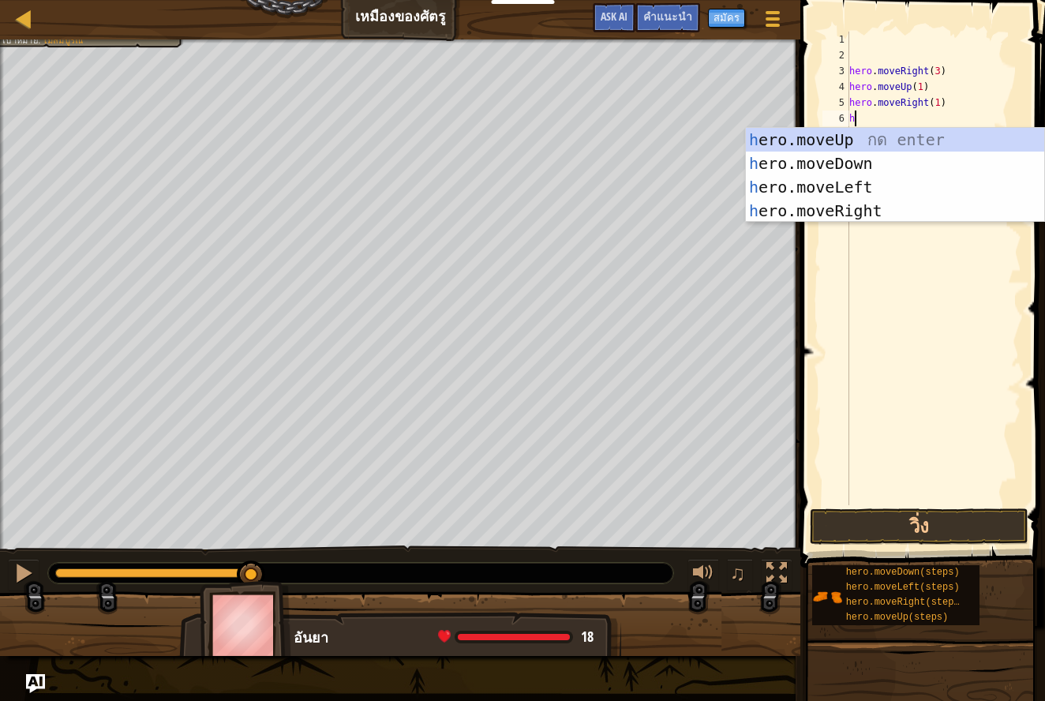
scroll to position [7, 1]
type textarea "hero"
click at [896, 170] on div "hero .moveUp กด enter hero .moveDown กด enter hero .moveLeft กด enter hero .mov…" at bounding box center [895, 199] width 298 height 142
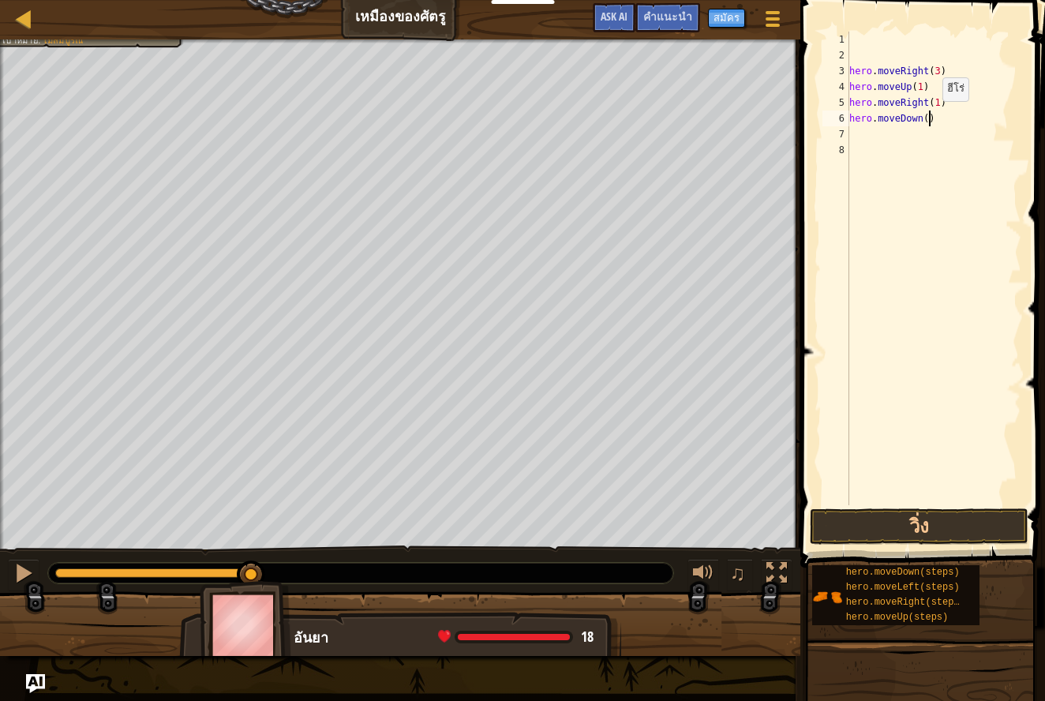
click at [930, 117] on div "hero . moveRight ( 3 ) hero . moveUp ( 1 ) hero . moveRight ( 1 ) hero . moveDo…" at bounding box center [933, 284] width 175 height 505
type textarea "hero.moveDown(4)"
click at [889, 137] on div "hero . moveRight ( 3 ) hero . moveUp ( 1 ) hero . moveRight ( 1 ) hero . moveDo…" at bounding box center [933, 284] width 175 height 505
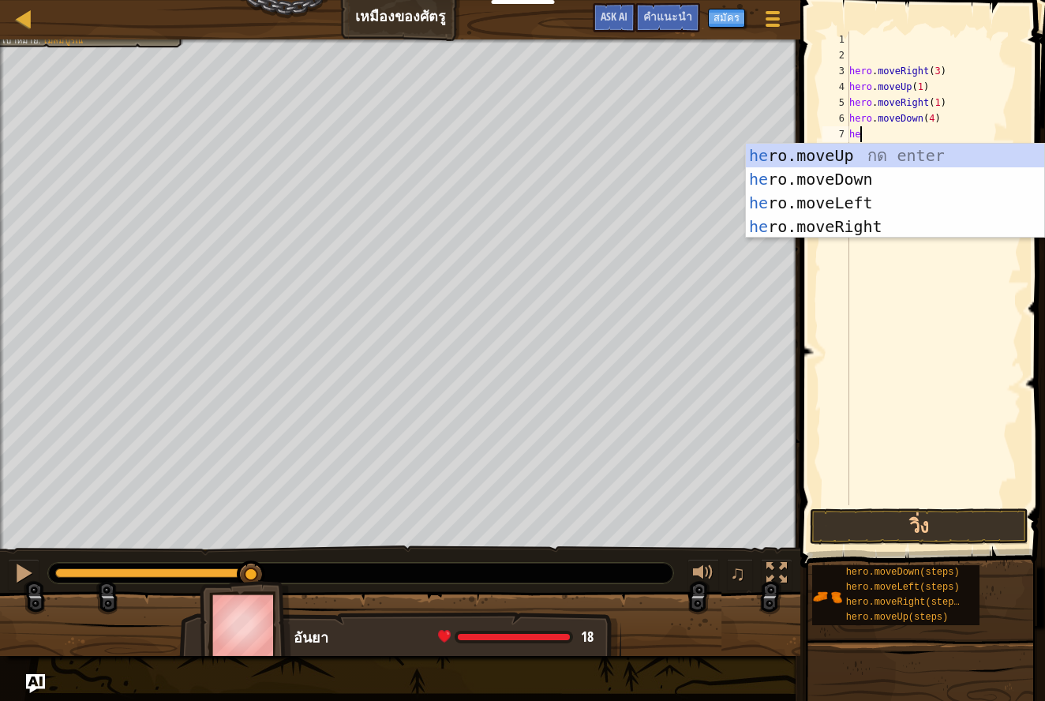
scroll to position [7, 1]
type textarea "hero"
click at [896, 228] on div "hero .moveUp กด enter hero .moveDown กด enter hero .moveLeft กด enter hero .mov…" at bounding box center [895, 215] width 298 height 142
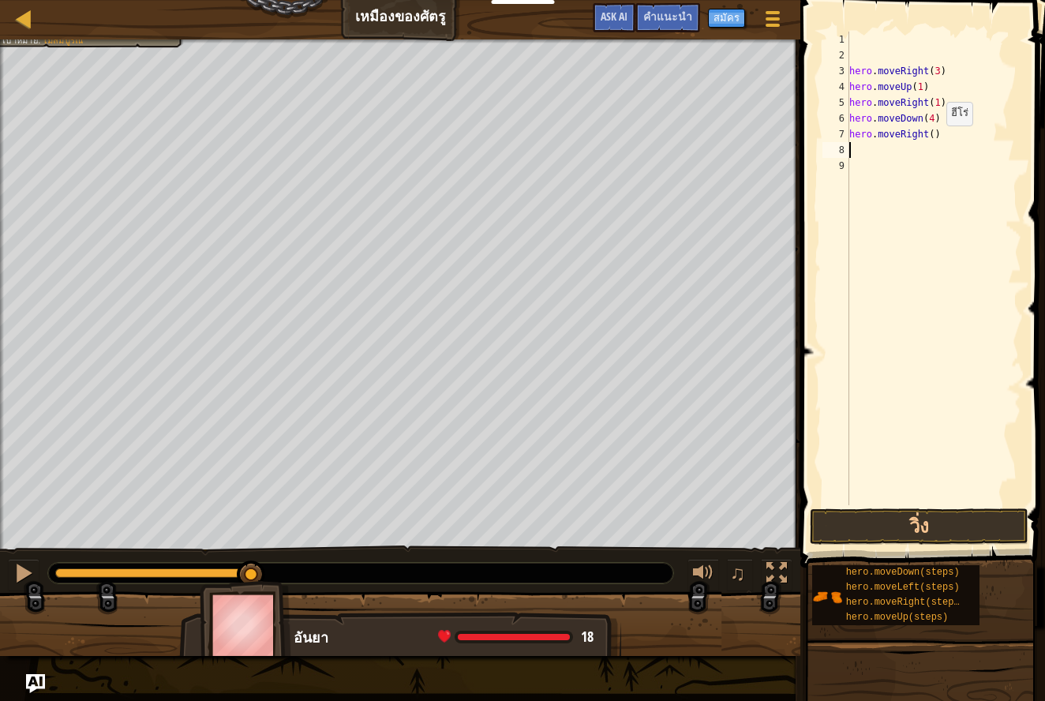
click at [934, 141] on div "hero . moveRight ( 3 ) hero . moveUp ( 1 ) hero . moveRight ( 1 ) hero . moveDo…" at bounding box center [933, 284] width 175 height 505
type textarea "hero.moveRight(3)"
click at [919, 523] on button "วิ่ง" at bounding box center [919, 526] width 219 height 36
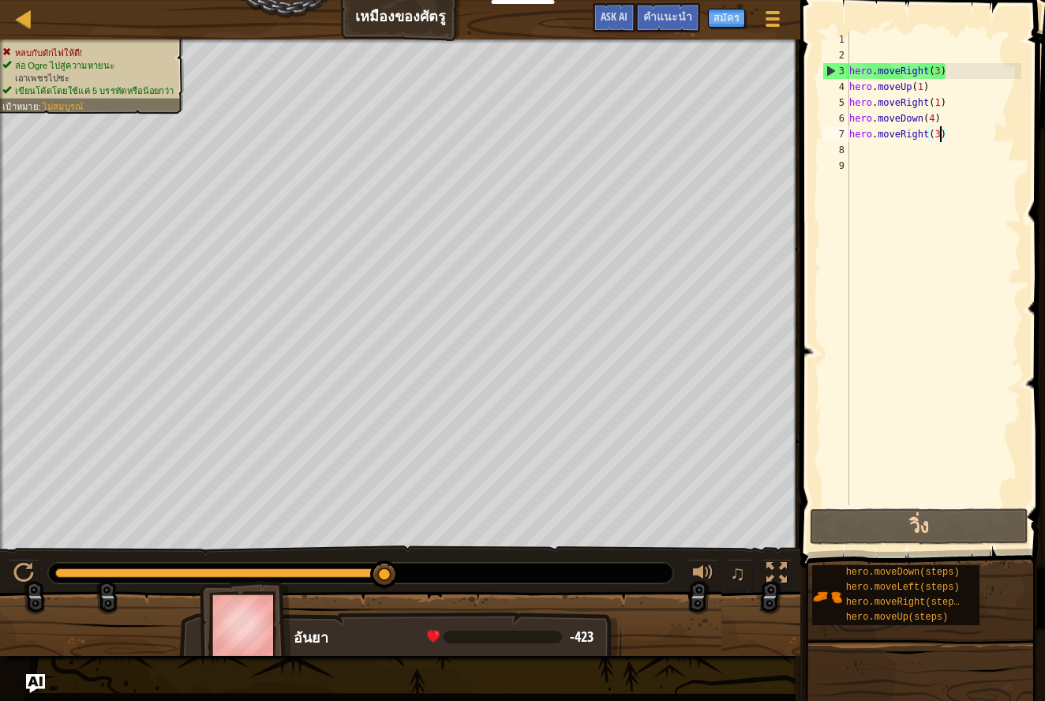
click at [964, 135] on div "hero . moveRight ( 3 ) hero . moveUp ( 1 ) hero . moveRight ( 1 ) hero . moveDo…" at bounding box center [933, 284] width 175 height 505
drag, startPoint x: 882, startPoint y: 228, endPoint x: 845, endPoint y: 222, distance: 37.6
click at [881, 229] on div "hero . moveRight ( 3 ) hero . moveUp ( 1 ) hero . moveRight ( 1 ) hero . moveDo…" at bounding box center [933, 284] width 175 height 505
click at [825, 76] on div "3" at bounding box center [836, 71] width 26 height 16
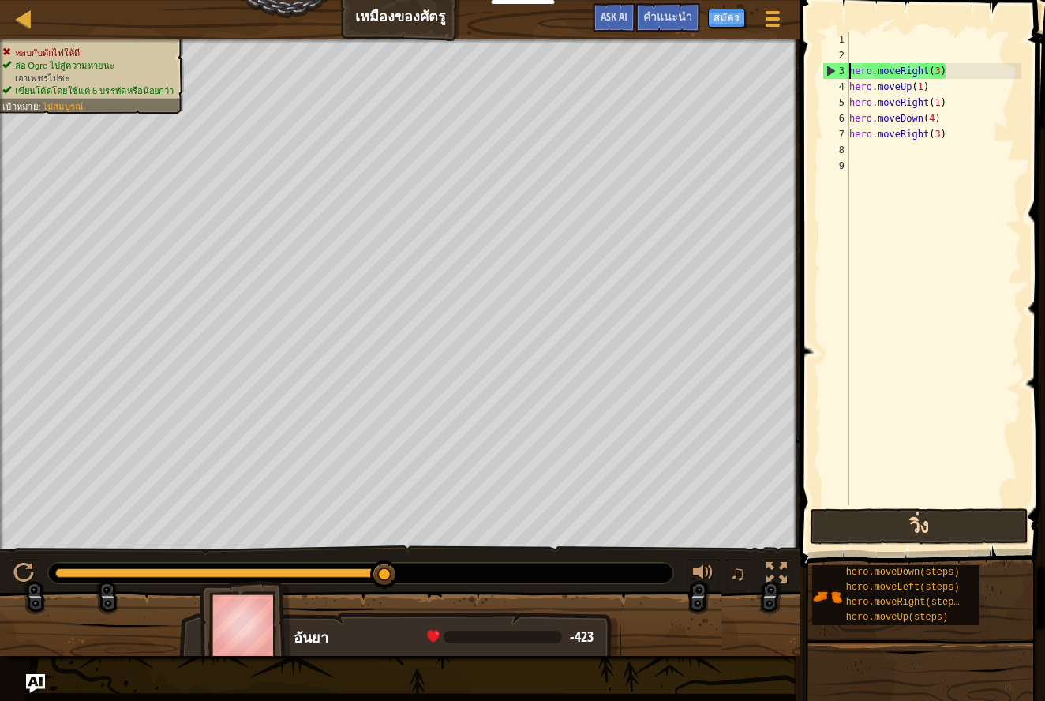
click at [848, 535] on button "วิ่ง" at bounding box center [919, 526] width 219 height 36
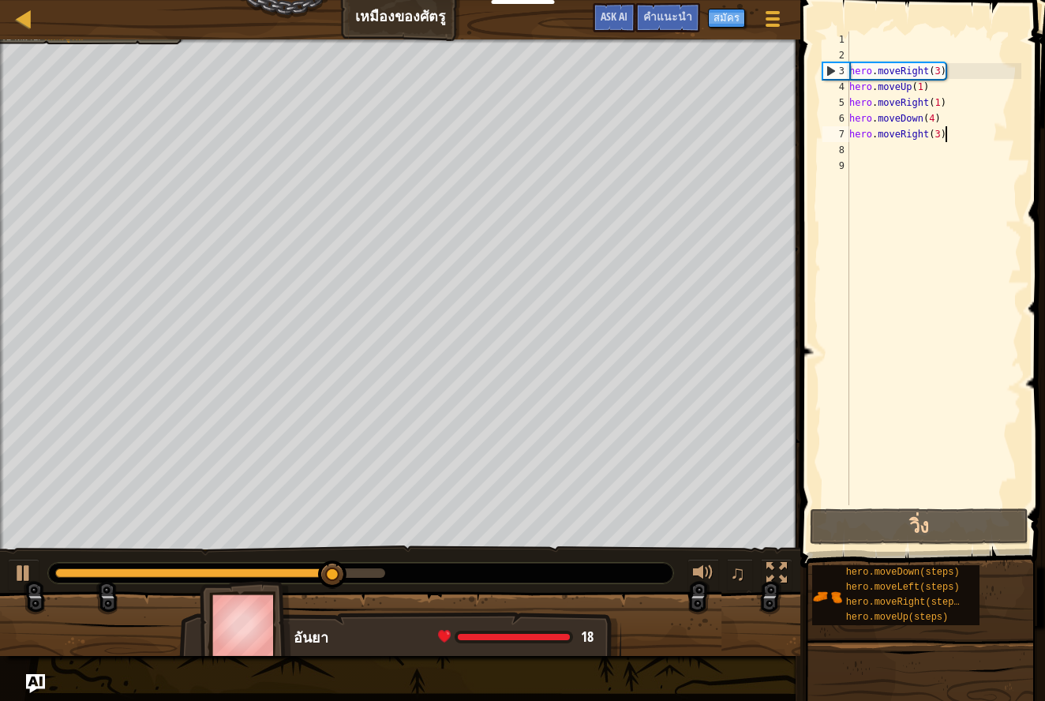
click at [949, 140] on div "hero . moveRight ( 3 ) hero . moveUp ( 1 ) hero . moveRight ( 1 ) hero . moveDo…" at bounding box center [933, 284] width 175 height 505
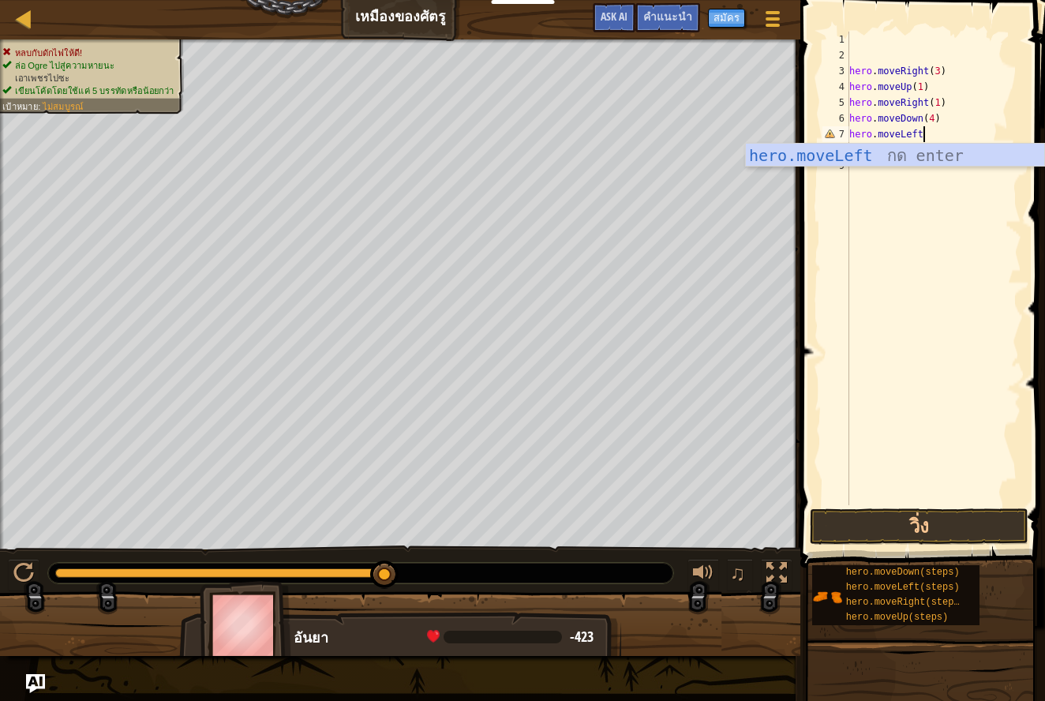
scroll to position [7, 6]
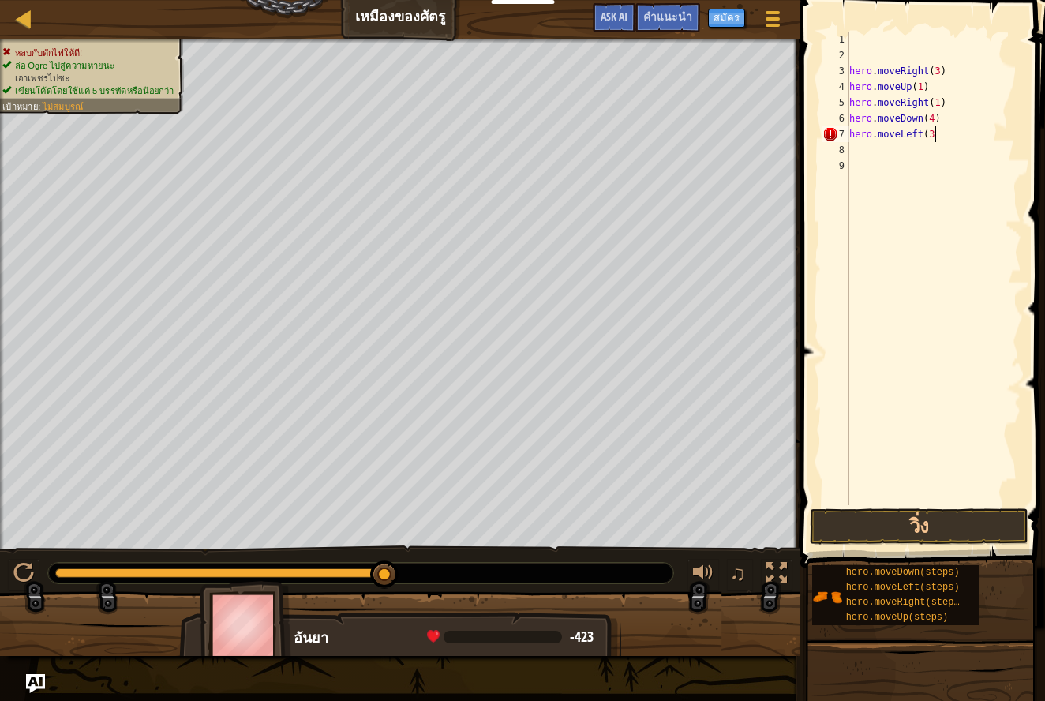
type textarea "hero.moveLeft(3)"
click at [929, 531] on button "วิ่ง" at bounding box center [919, 526] width 219 height 36
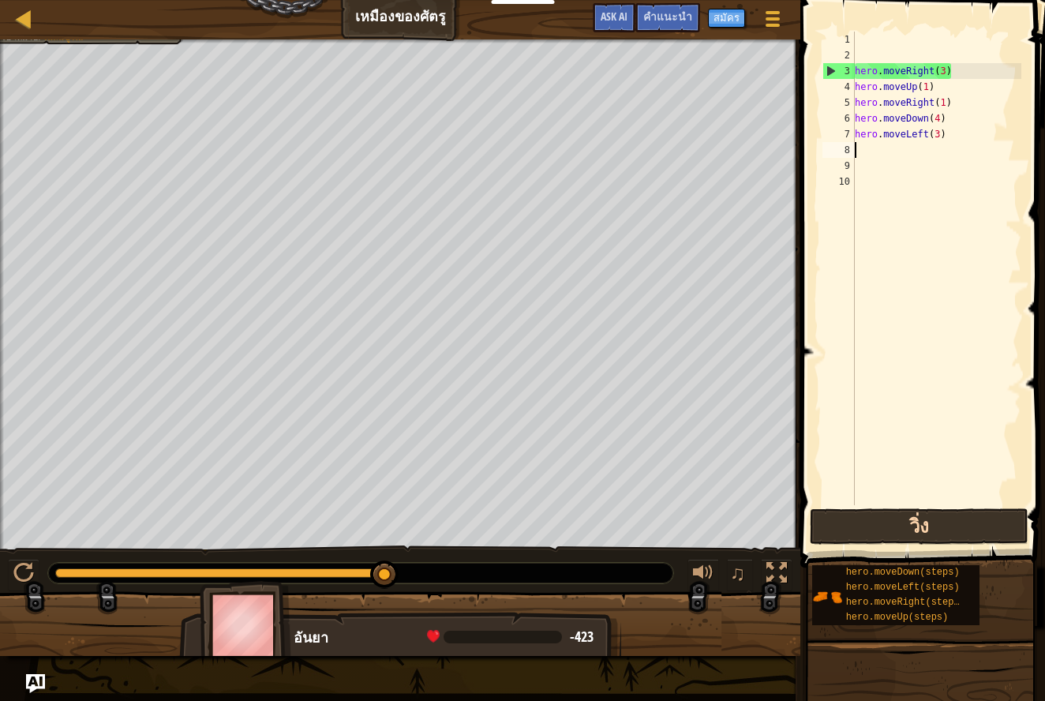
click at [845, 526] on button "วิ่ง" at bounding box center [919, 526] width 219 height 36
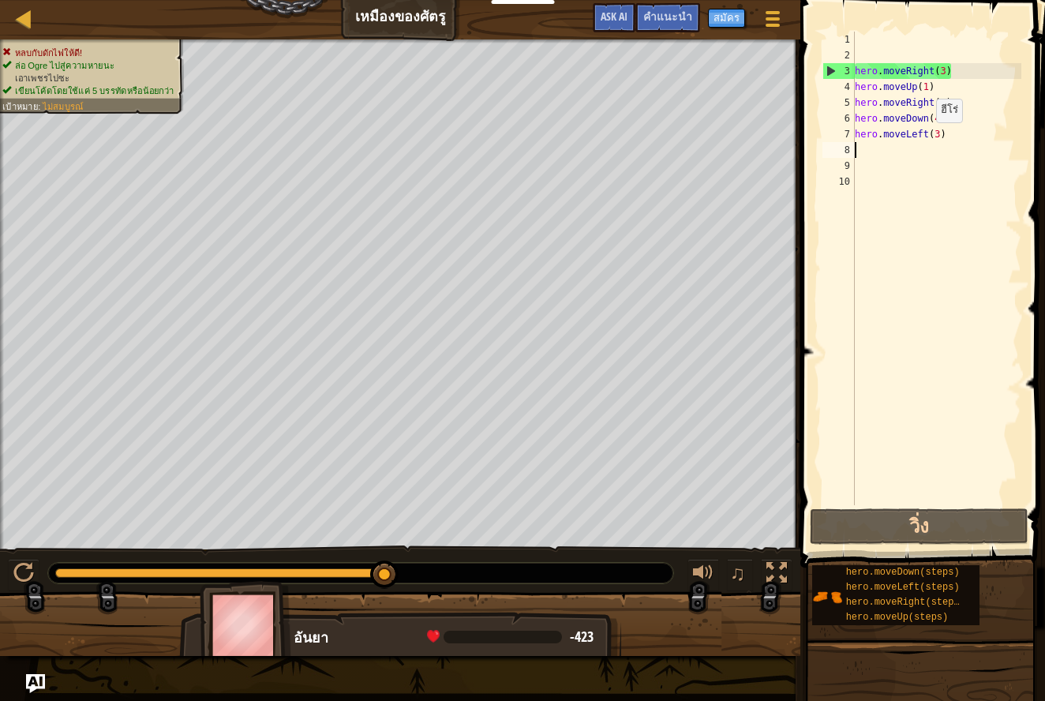
click at [929, 137] on div "hero . moveRight ( 3 ) hero . moveUp ( 1 ) hero . moveRight ( 1 ) hero . moveDo…" at bounding box center [937, 284] width 170 height 505
type textarea "hero.moveLeft(3)"
drag, startPoint x: 949, startPoint y: 137, endPoint x: 817, endPoint y: 134, distance: 132.6
click at [817, 134] on div "hero.moveLeft(3) 1 2 3 4 5 6 7 8 9 10 hero . moveRight ( 3 ) hero . moveUp ( 1 …" at bounding box center [919, 315] width 249 height 614
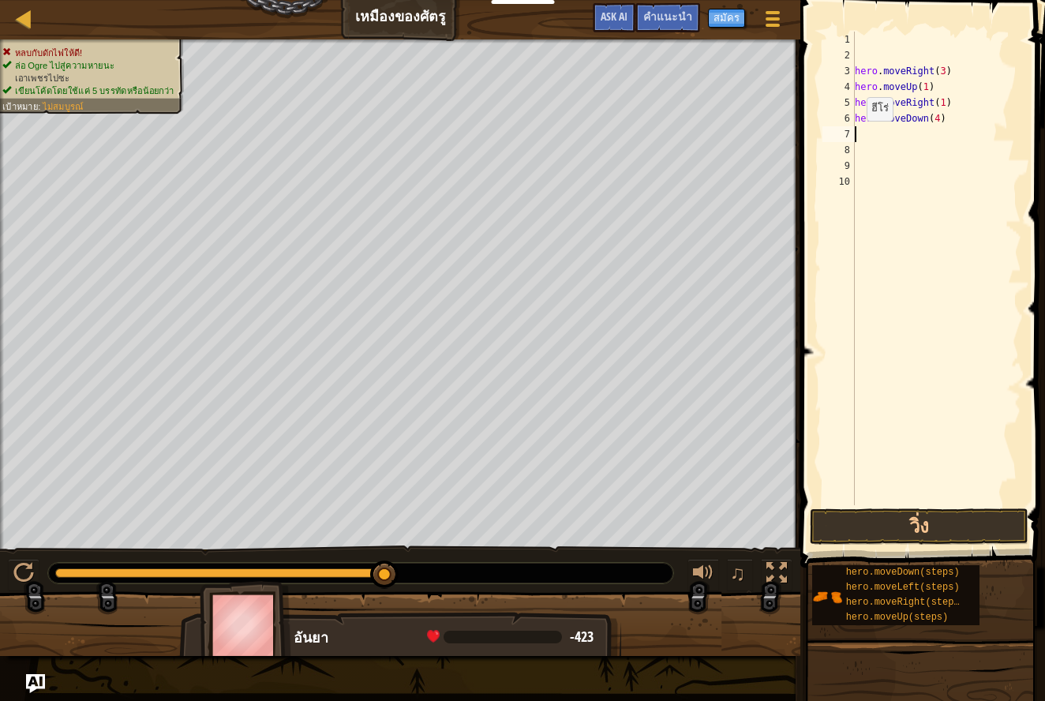
type textarea "h"
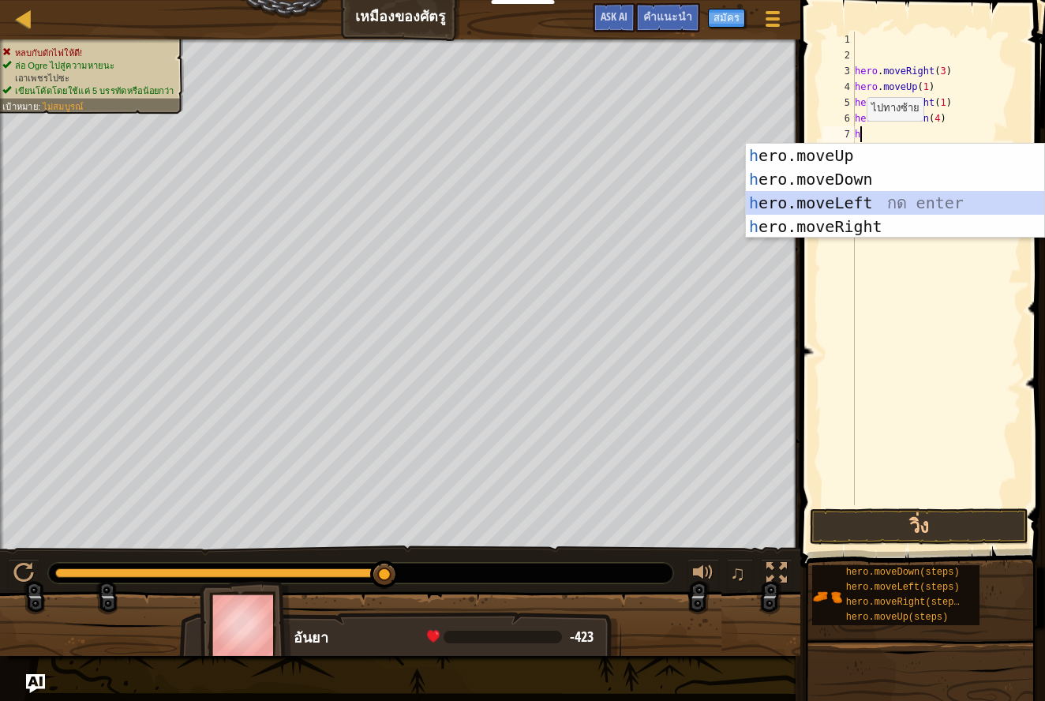
click at [882, 205] on div "h ero.moveUp กด enter h ero.moveDown กด enter h ero.moveLeft กด enter h ero.mov…" at bounding box center [895, 215] width 298 height 142
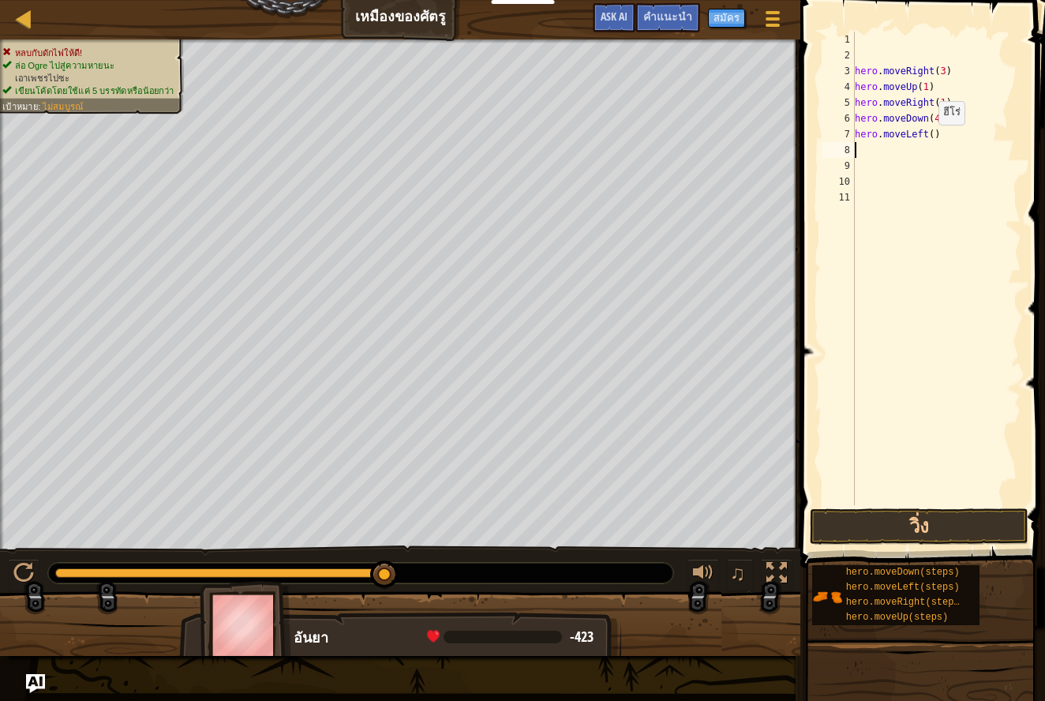
click at [932, 138] on div "hero . moveRight ( 3 ) hero . moveUp ( 1 ) hero . moveRight ( 1 ) hero . moveDo…" at bounding box center [937, 284] width 170 height 505
type textarea "hero.moveLeft(2)"
click at [863, 526] on button "วิ่ง" at bounding box center [919, 526] width 219 height 36
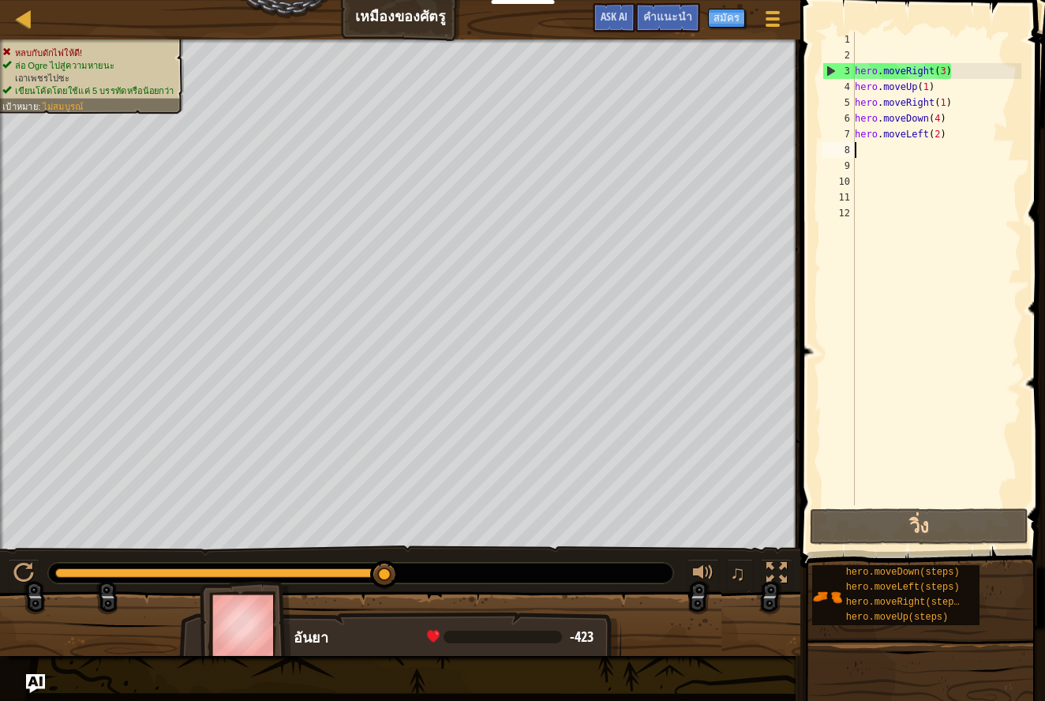
click at [865, 56] on div "hero . moveRight ( 3 ) hero . moveUp ( 1 ) hero . moveRight ( 1 ) hero . moveDo…" at bounding box center [937, 284] width 170 height 505
click at [848, 50] on div "2" at bounding box center [838, 55] width 32 height 16
type textarea "hero.moveRight(3)"
type textarea "\"
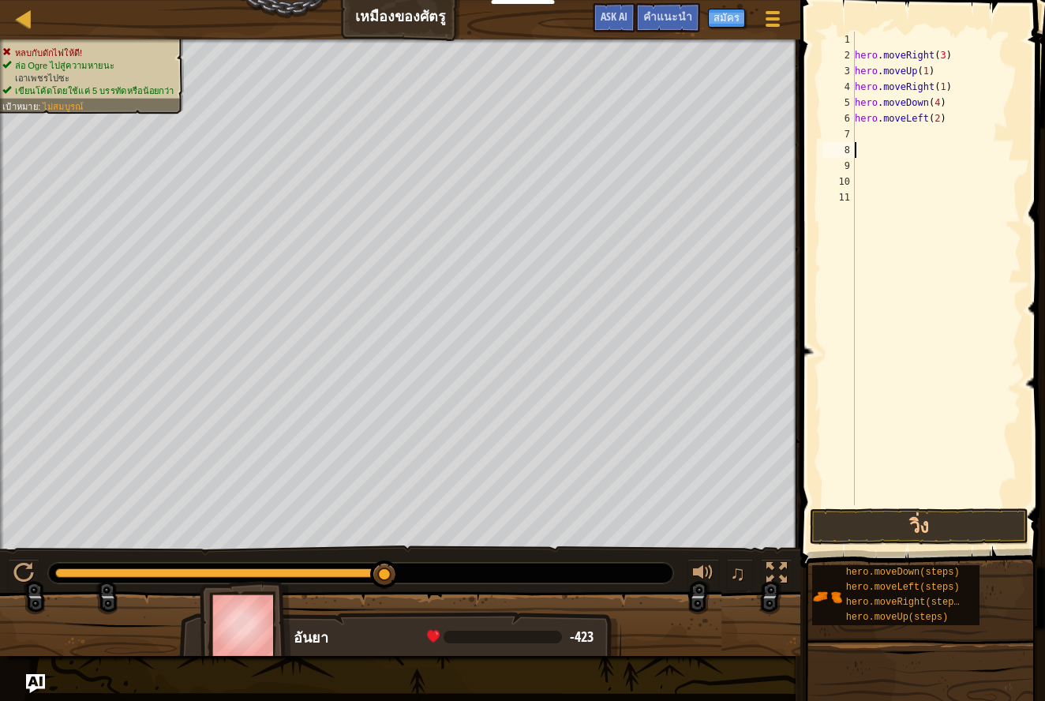
click at [871, 143] on div "hero . moveRight ( 3 ) hero . moveUp ( 1 ) hero . moveRight ( 1 ) hero . moveDo…" at bounding box center [937, 284] width 170 height 505
click at [874, 199] on div "hero . moveRight ( 3 ) hero . moveUp ( 1 ) hero . moveRight ( 1 ) hero . moveDo…" at bounding box center [937, 284] width 170 height 505
type textarea "hero.moveLeft(2)"
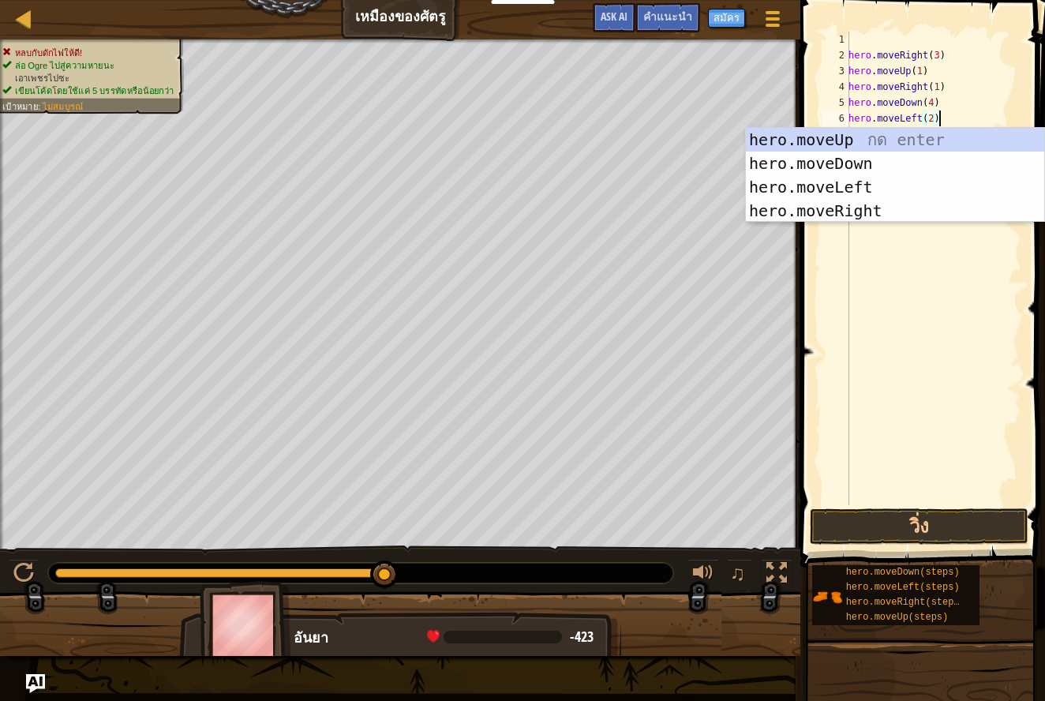
click at [862, 40] on div "hero . moveRight ( 3 ) hero . moveUp ( 1 ) hero . moveRight ( 1 ) hero . moveDo…" at bounding box center [933, 284] width 176 height 505
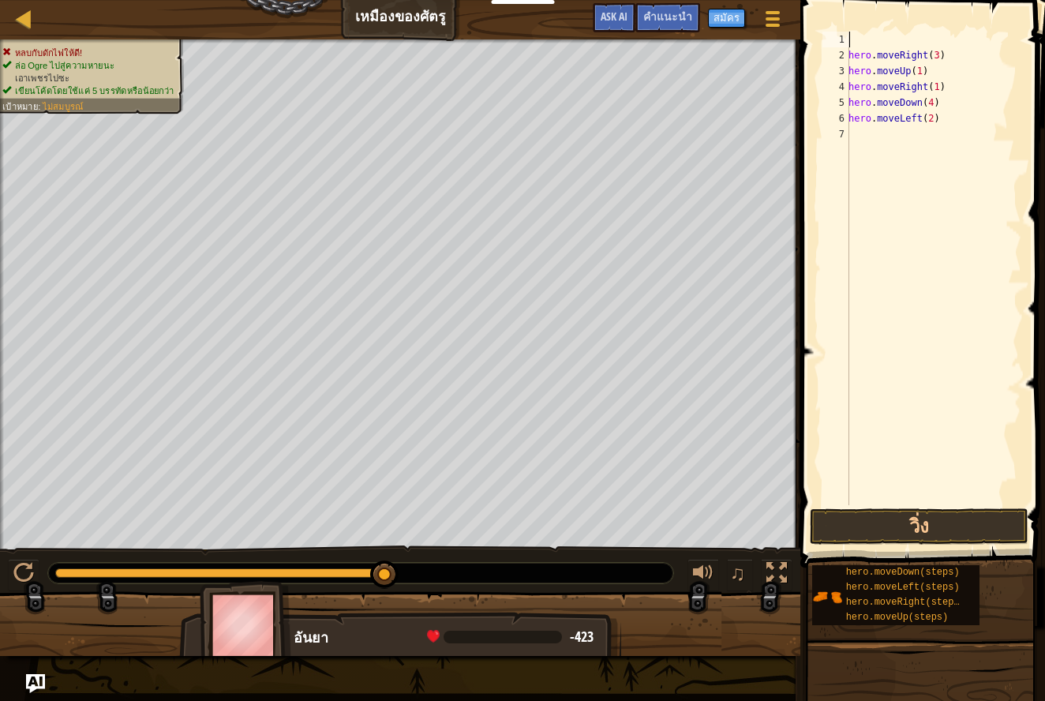
click at [884, 129] on div "hero . moveRight ( 3 ) hero . moveUp ( 1 ) hero . moveRight ( 1 ) hero . moveDo…" at bounding box center [933, 284] width 176 height 505
click at [952, 119] on div "hero . moveRight ( 3 ) hero . moveUp ( 1 ) hero . moveRight ( 1 ) hero . moveDo…" at bounding box center [933, 284] width 176 height 505
click at [942, 124] on div "hero . moveRight ( 3 ) hero . moveUp ( 1 ) hero . moveRight ( 1 ) hero . moveDo…" at bounding box center [933, 284] width 176 height 505
click at [932, 120] on div "hero . moveRight ( 3 ) hero . moveUp ( 1 ) hero . moveRight ( 1 ) hero . moveDo…" at bounding box center [933, 284] width 176 height 505
click at [947, 121] on div "hero . moveRight ( 3 ) hero . moveUp ( 1 ) hero . moveRight ( 1 ) hero . moveDo…" at bounding box center [933, 284] width 176 height 505
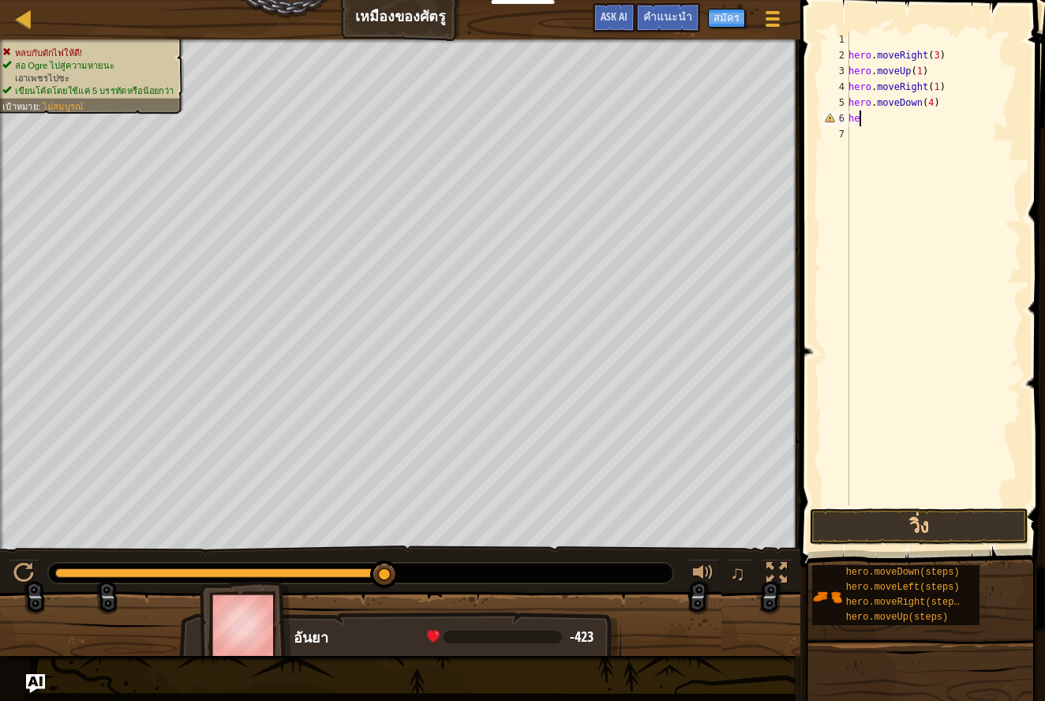
type textarea "h"
type textarea "g"
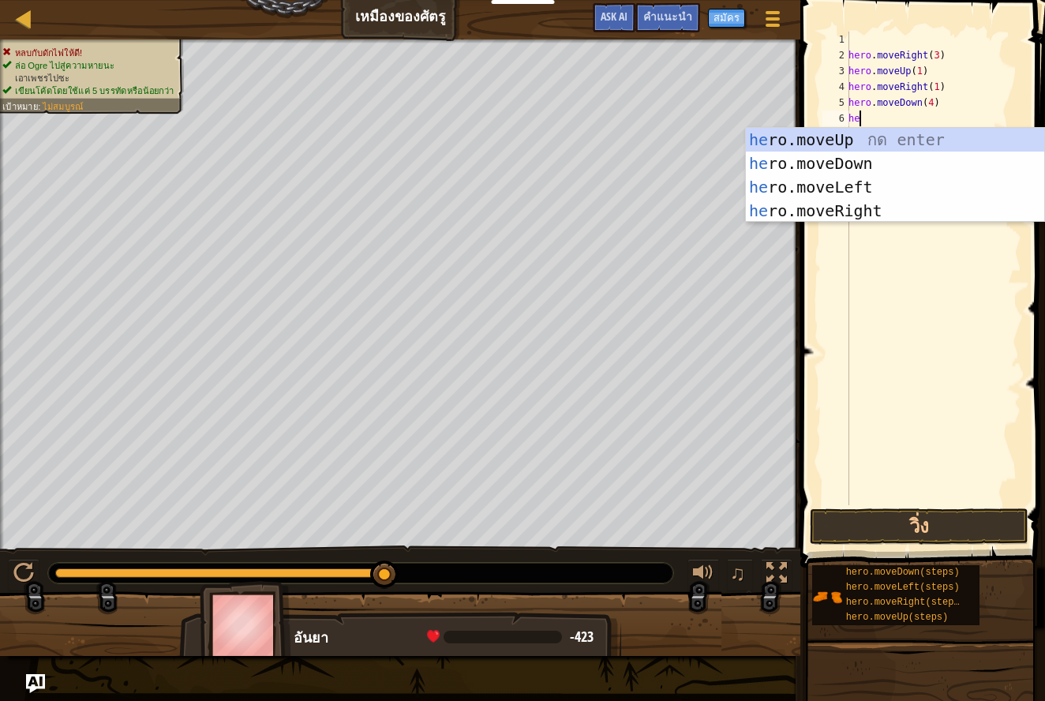
type textarea "her"
click at [896, 210] on div "her o.moveUp กด enter her o.moveDown กด enter her o.moveLeft กด enter her o.mov…" at bounding box center [895, 199] width 298 height 142
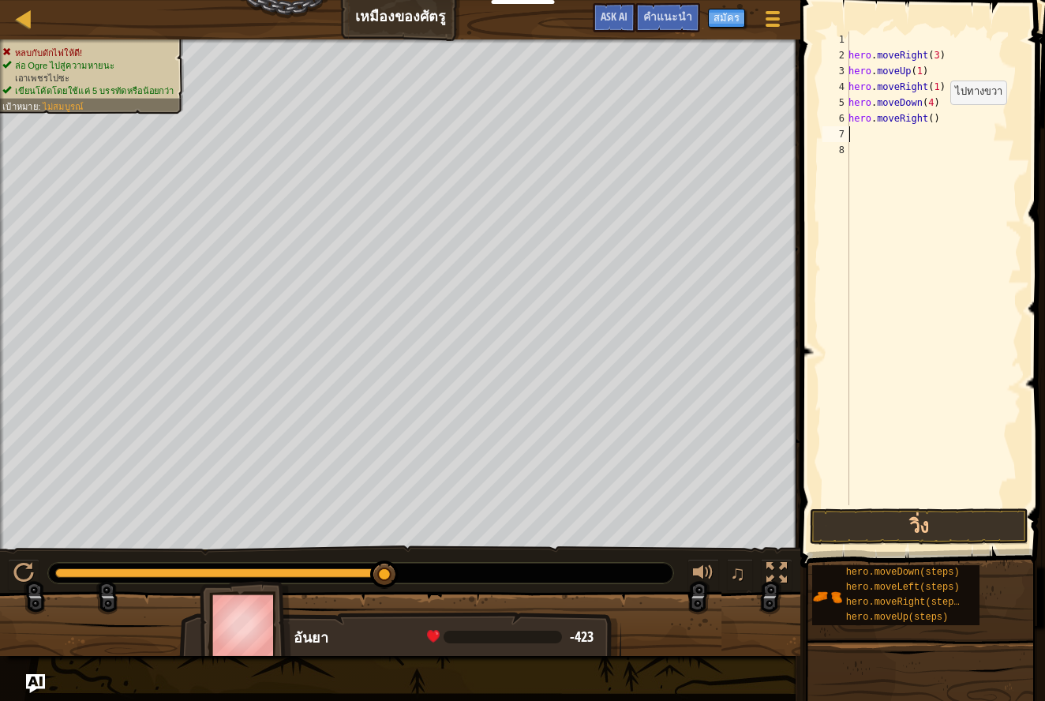
scroll to position [7, 0]
click at [936, 126] on div "hero . moveRight ( 3 ) hero . moveUp ( 1 ) hero . moveRight ( 1 ) hero . moveDo…" at bounding box center [933, 284] width 176 height 505
click at [935, 120] on div "hero . moveRight ( 3 ) hero . moveUp ( 1 ) hero . moveRight ( 1 ) hero . moveDo…" at bounding box center [933, 284] width 176 height 505
click at [904, 537] on button "วิ่ง" at bounding box center [919, 526] width 219 height 36
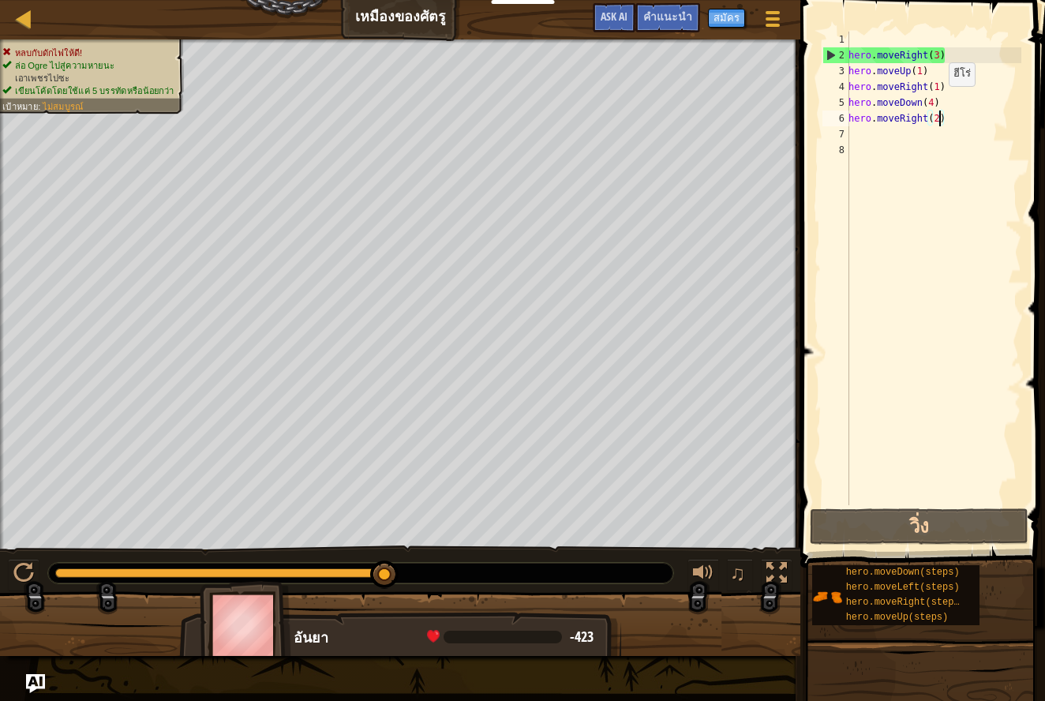
click at [935, 102] on div "hero . moveRight ( 3 ) hero . moveUp ( 1 ) hero . moveRight ( 1 ) hero . moveDo…" at bounding box center [933, 284] width 176 height 505
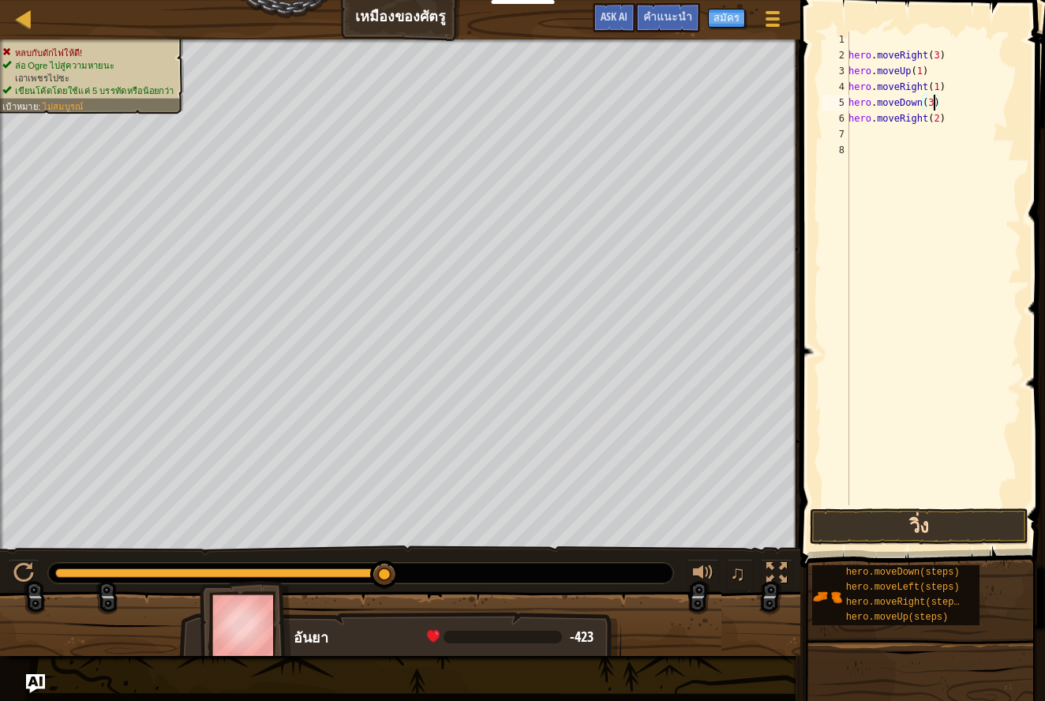
type textarea "hero.moveDown(3)"
click at [903, 533] on button "วิ่ง" at bounding box center [919, 526] width 219 height 36
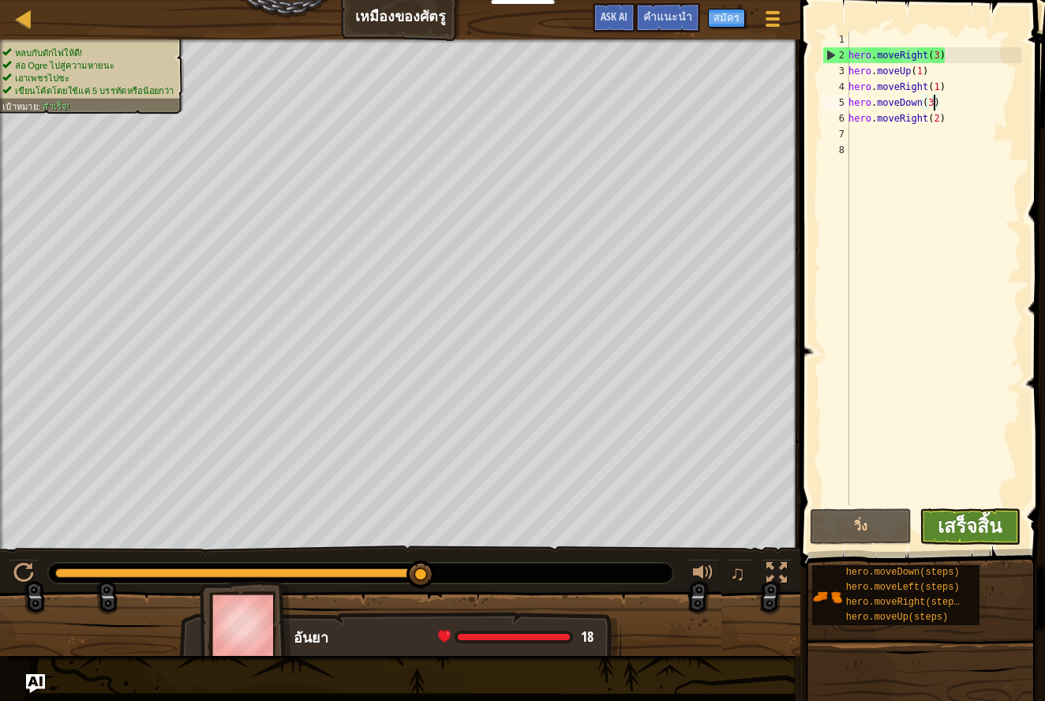
click at [991, 534] on span "เสร็จสิ้น" at bounding box center [970, 525] width 64 height 25
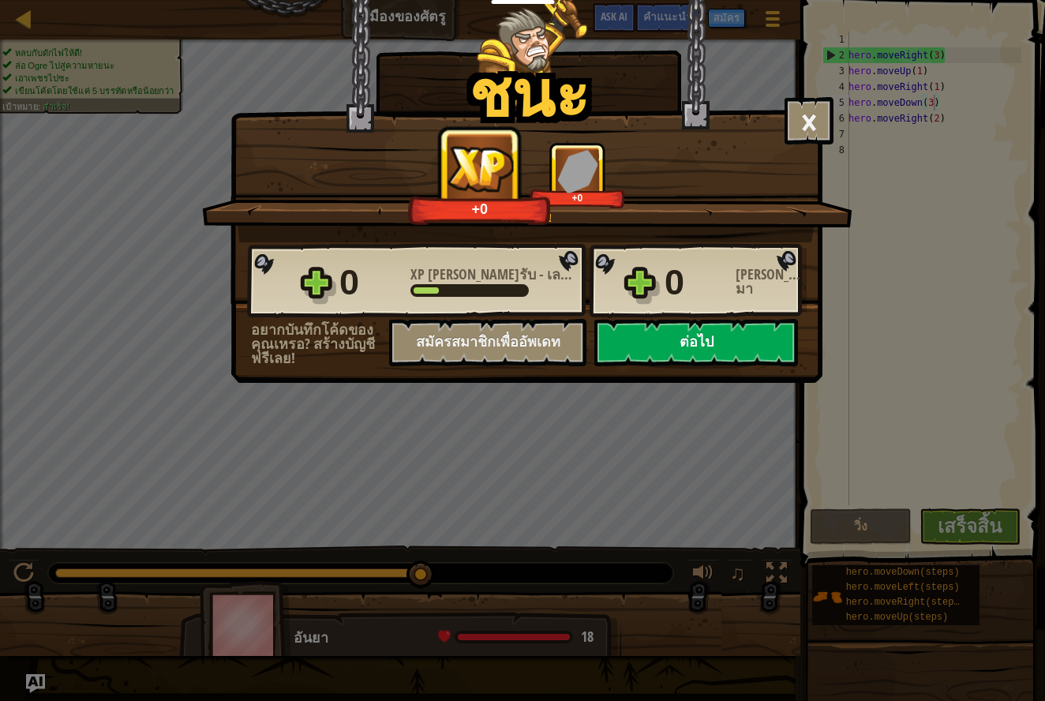
click at [697, 353] on button "ต่อไป" at bounding box center [696, 342] width 204 height 47
select select "th"
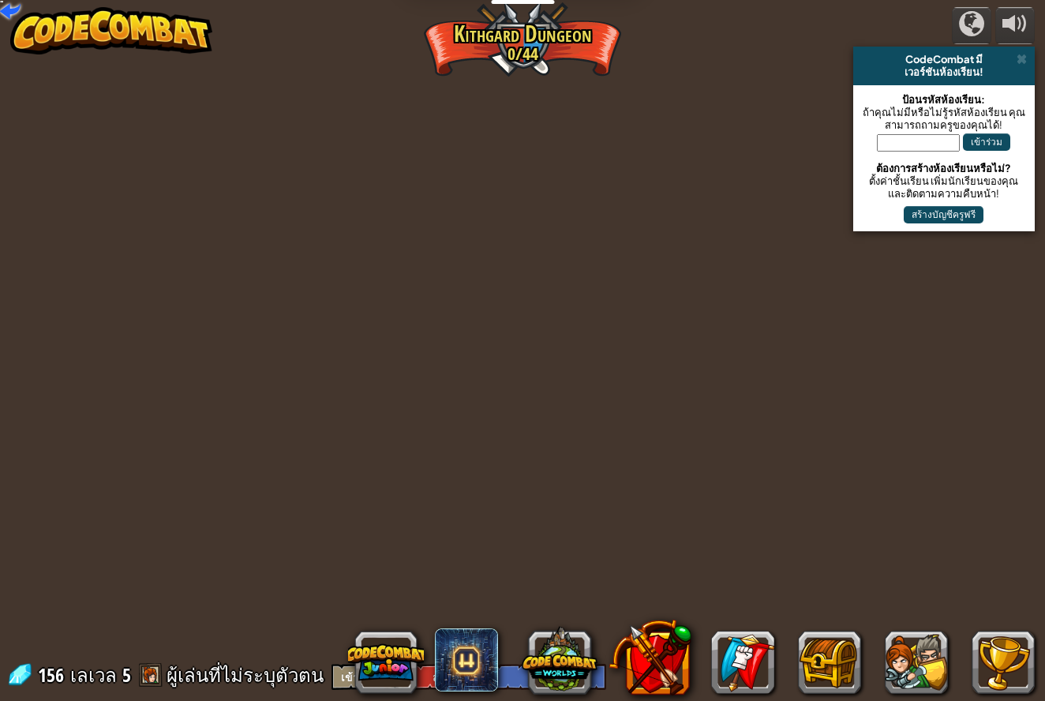
select select "th"
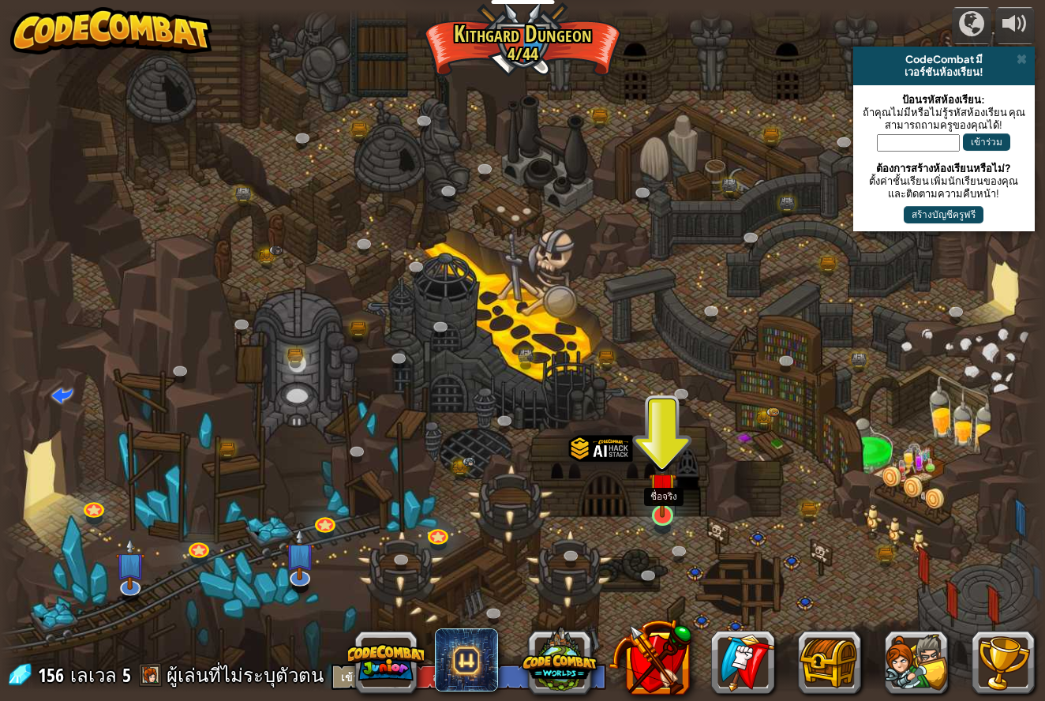
click at [668, 530] on div at bounding box center [662, 527] width 17 height 13
click at [661, 515] on img at bounding box center [663, 486] width 28 height 63
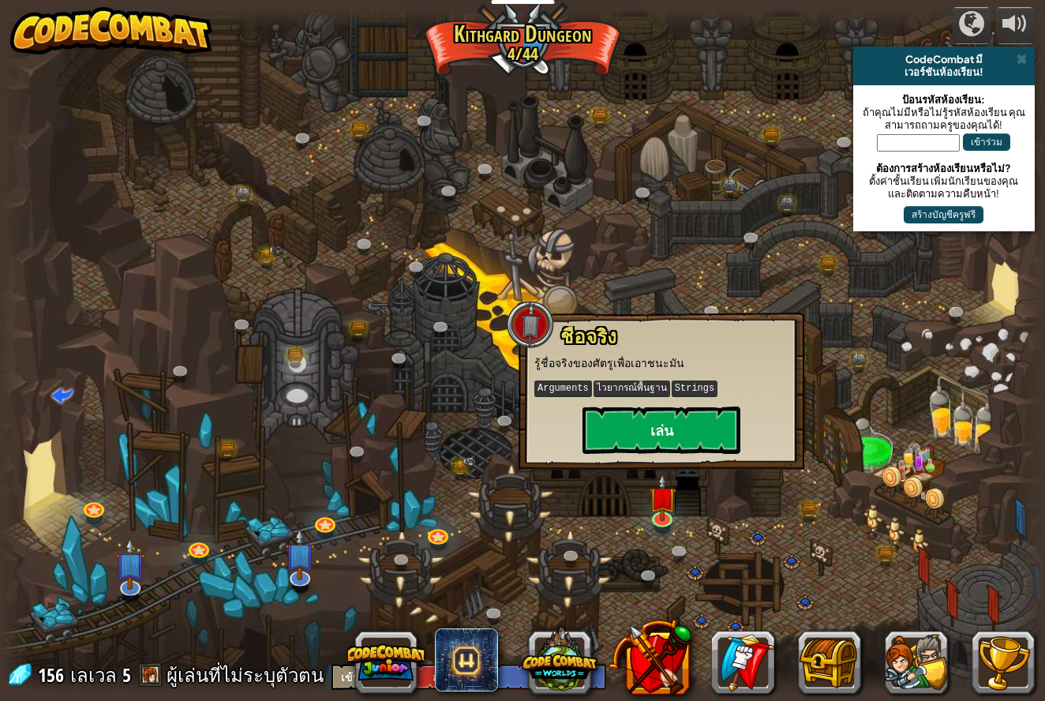
click at [672, 415] on button "เล่น" at bounding box center [661, 429] width 158 height 47
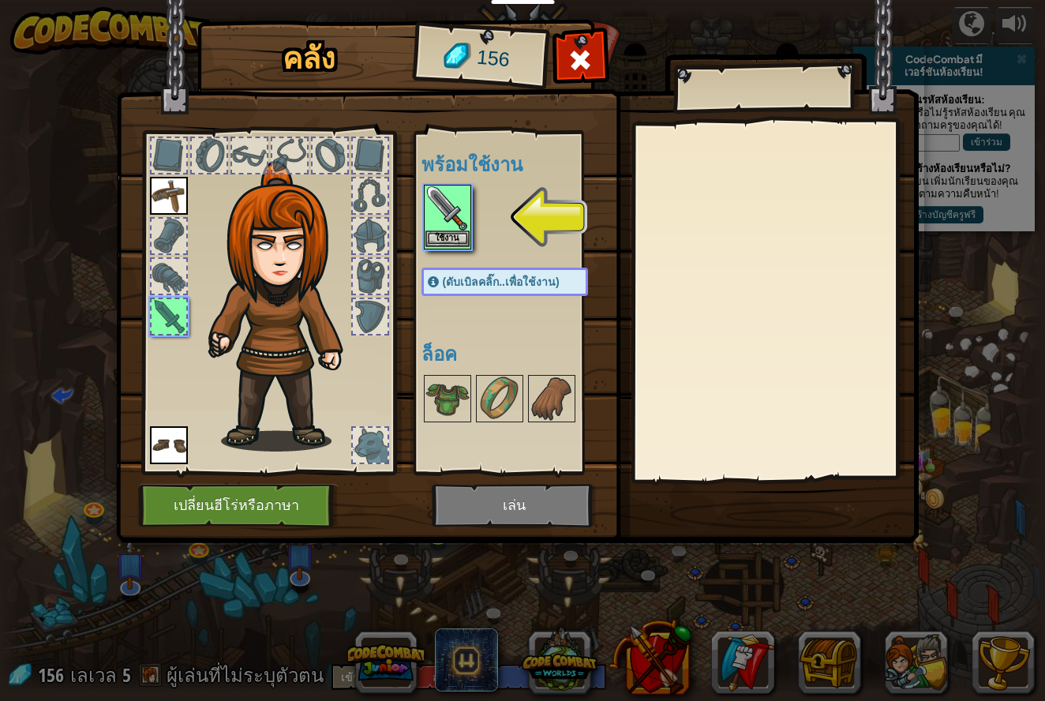
click at [467, 232] on button "ใช้งาน" at bounding box center [447, 238] width 44 height 17
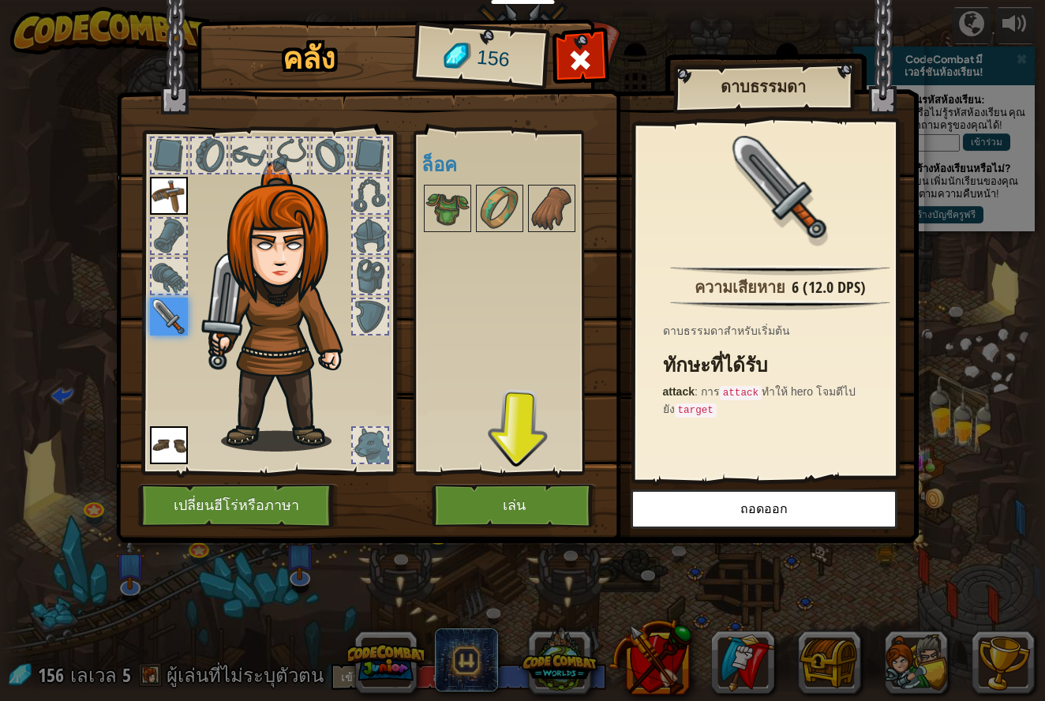
click at [503, 522] on button "เล่น" at bounding box center [514, 505] width 165 height 43
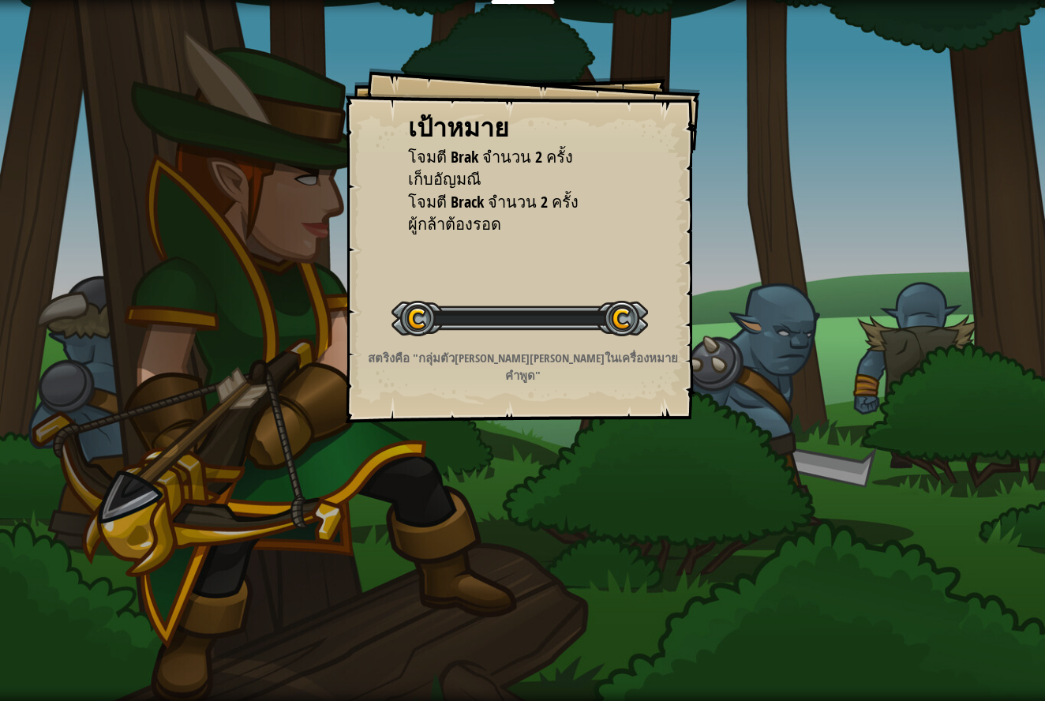
click at [509, 507] on div "เป้าหมาย โจมตี Brak จำนวน 2 ครั้ง เก็บ[PERSON_NAME] โจมตี Brack จำนวน 2 ครั้ง ผ…" at bounding box center [522, 350] width 1045 height 701
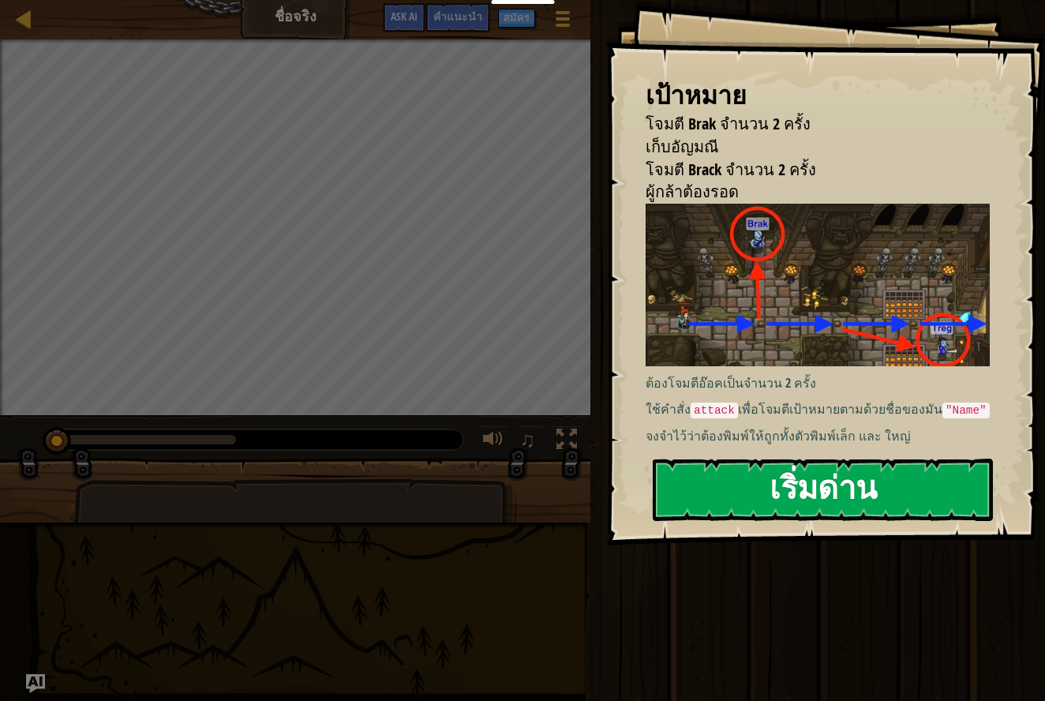
click at [767, 489] on button "เริ่มด่าน" at bounding box center [823, 490] width 340 height 62
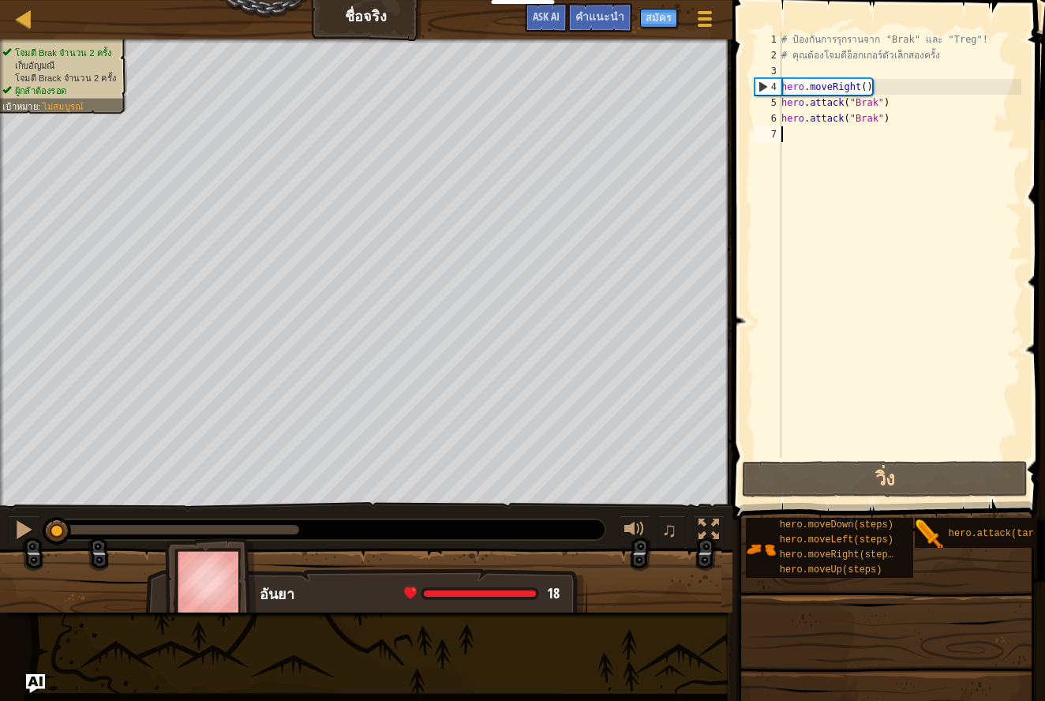
click at [870, 90] on div "# ป้องกันการรุกรานจาก "Brak" และ "Treg"! # คุณต้องโจมตีอ็อกเกอร์ตัวเล็กสองครั้ง…" at bounding box center [899, 261] width 243 height 458
click at [855, 90] on div "# ป้องกันการรุกรานจาก "Brak" และ "Treg"! # คุณต้องโจมตีอ็อกเกอร์ตัวเล็กสองครั้ง…" at bounding box center [899, 261] width 243 height 458
click at [866, 88] on div "# ป้องกันการรุกรานจาก "Brak" และ "Treg"! # คุณต้องโจมตีอ็อกเกอร์ตัวเล็กสองครั้ง…" at bounding box center [899, 261] width 243 height 458
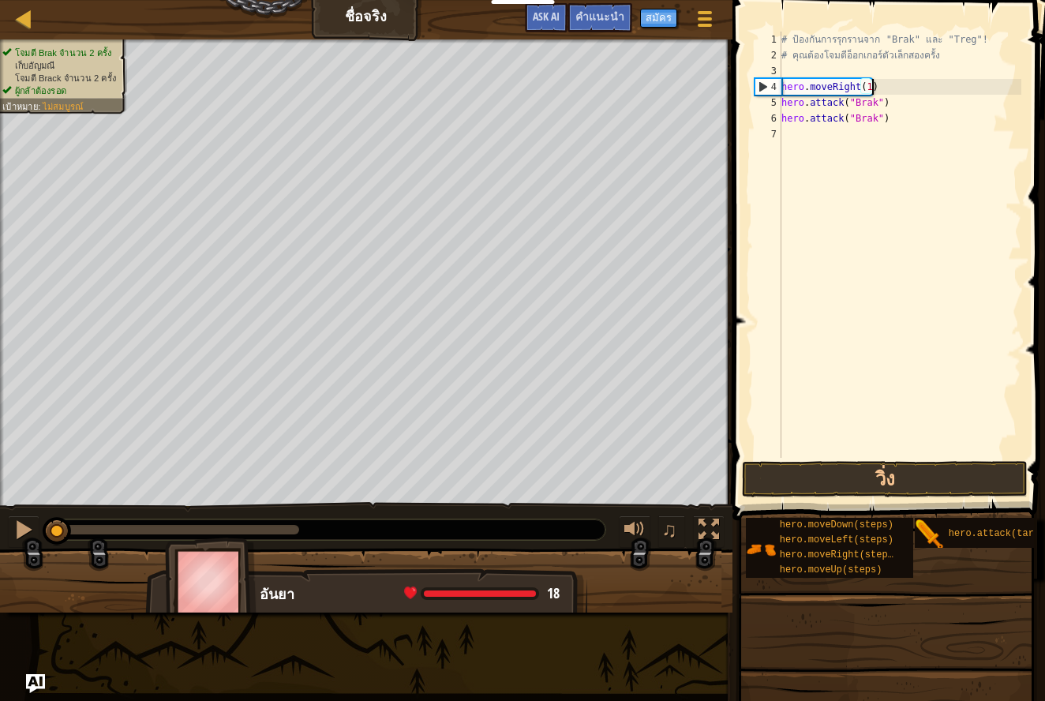
scroll to position [7, 7]
click at [839, 483] on button "วิ่ง" at bounding box center [884, 479] width 285 height 36
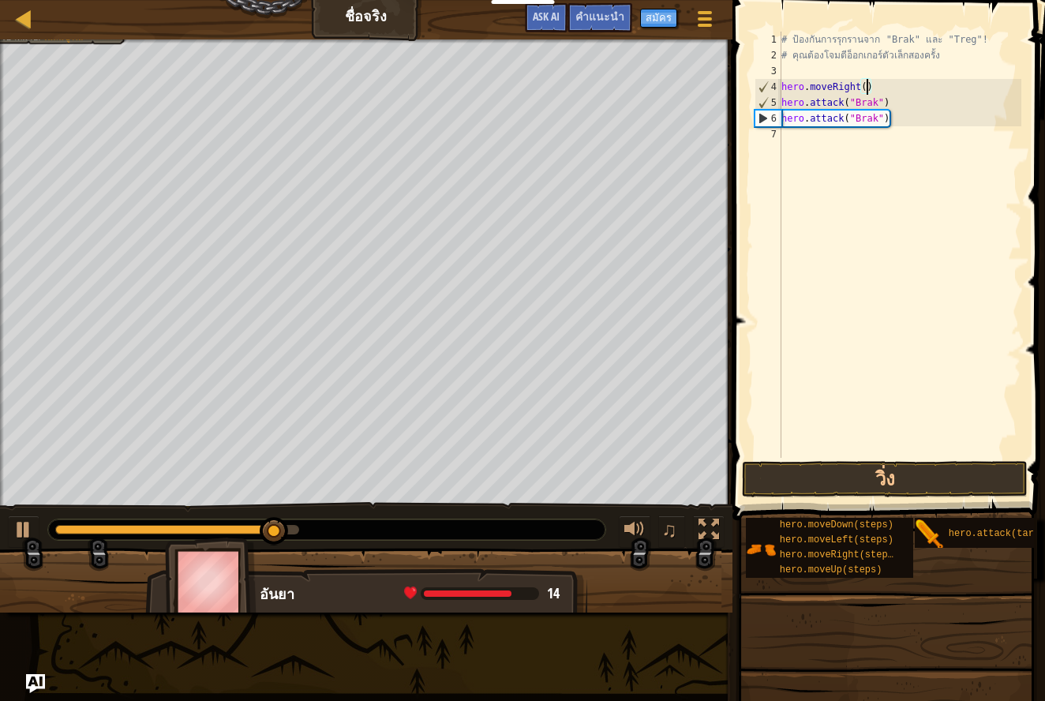
type textarea "hero.moveRight(2)"
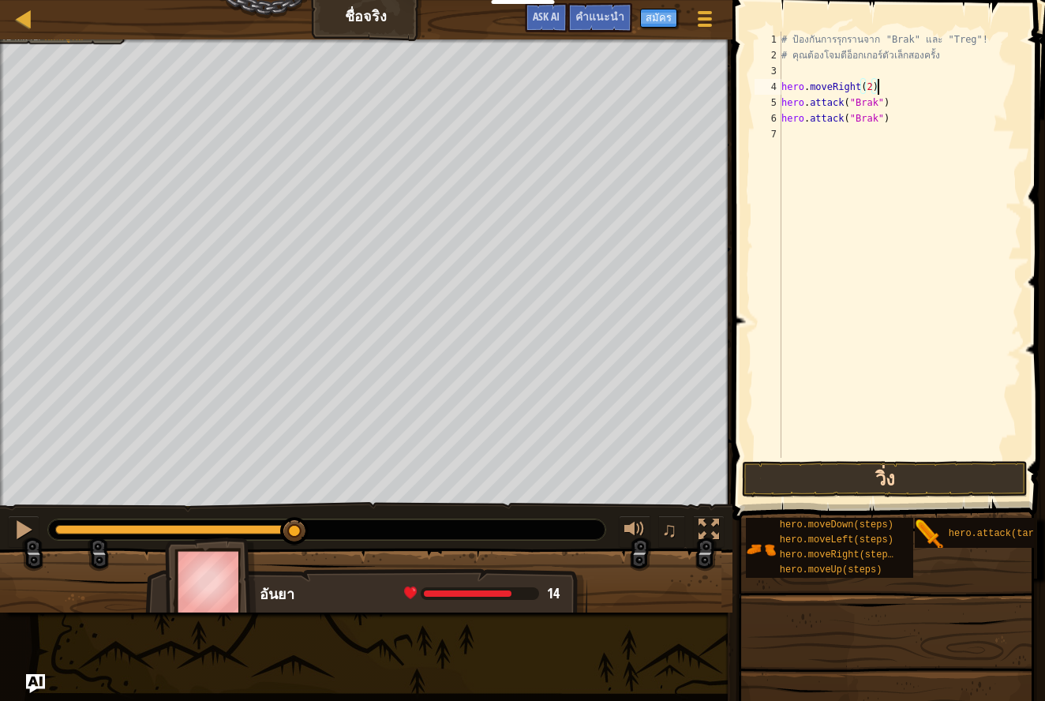
click at [862, 496] on button "วิ่ง" at bounding box center [884, 479] width 285 height 36
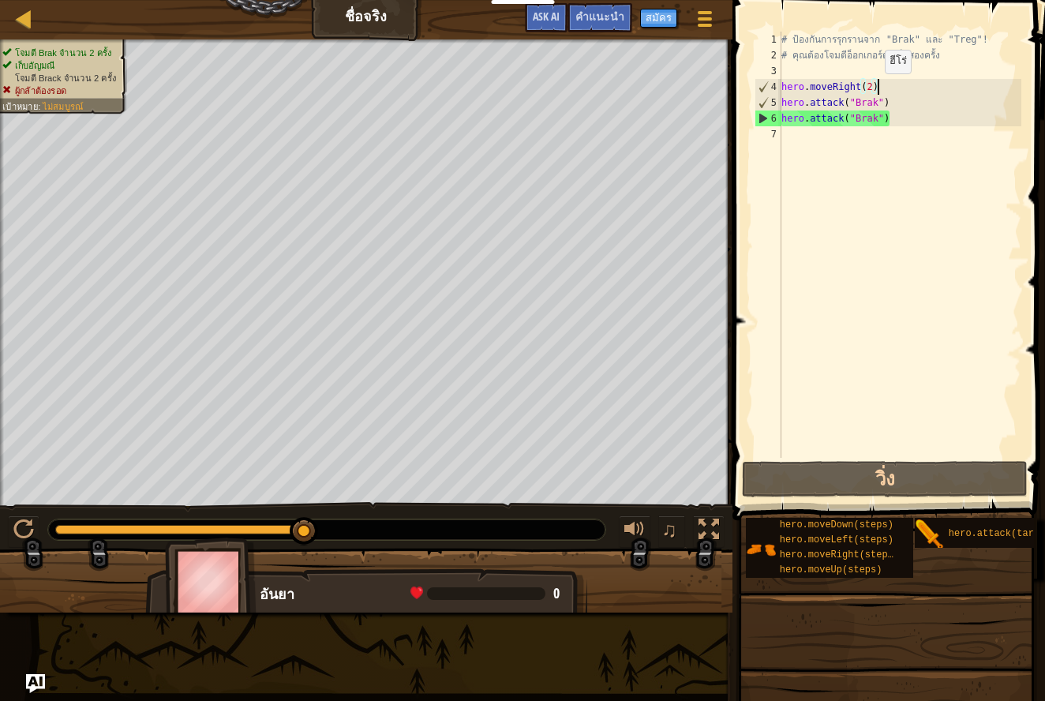
click at [872, 89] on div "# ป้องกันการรุกรานจาก "Brak" และ "Treg"! # คุณต้องโจมตีอ็อกเกอร์ตัวเล็กสองครั้ง…" at bounding box center [899, 261] width 243 height 458
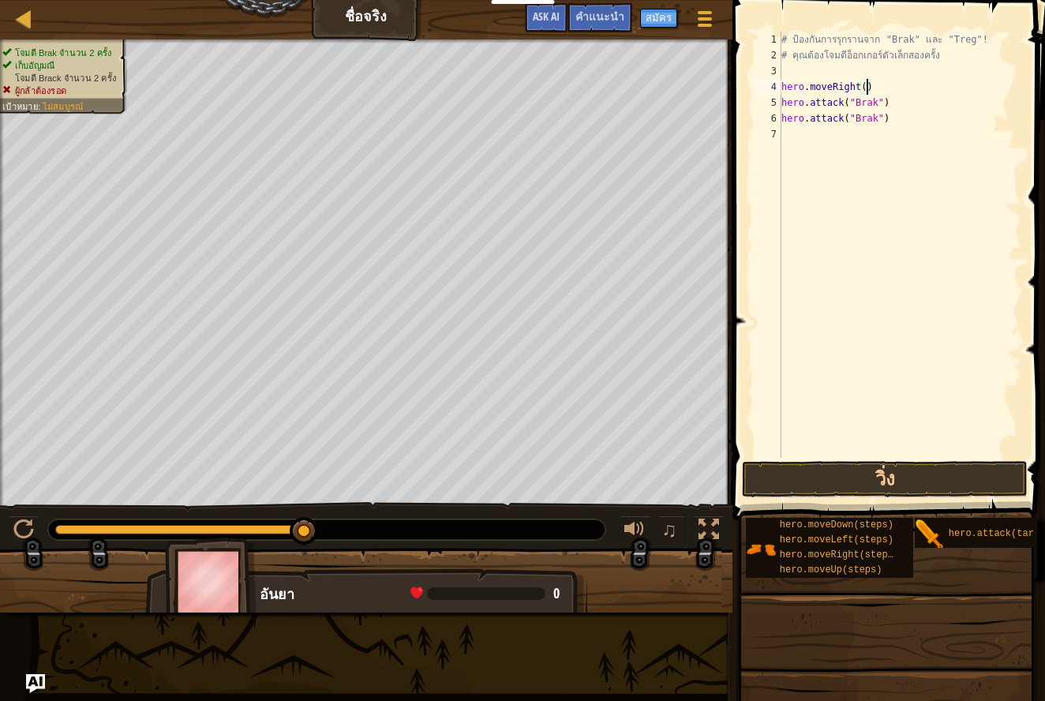
type textarea "hero.moveRight(1)"
